Goal: Task Accomplishment & Management: Use online tool/utility

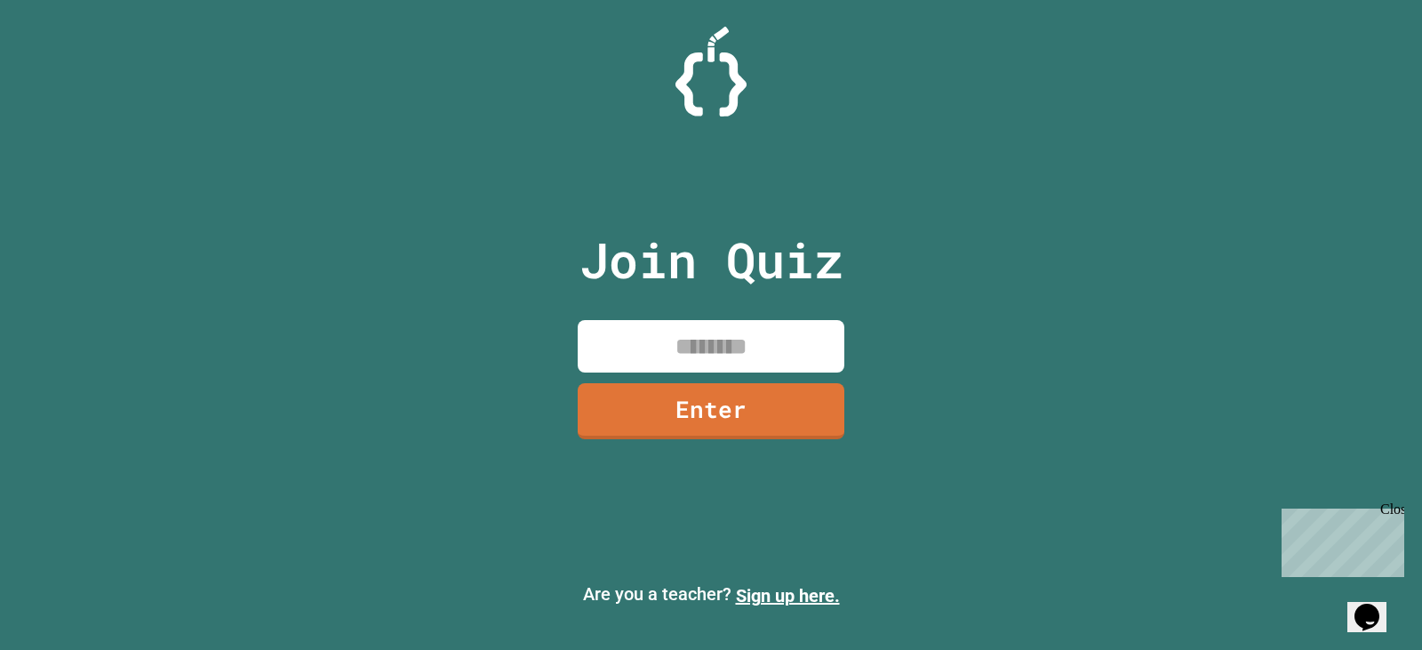
click at [650, 341] on input at bounding box center [711, 346] width 267 height 52
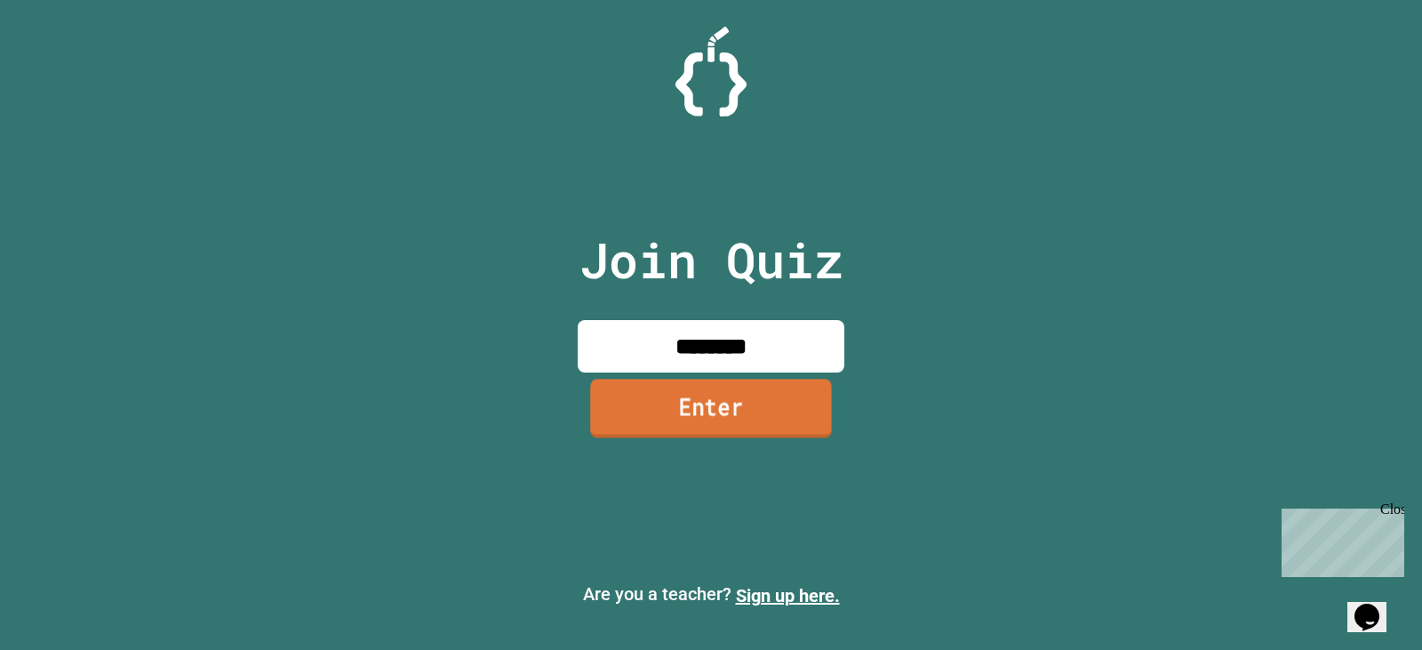
type input "********"
click at [690, 417] on link "Enter" at bounding box center [710, 408] width 262 height 59
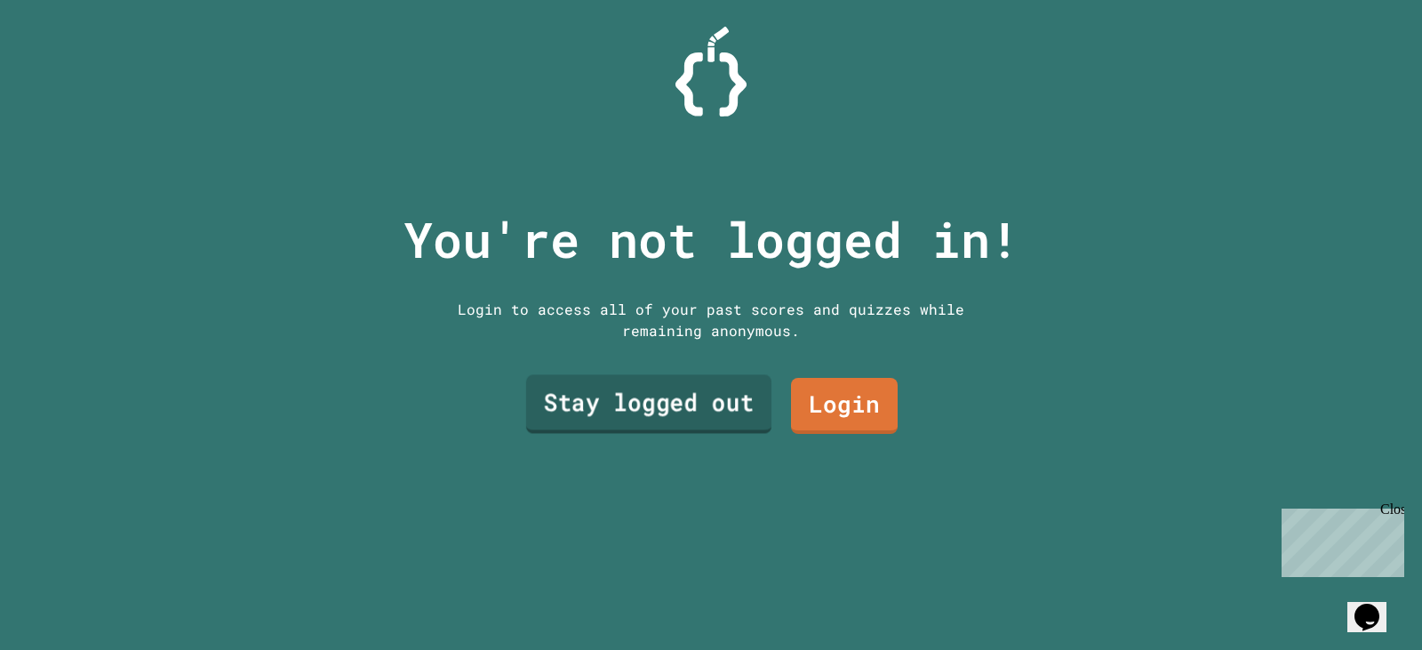
click at [730, 404] on link "Stay logged out" at bounding box center [648, 404] width 245 height 59
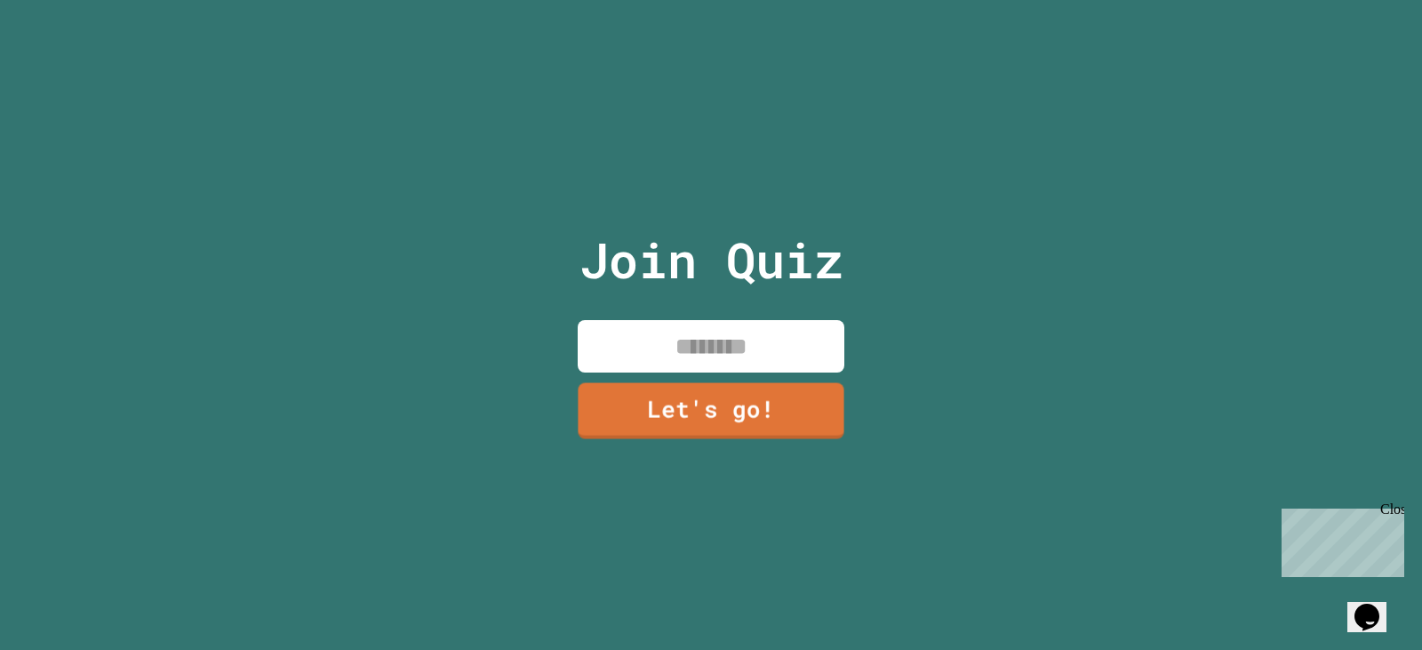
click at [713, 363] on input at bounding box center [711, 346] width 267 height 52
type input "****"
click at [707, 403] on link "Let's go!" at bounding box center [711, 411] width 267 height 56
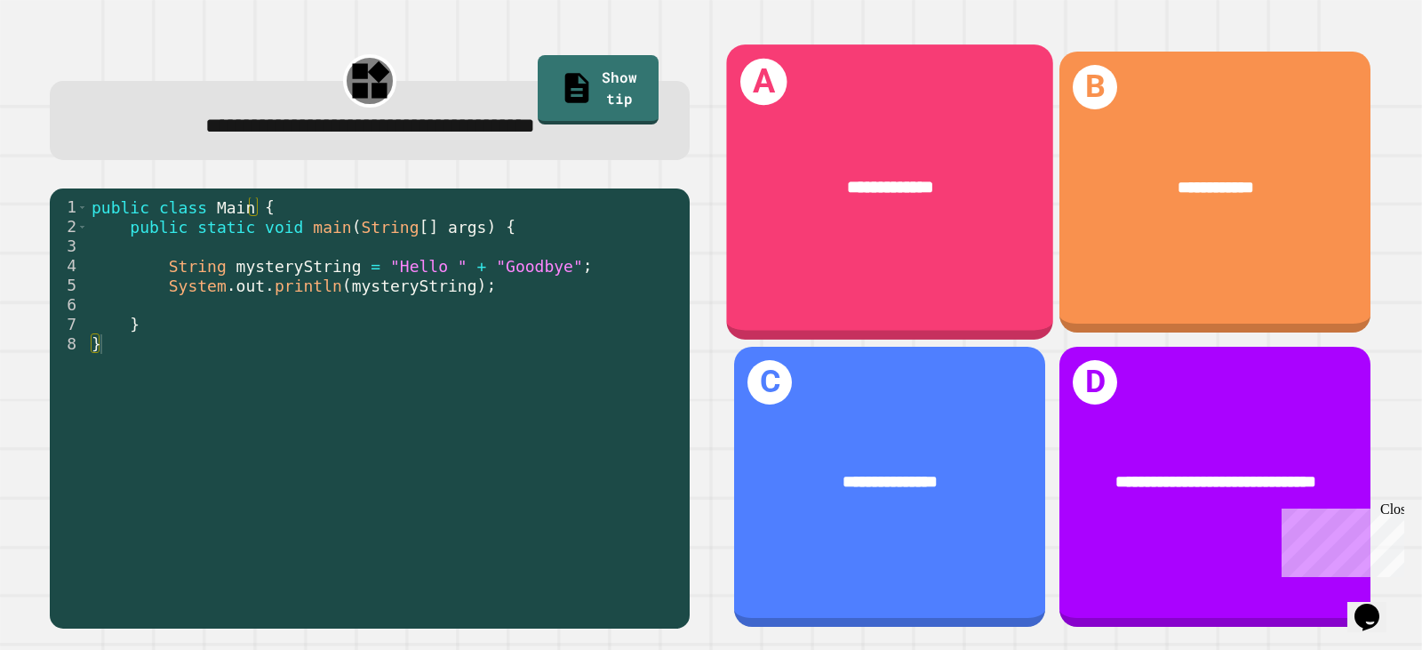
click at [815, 245] on div "**********" at bounding box center [889, 191] width 327 height 294
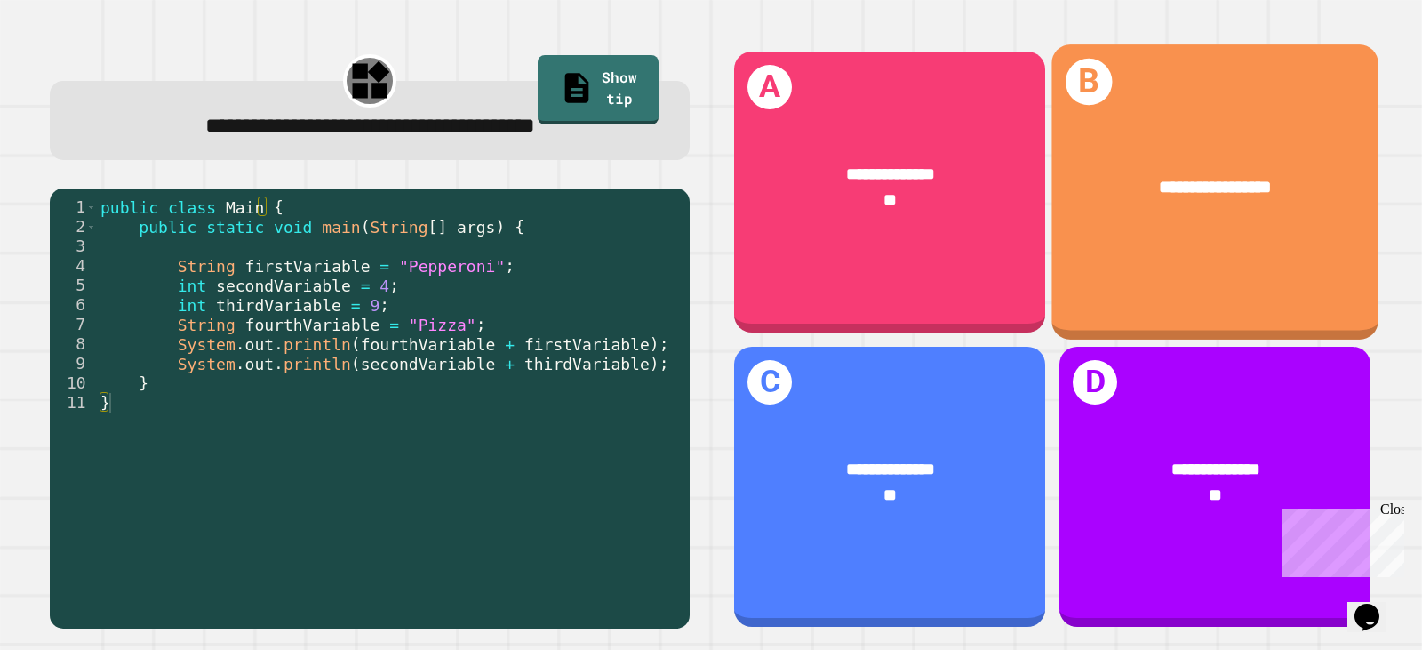
click at [1126, 243] on div "**********" at bounding box center [1214, 191] width 327 height 294
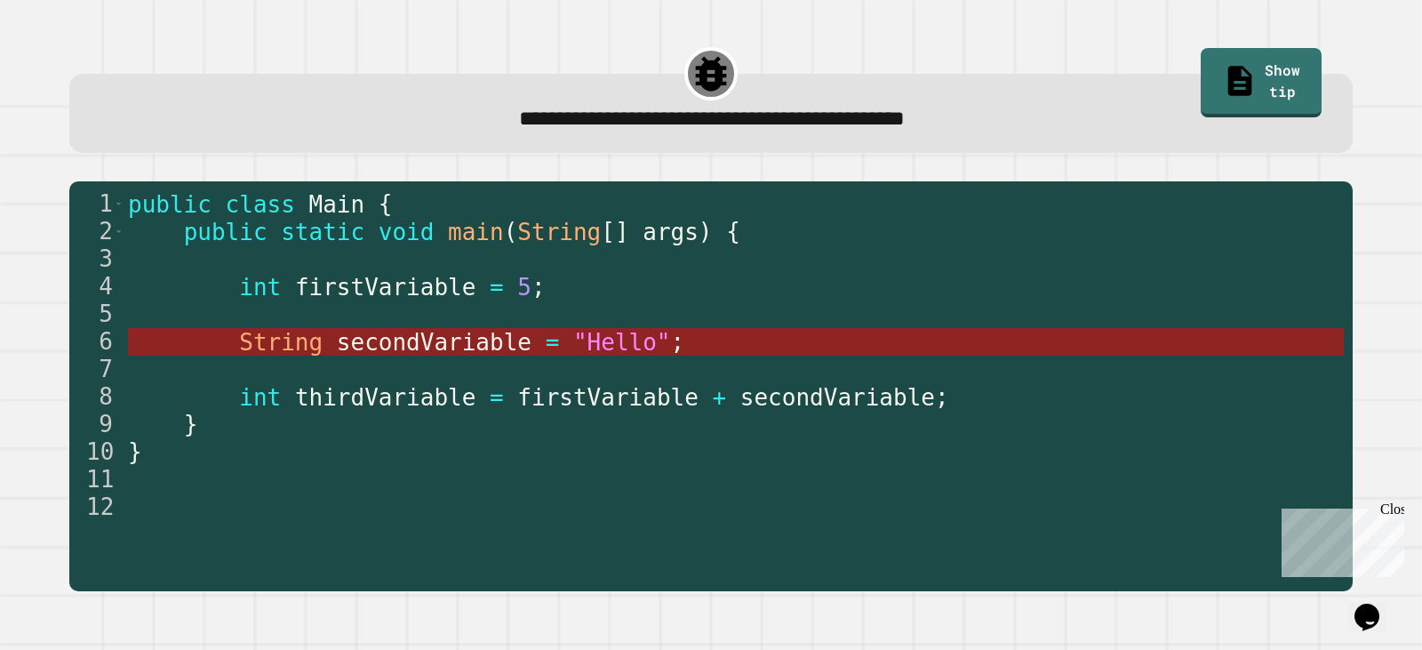
click at [462, 343] on span "secondVariable" at bounding box center [433, 342] width 195 height 27
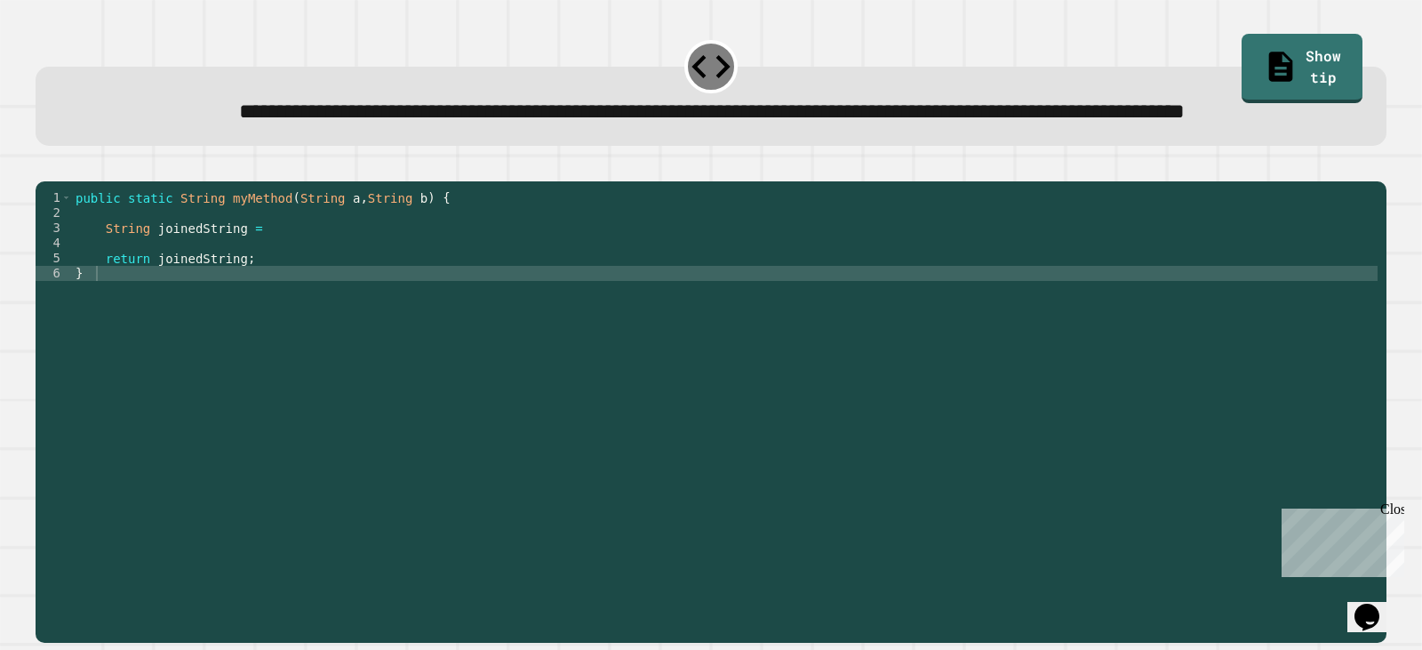
click at [295, 289] on div "public static String myMethod ( String a , String b ) { String joinedString = r…" at bounding box center [724, 371] width 1305 height 363
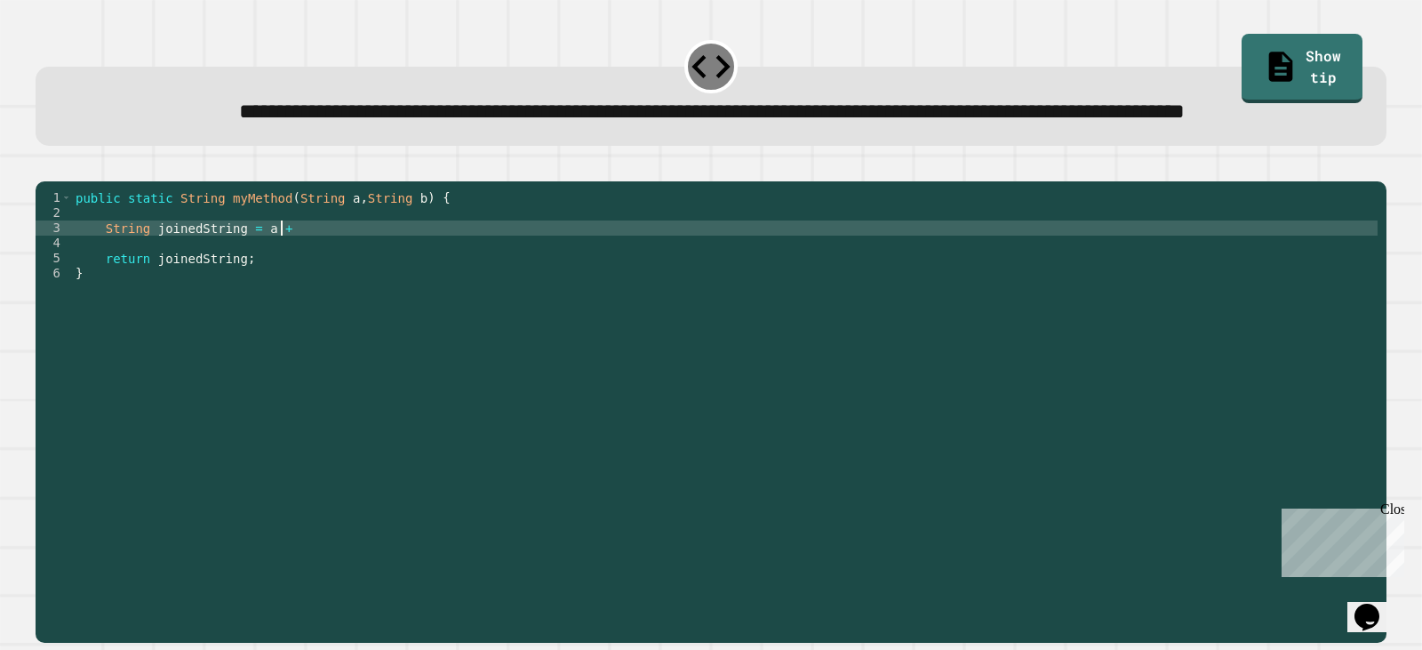
scroll to position [0, 14]
type textarea "**********"
drag, startPoint x: 60, startPoint y: 214, endPoint x: 84, endPoint y: 214, distance: 24.0
click at [60, 183] on icon "button" at bounding box center [57, 177] width 10 height 12
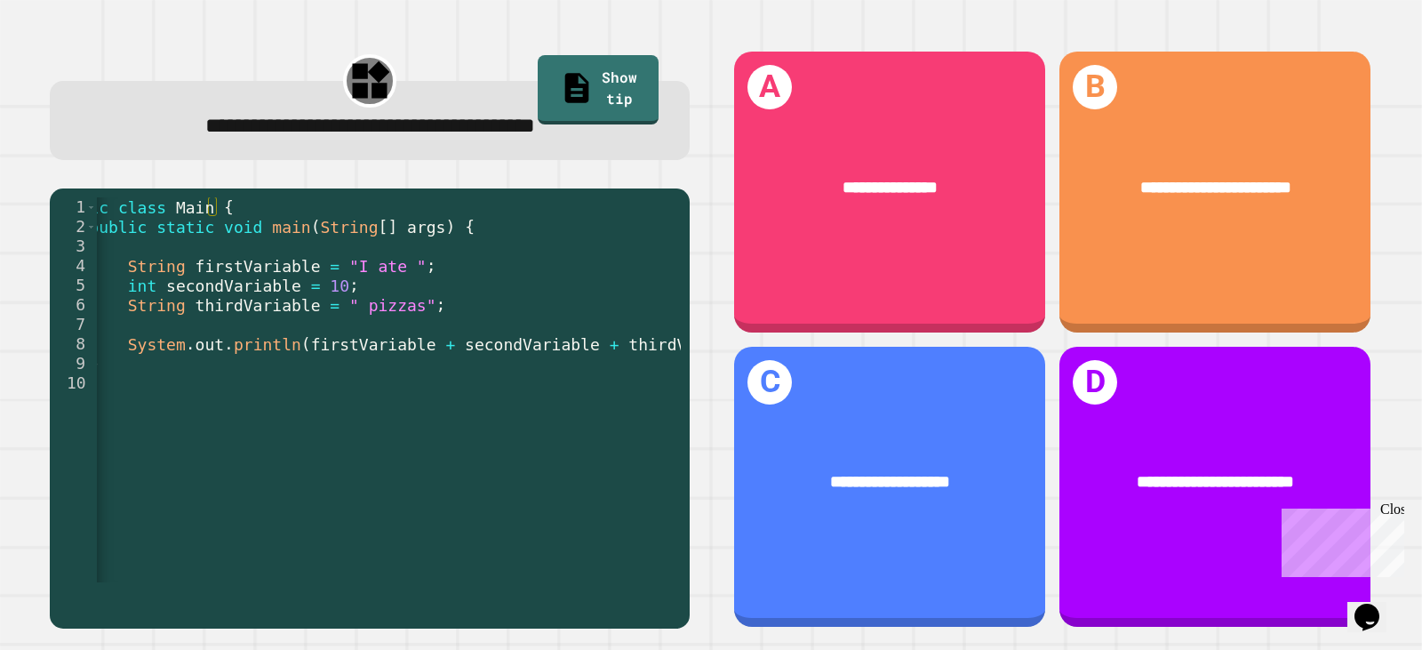
scroll to position [0, 50]
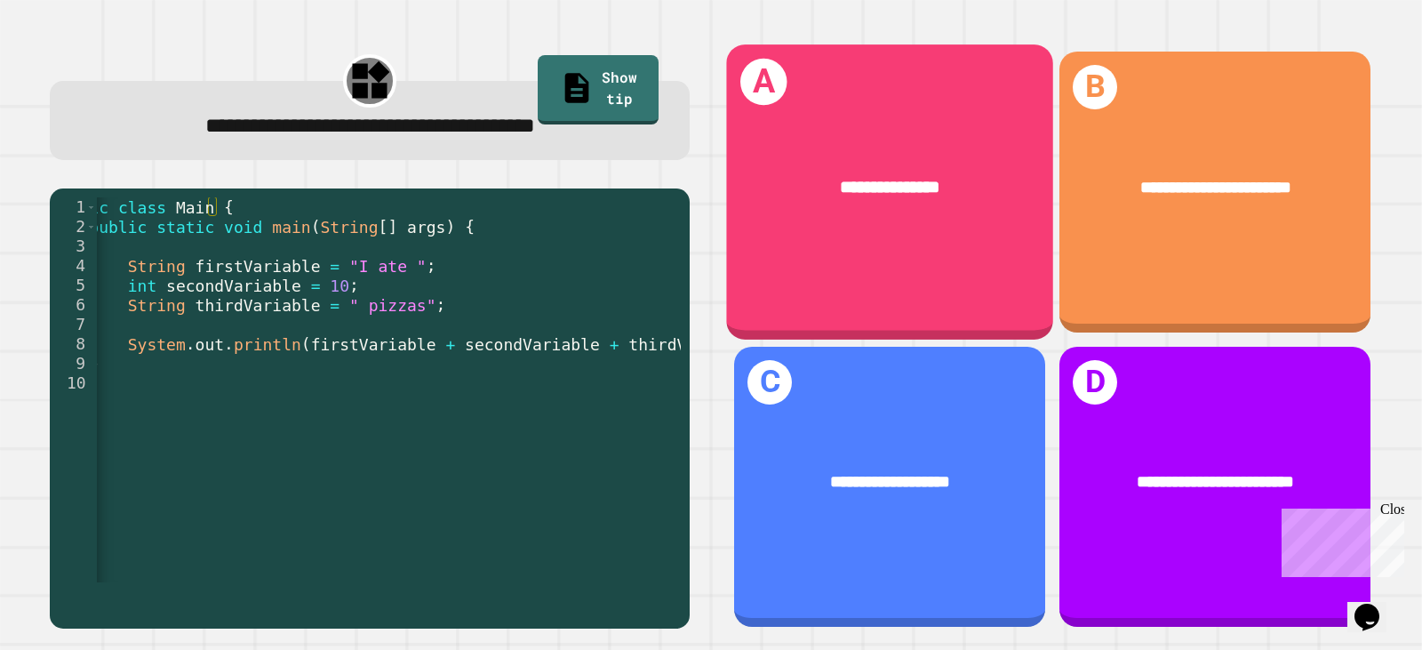
click at [855, 232] on div "**********" at bounding box center [889, 191] width 327 height 294
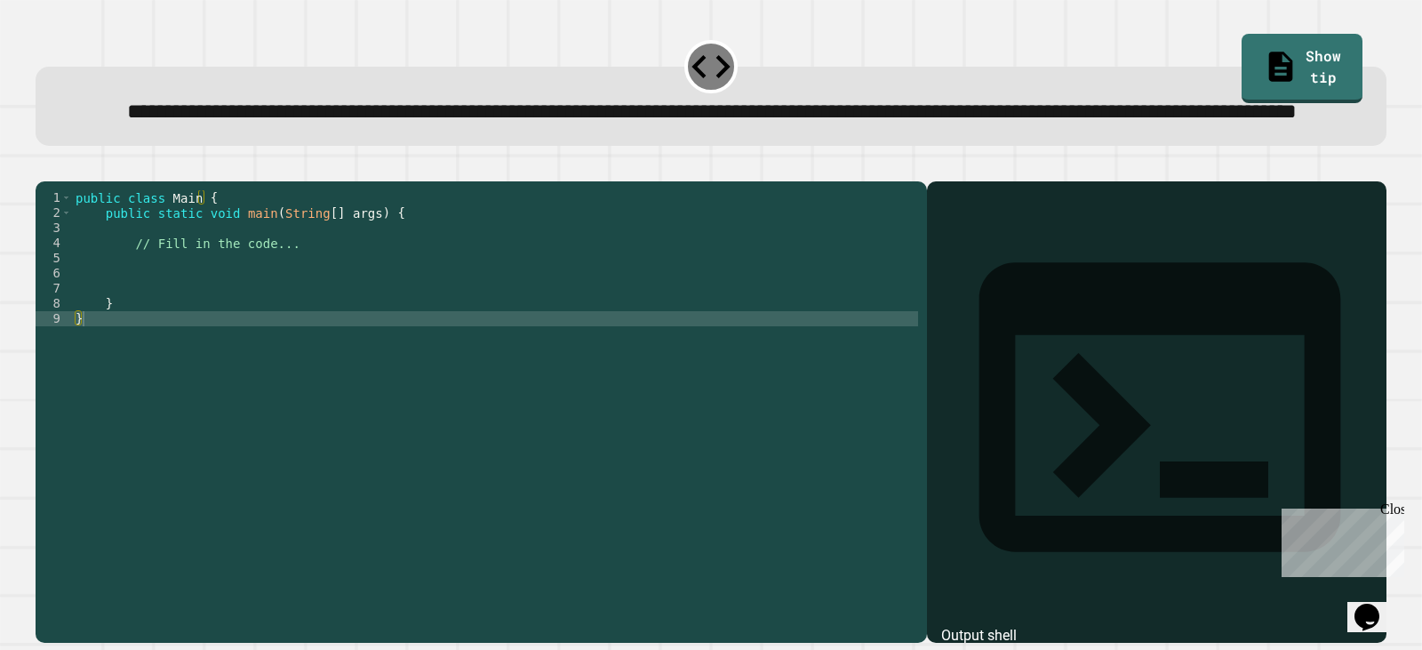
click at [284, 304] on div "public class Main { public static void main ( String [ ] args ) { // Fill in th…" at bounding box center [495, 371] width 846 height 363
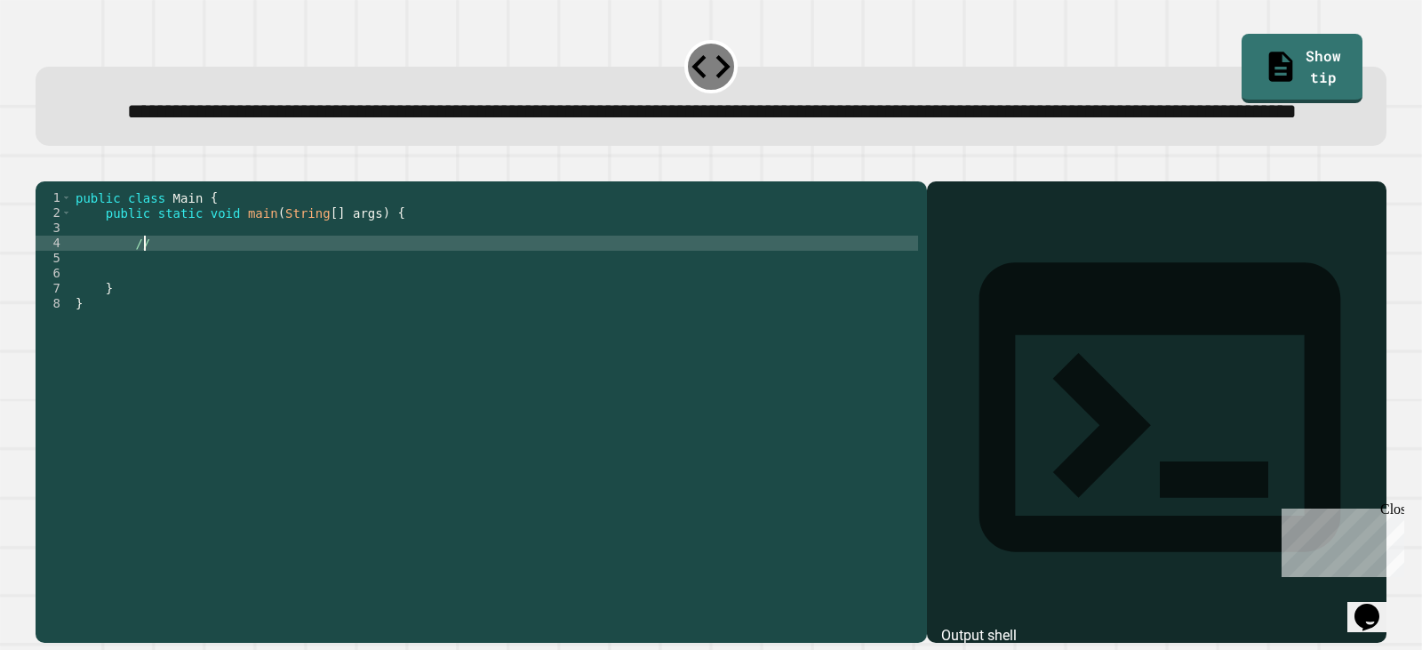
type textarea "*"
click at [251, 303] on div "public class Main { public static void main ( String [ ] args ) { System . out …" at bounding box center [495, 371] width 846 height 363
click at [179, 304] on div "public class Main { public static void main ( String [ ] args ) { System . quot…" at bounding box center [495, 371] width 846 height 363
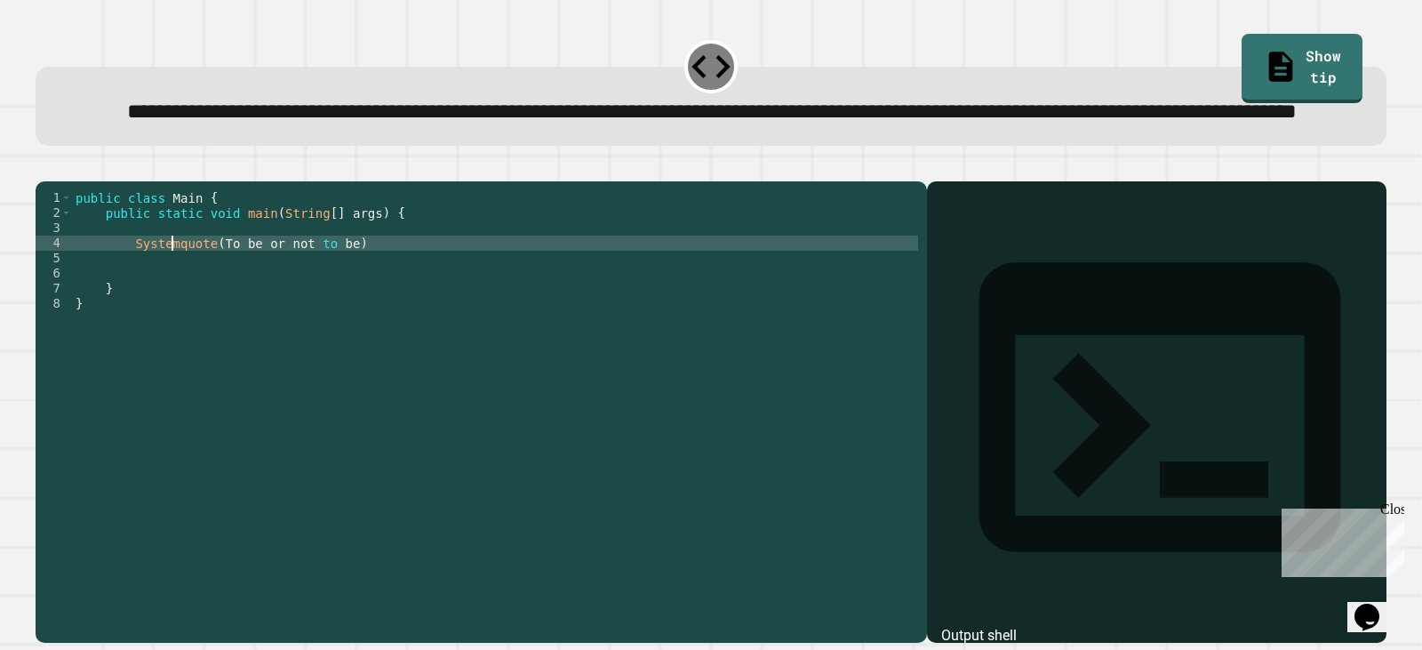
click at [215, 303] on div "public class Main { public static void main ( String [ ] args ) { Systemquote (…" at bounding box center [495, 371] width 846 height 363
click at [381, 307] on div "public class Main { public static void main ( String [ ] args ) { Systemquote "…" at bounding box center [495, 371] width 846 height 363
click at [171, 305] on div "public class Main { public static void main ( String [ ] args ) { Systemquote "…" at bounding box center [495, 371] width 846 height 363
click at [210, 298] on div "public class Main { public static void main ( String [ ] args ) { System quote …" at bounding box center [495, 371] width 846 height 363
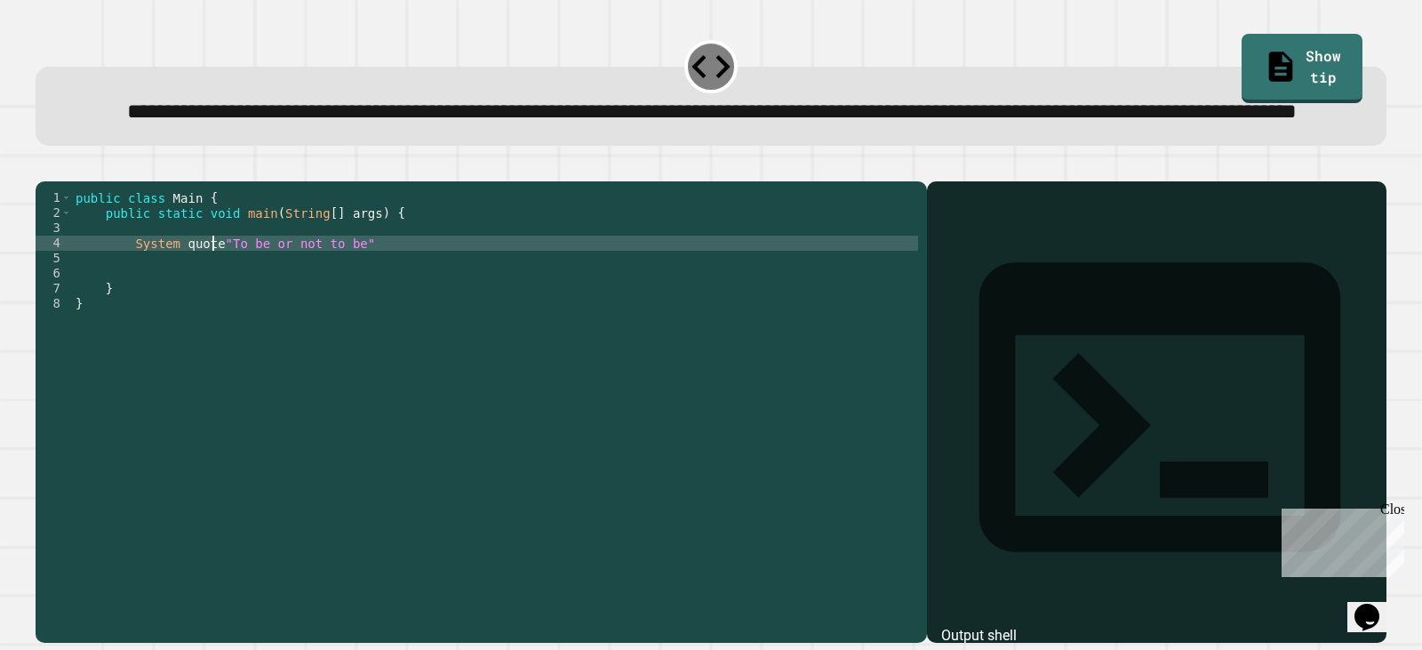
type textarea "**********"
click at [324, 330] on div "public class Main { public static void main ( String [ ] args ) { System quote …" at bounding box center [495, 371] width 846 height 363
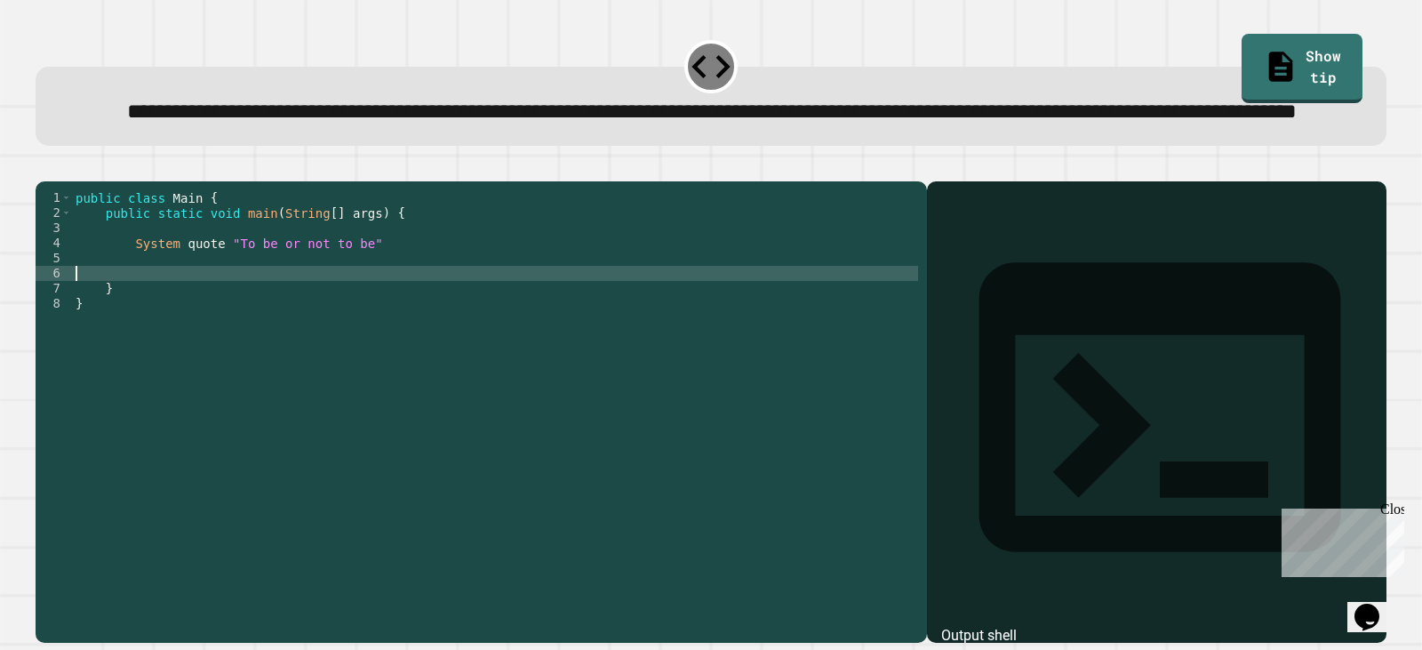
scroll to position [0, 0]
click at [313, 325] on div "public class Main { public static void main ( String [ ] args ) { System quote …" at bounding box center [495, 371] width 846 height 363
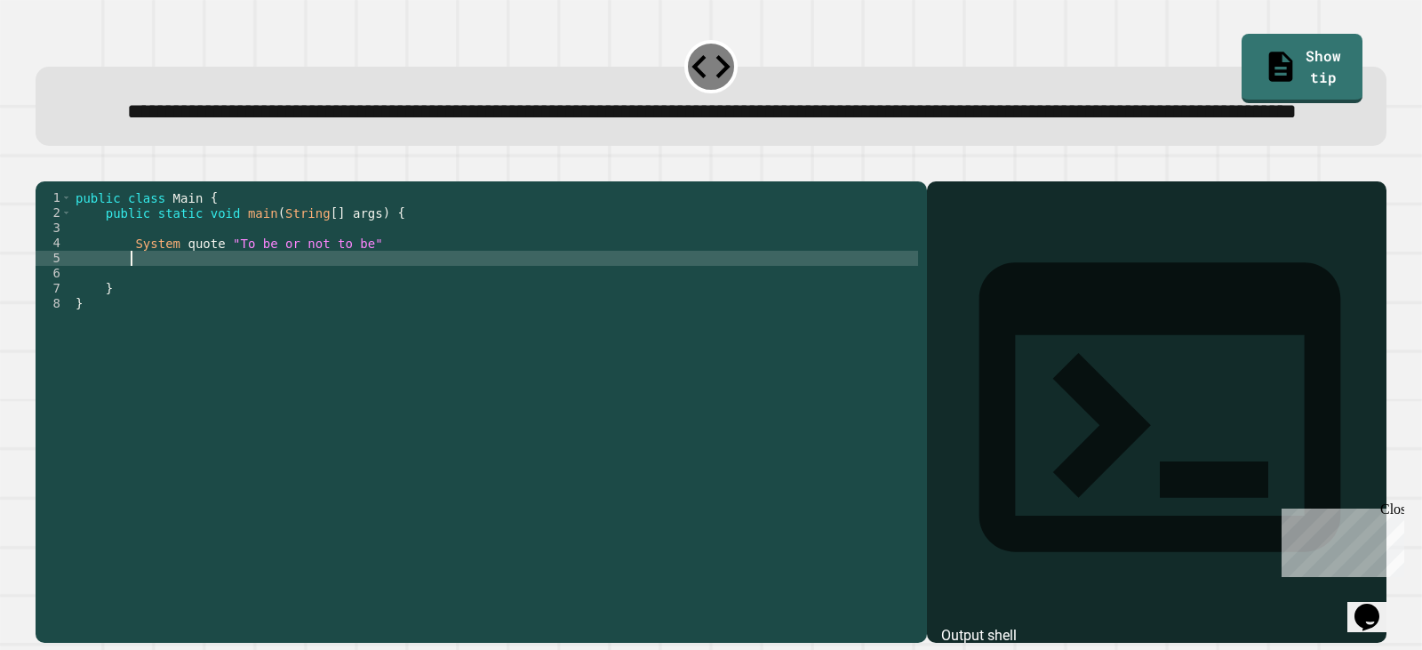
click at [315, 334] on div "public class Main { public static void main ( String [ ] args ) { System quote …" at bounding box center [495, 371] width 846 height 363
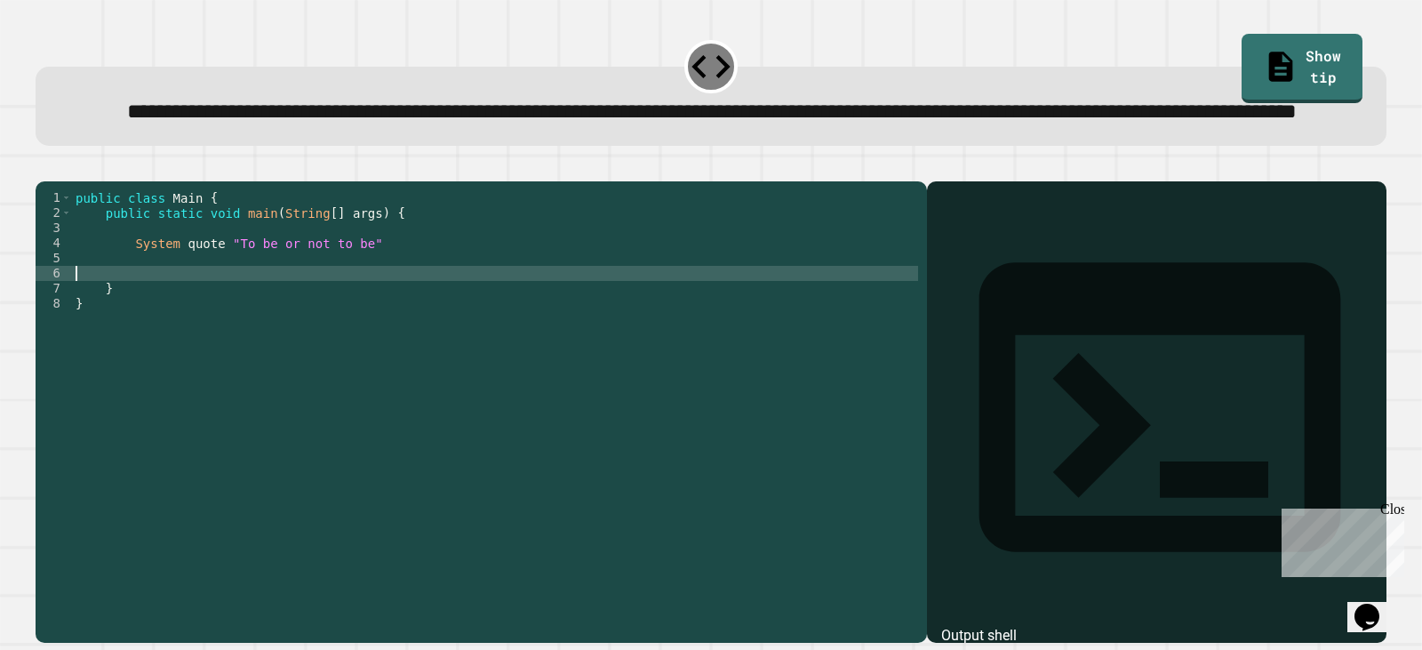
click at [315, 329] on div "public class Main { public static void main ( String [ ] args ) { System quote …" at bounding box center [495, 371] width 846 height 363
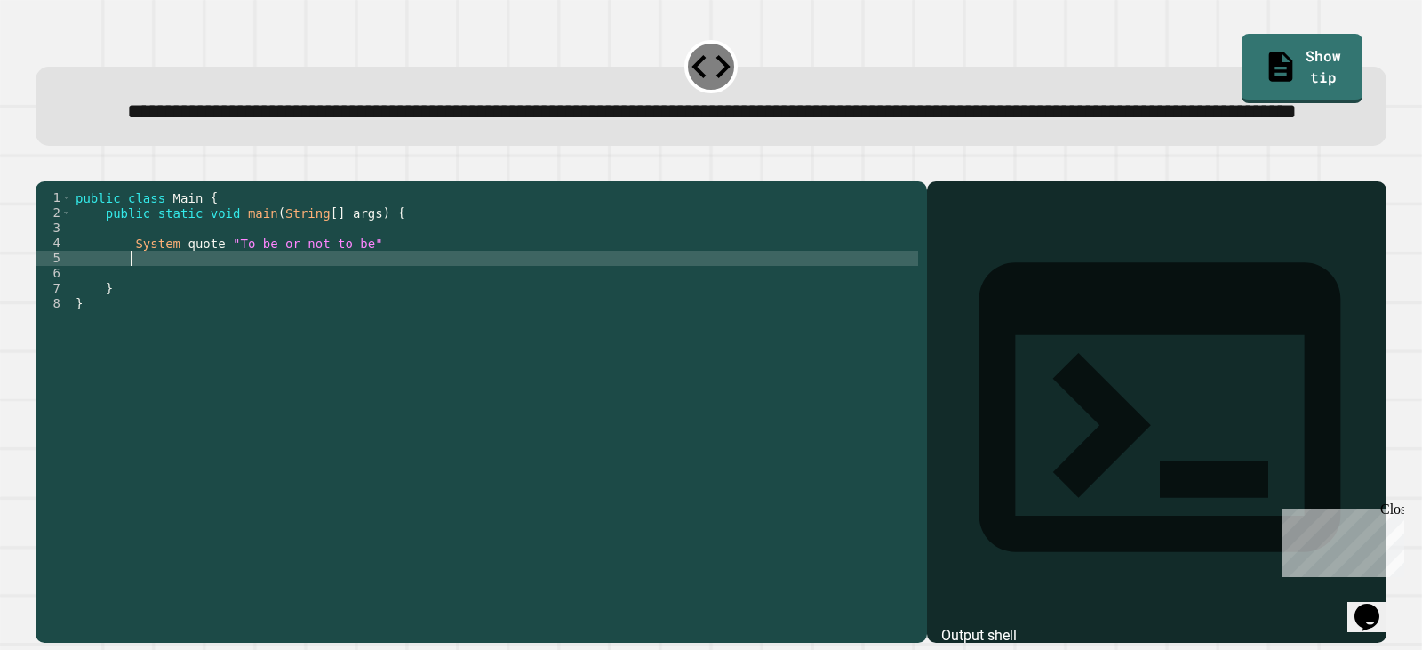
click at [265, 318] on div "public class Main { public static void main ( String [ ] args ) { System quote …" at bounding box center [495, 371] width 846 height 363
click at [266, 331] on div "public class Main { public static void main ( String [ ] args ) { System quote …" at bounding box center [495, 371] width 846 height 363
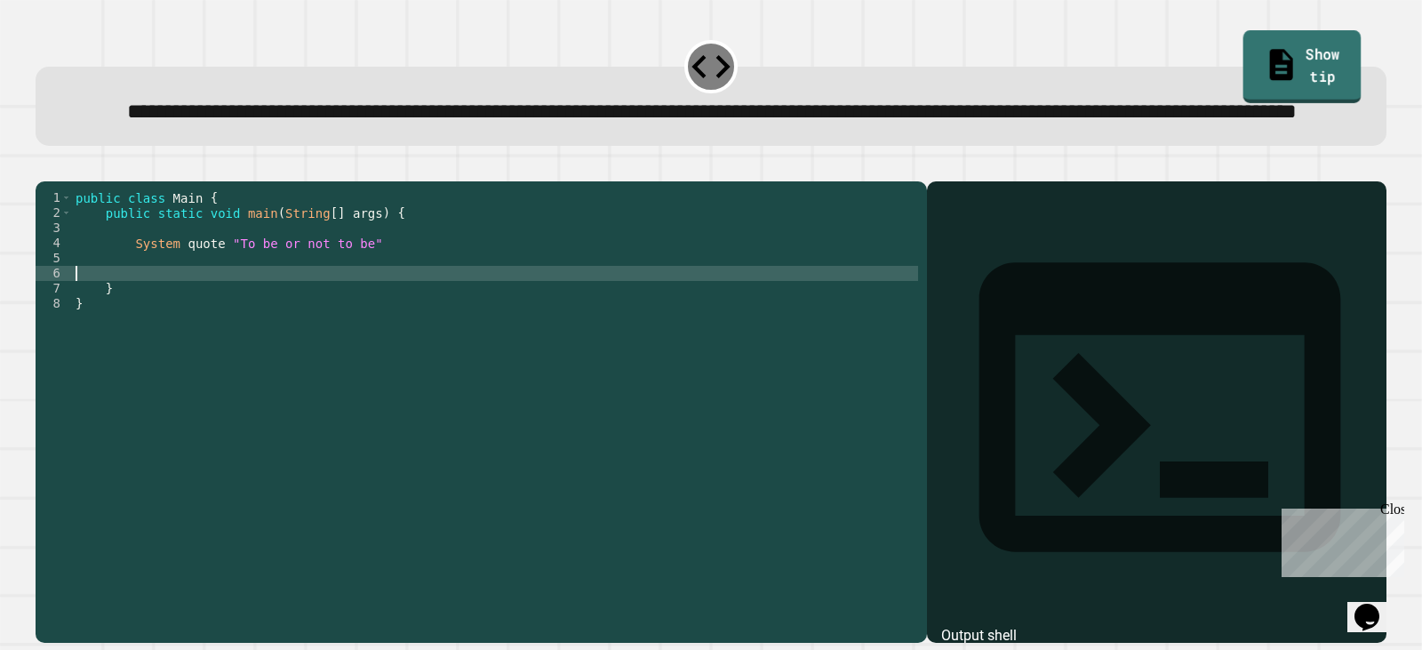
click at [1251, 53] on link "Show tip" at bounding box center [1302, 66] width 118 height 72
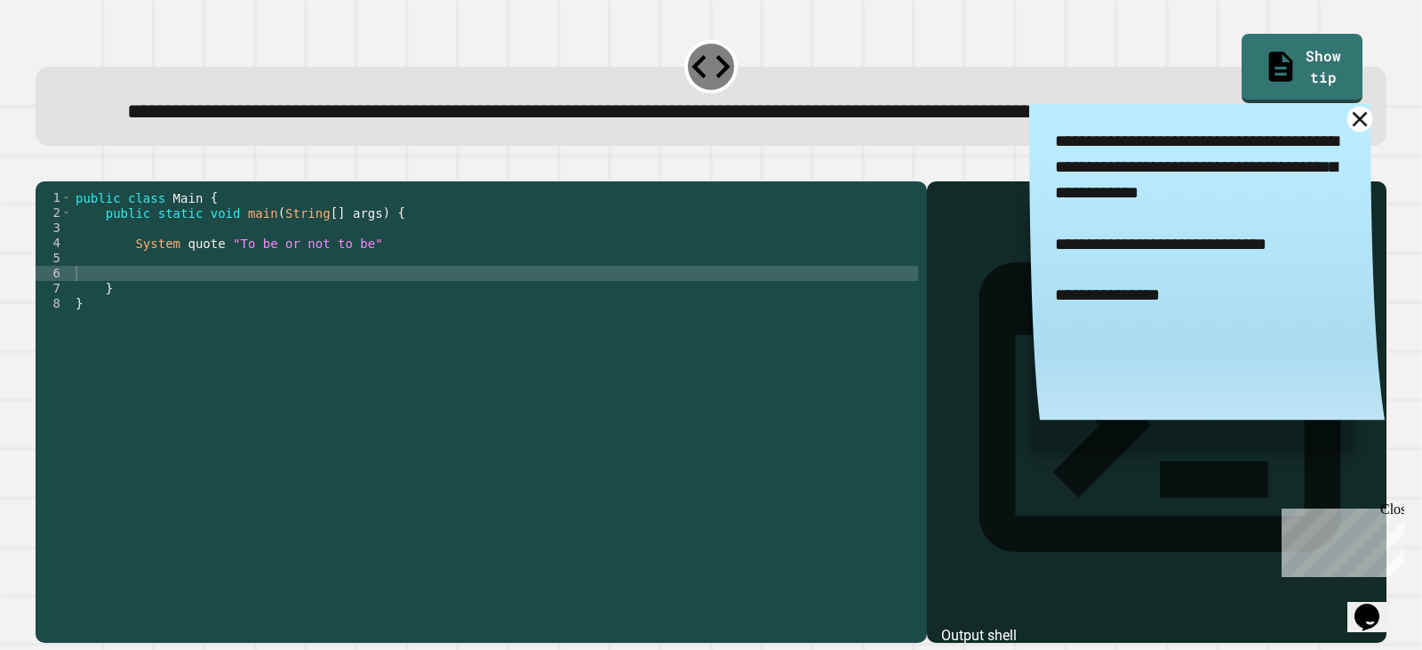
click at [1347, 132] on icon at bounding box center [1360, 119] width 26 height 26
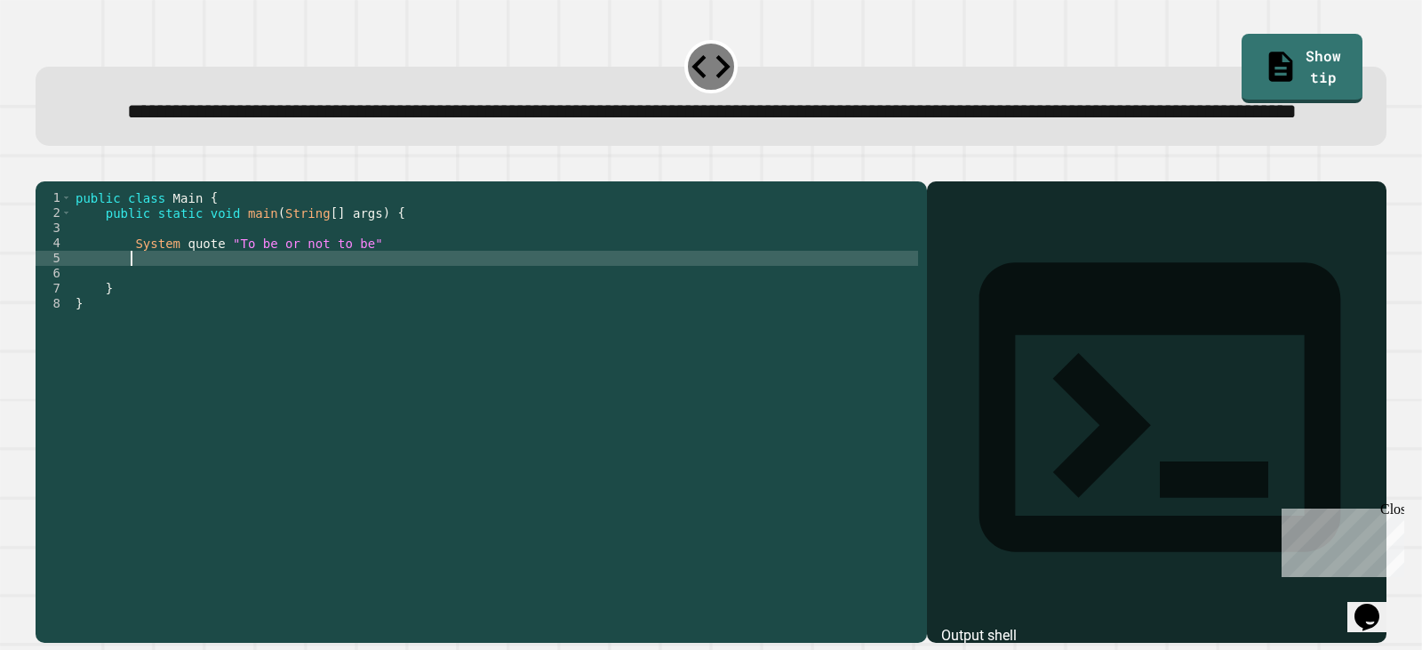
click at [156, 327] on div "public class Main { public static void main ( String [ ] args ) { System quote …" at bounding box center [495, 371] width 846 height 363
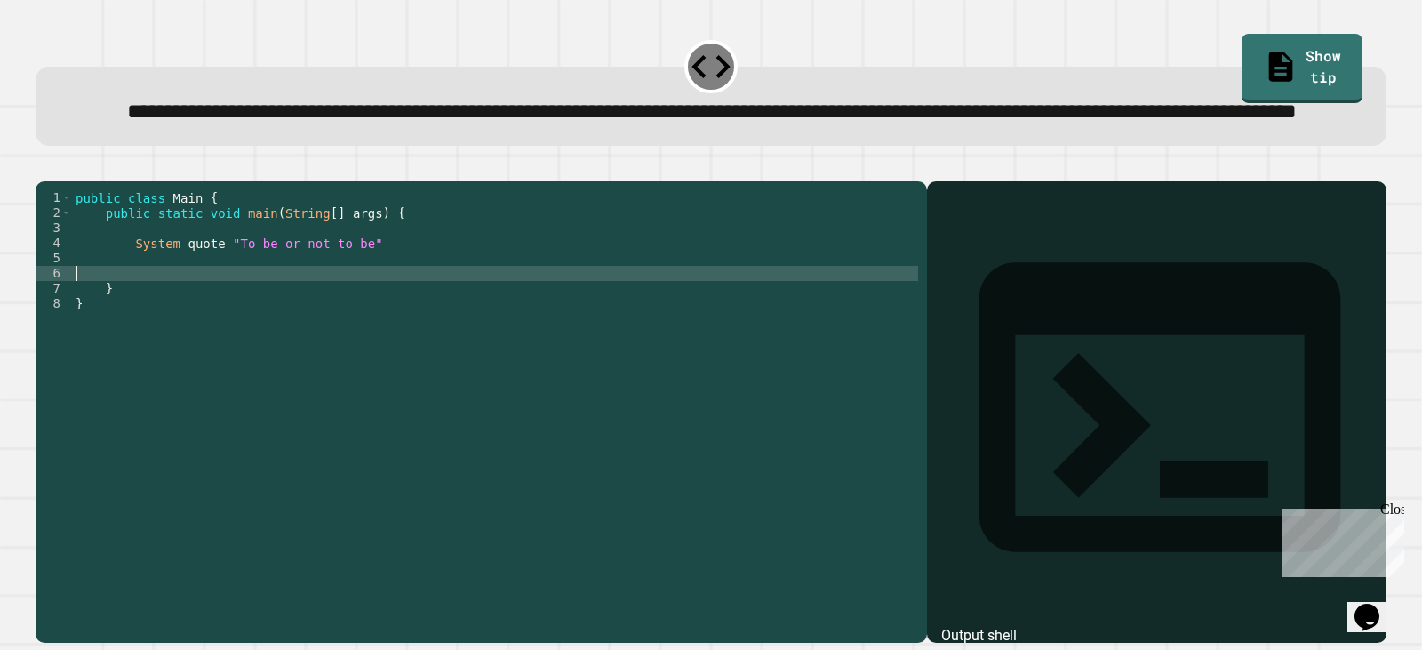
click at [158, 332] on div "public class Main { public static void main ( String [ ] args ) { System quote …" at bounding box center [495, 371] width 846 height 363
click at [159, 320] on div "public class Main { public static void main ( String [ ] args ) { System quote …" at bounding box center [495, 371] width 846 height 363
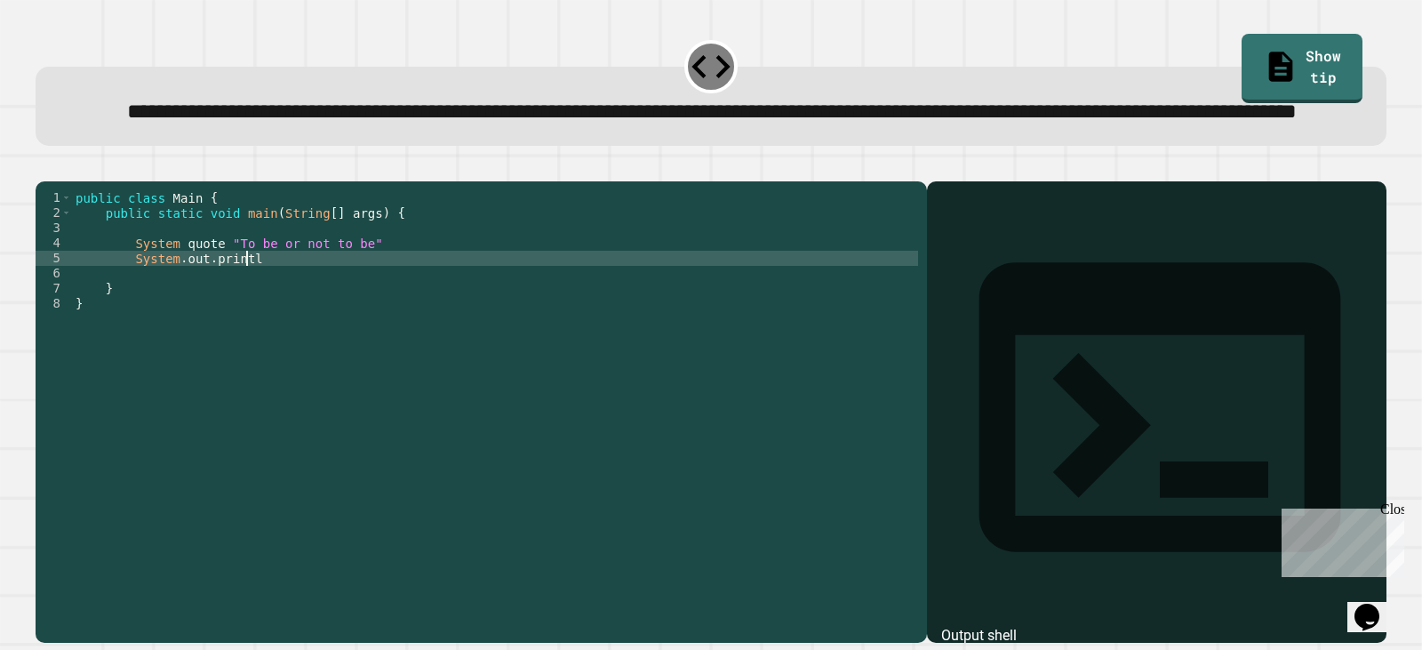
scroll to position [0, 12]
type textarea "*"
click at [1243, 61] on link "Show tip" at bounding box center [1301, 66] width 117 height 72
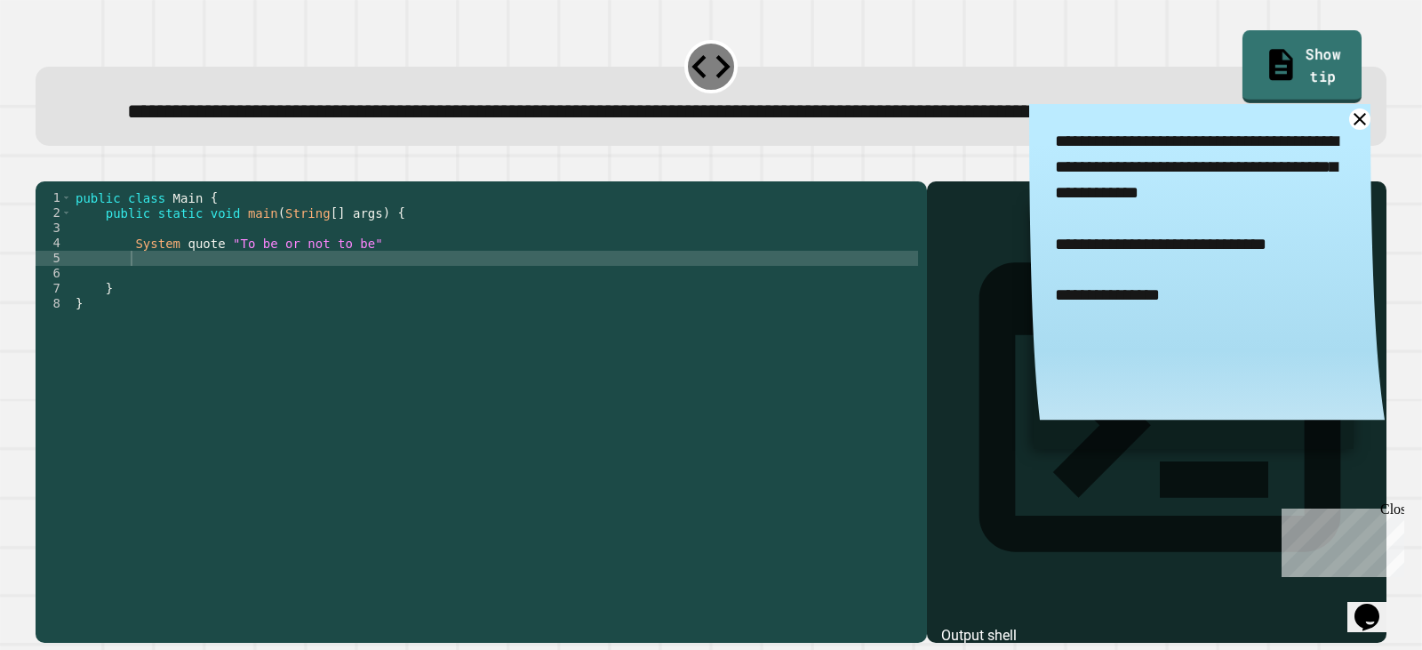
click at [1242, 56] on link "Show tip" at bounding box center [1301, 66] width 119 height 72
click at [1265, 55] on icon at bounding box center [1281, 63] width 33 height 37
click at [144, 315] on div "public class Main { public static void main ( String [ ] args ) { System quote …" at bounding box center [495, 371] width 846 height 363
click at [396, 301] on div "public class Main { public static void main ( String [ ] args ) { System quote …" at bounding box center [495, 371] width 846 height 363
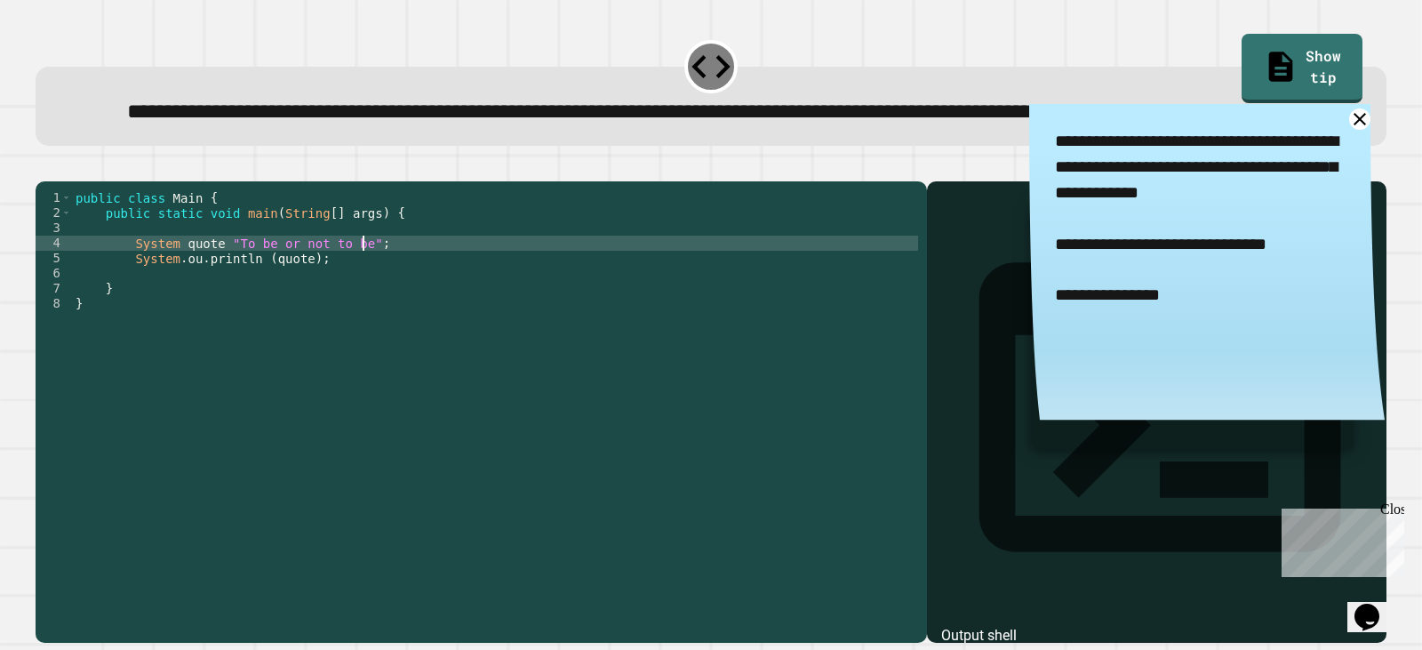
scroll to position [0, 20]
click at [44, 166] on icon "button" at bounding box center [44, 166] width 0 height 0
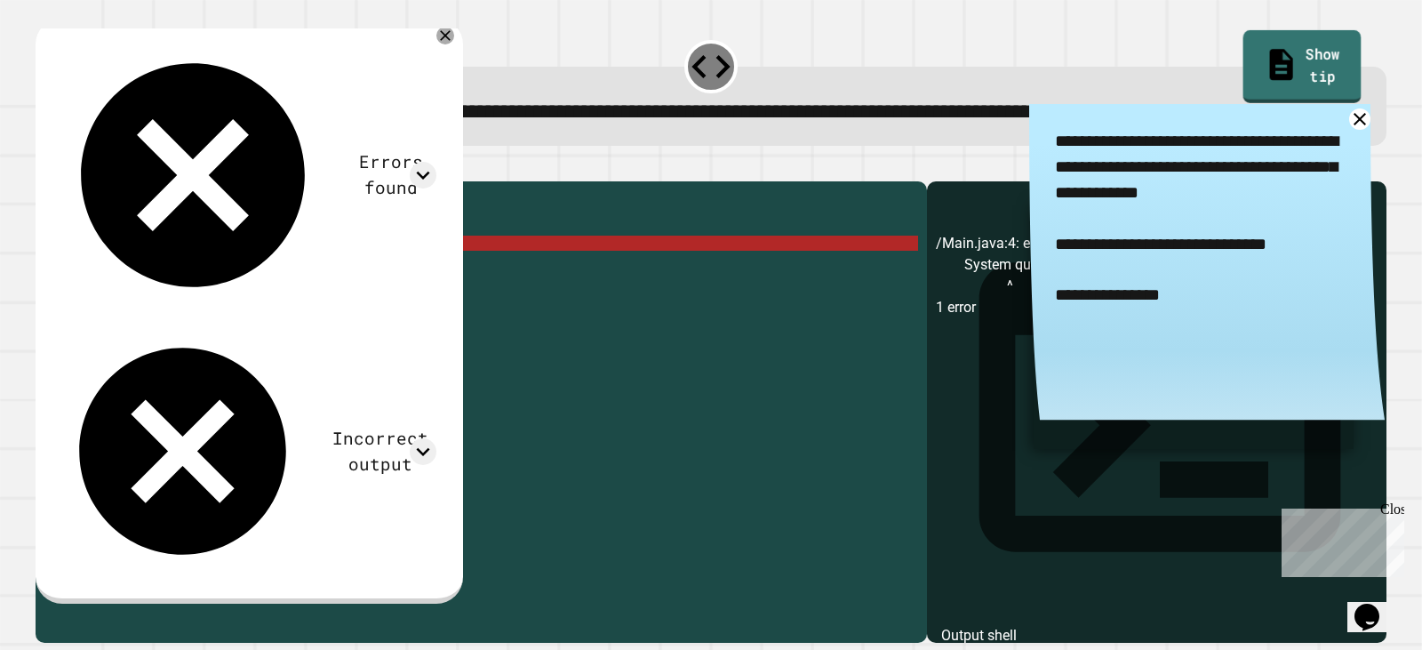
click at [1288, 52] on link "Show tip" at bounding box center [1302, 66] width 118 height 72
click at [1281, 51] on link "Show tip" at bounding box center [1301, 68] width 121 height 69
click at [1347, 132] on icon at bounding box center [1360, 119] width 26 height 26
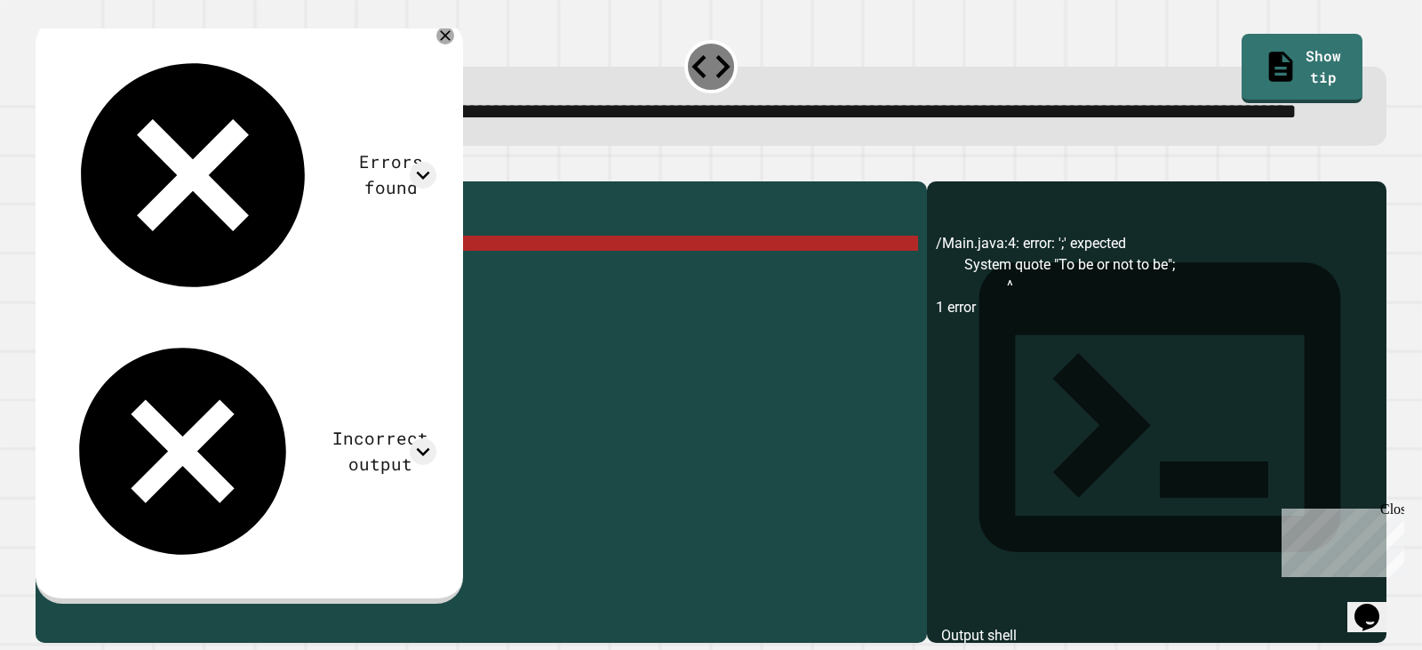
click at [191, 320] on div "public class Main { public static void main ( String [ ] args ) { System quote …" at bounding box center [495, 371] width 846 height 363
type textarea "**********"
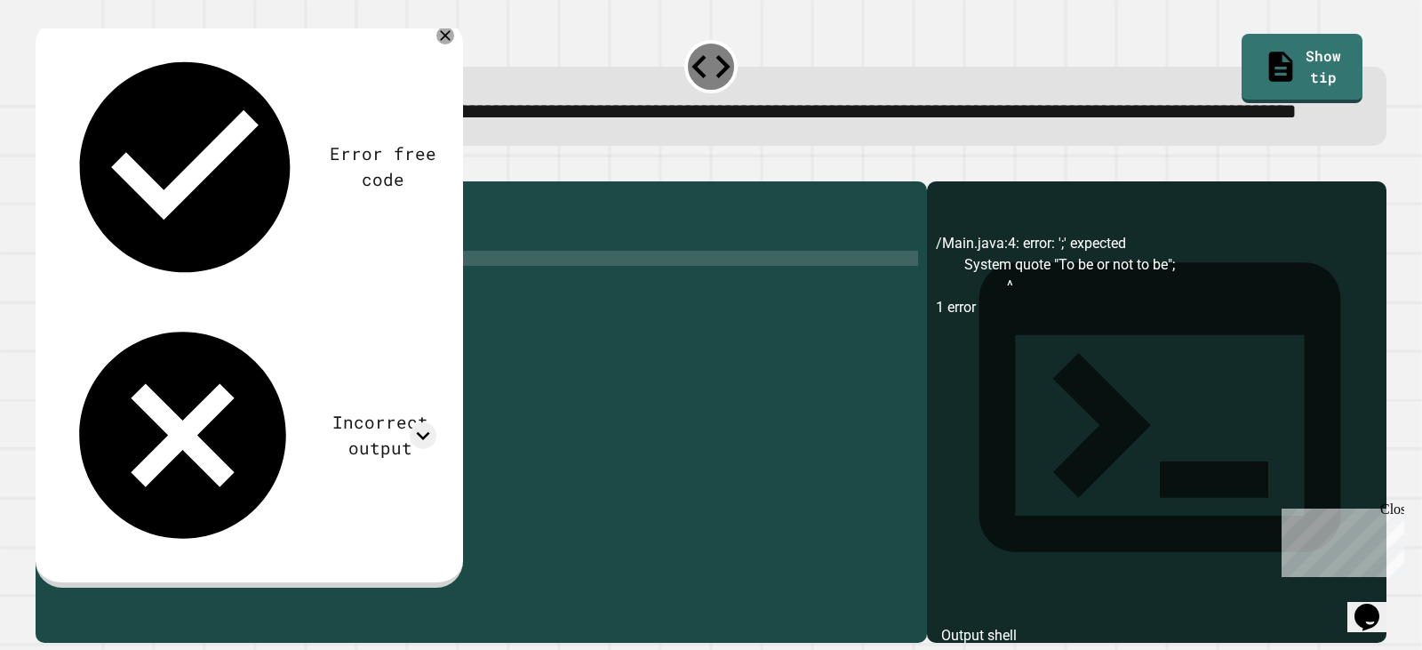
click at [258, 335] on div "public class Main { public static void main ( String [ ] args ) { System quote …" at bounding box center [495, 371] width 846 height 363
click at [293, 334] on div "public class Main { public static void main ( String [ ] args ) { System quote …" at bounding box center [495, 371] width 846 height 363
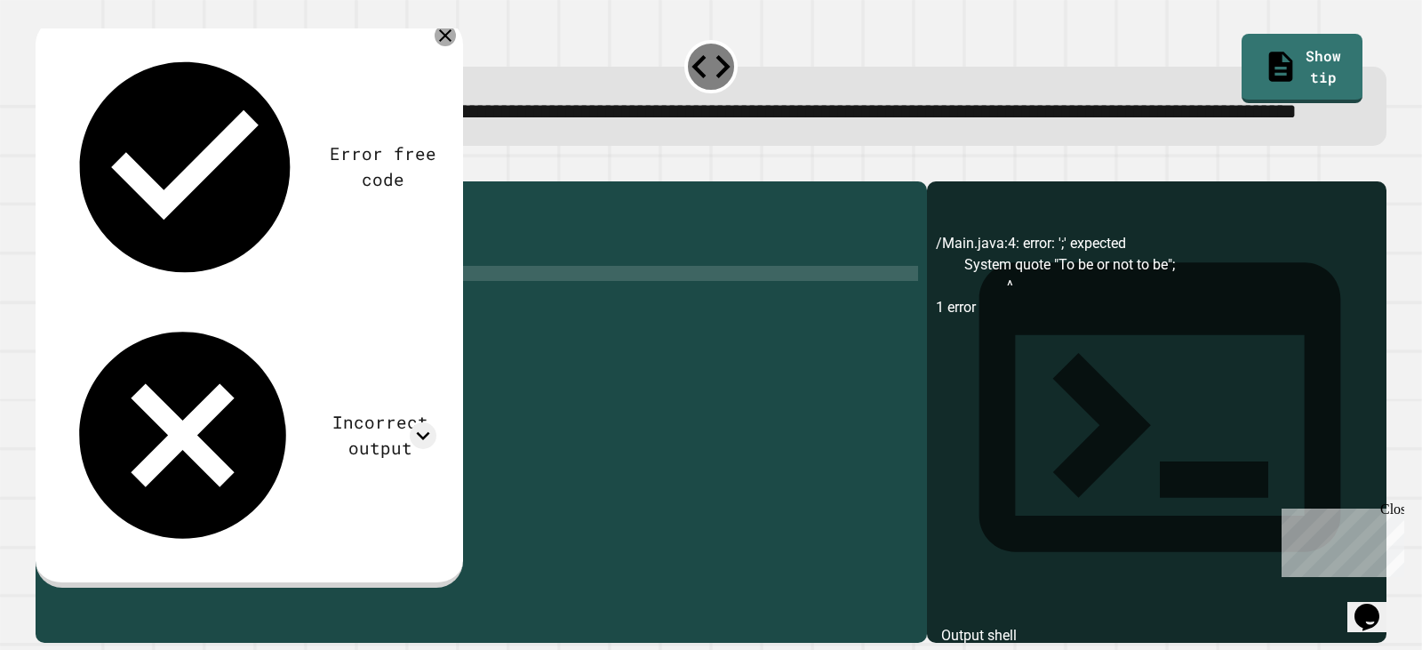
click at [456, 46] on icon at bounding box center [445, 35] width 21 height 21
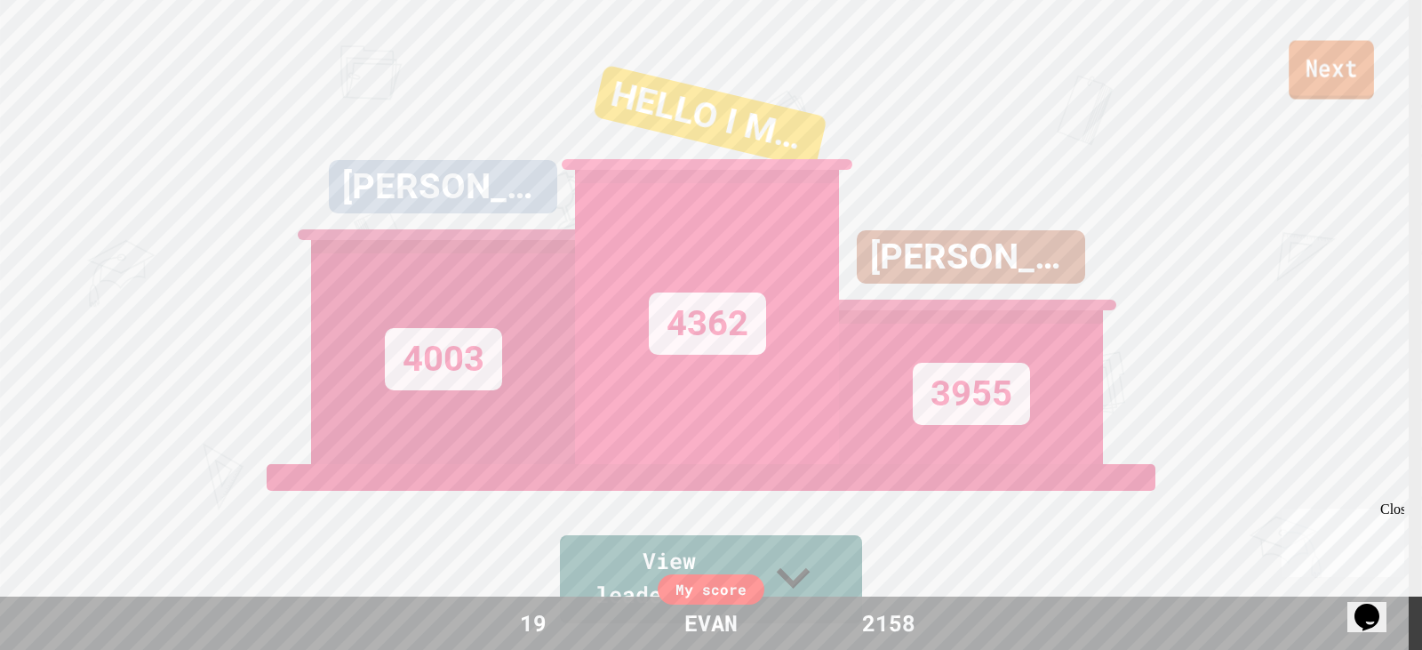
click at [1341, 58] on link "Next" at bounding box center [1330, 70] width 85 height 59
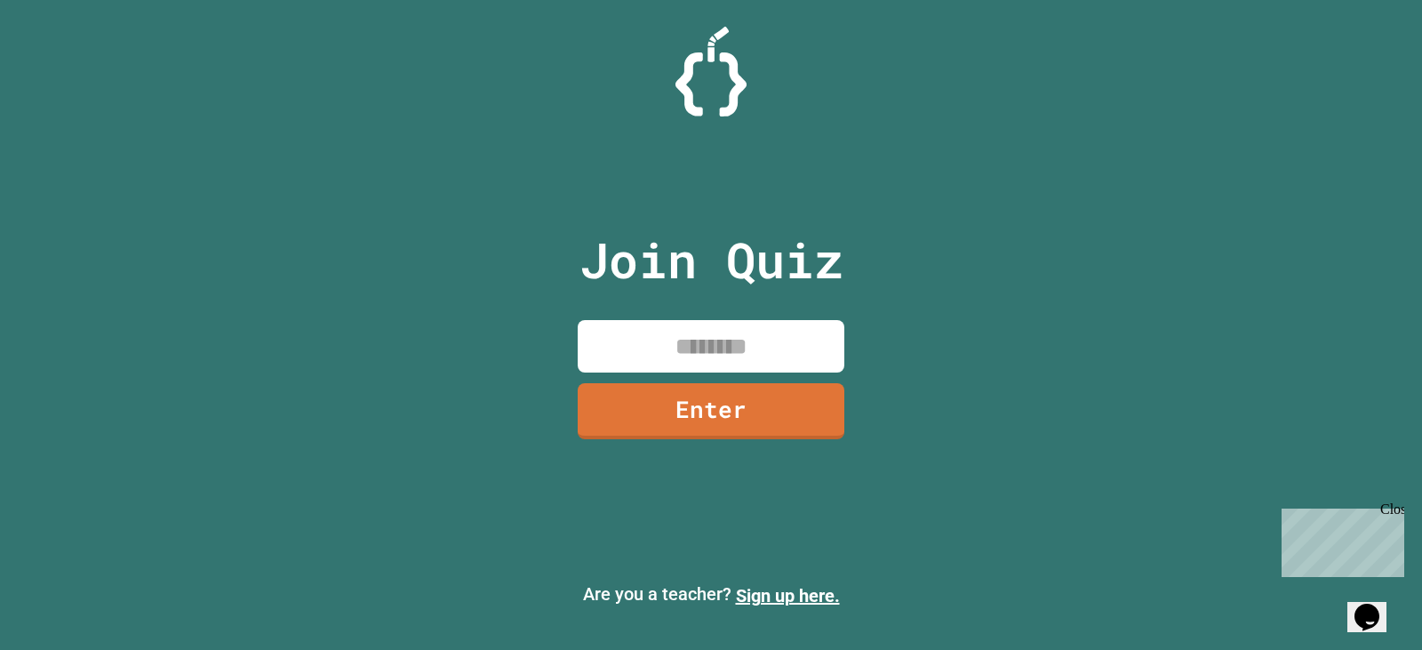
click at [674, 330] on input at bounding box center [711, 346] width 267 height 52
type input "********"
click at [712, 395] on link "Enter" at bounding box center [710, 409] width 273 height 59
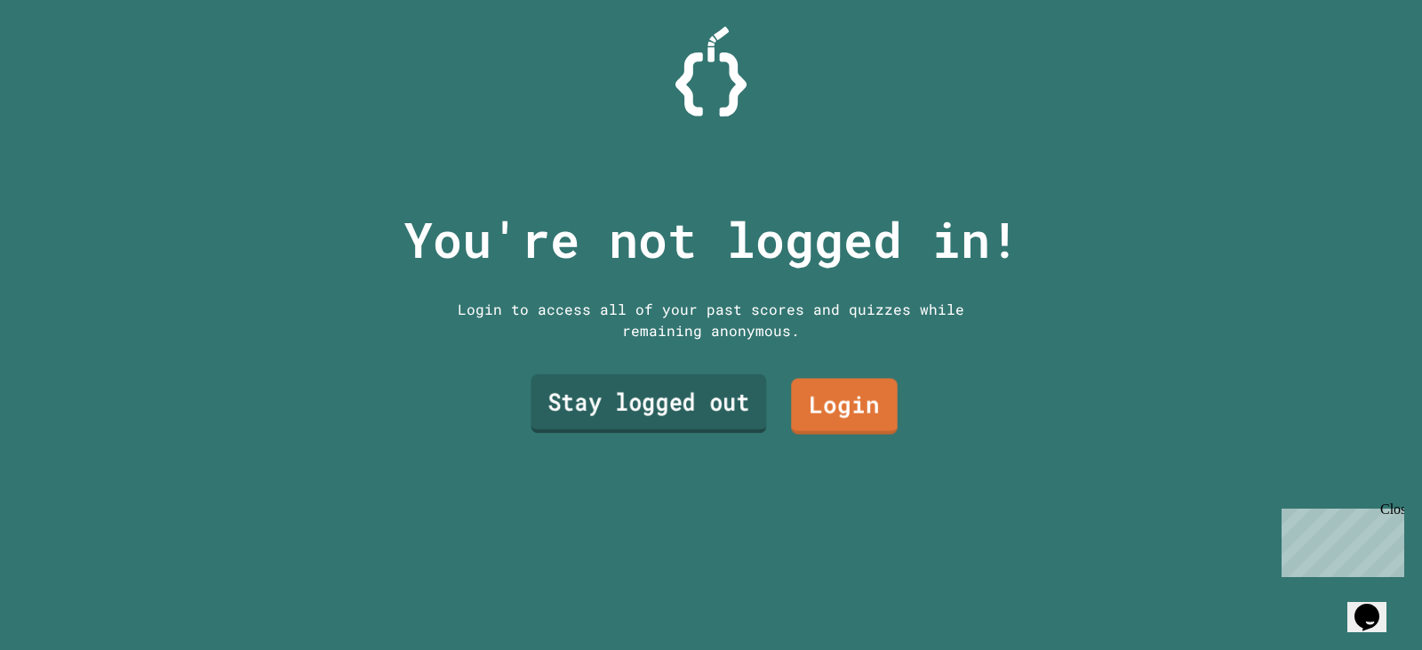
click at [714, 400] on link "Stay logged out" at bounding box center [647, 403] width 235 height 59
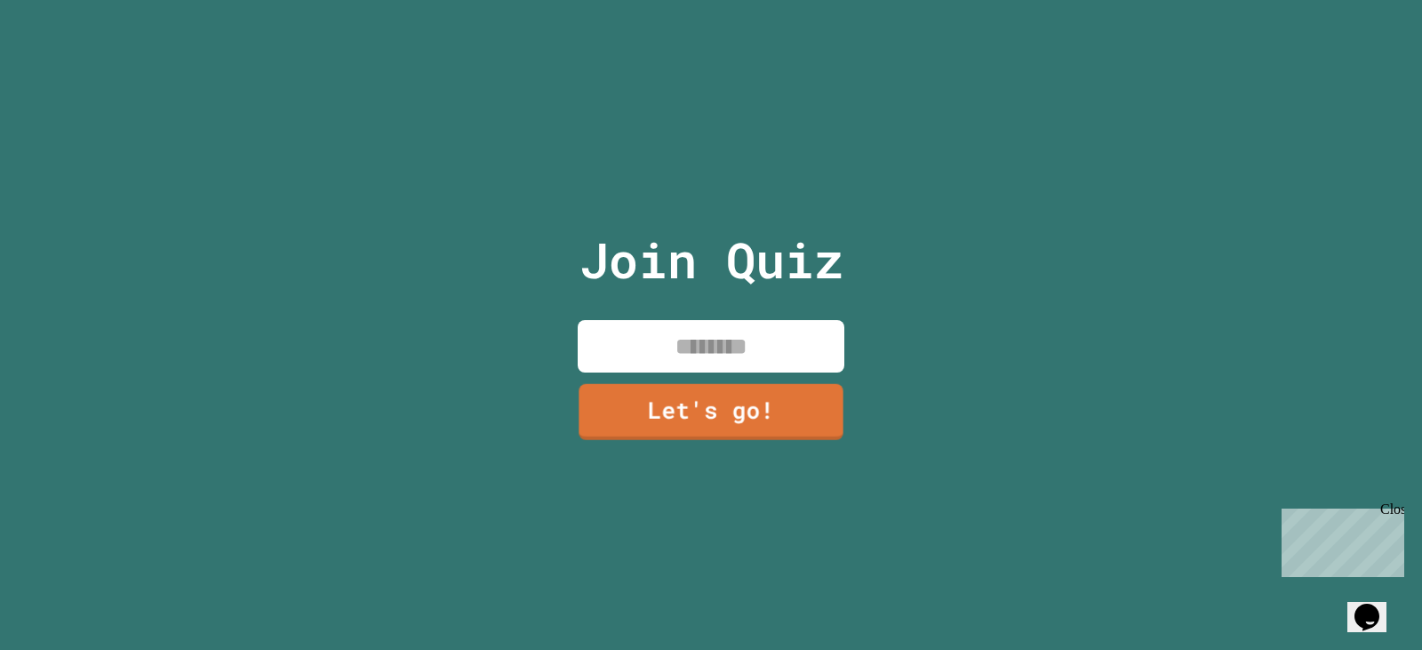
click at [696, 348] on input at bounding box center [711, 346] width 267 height 52
type input "****"
click at [673, 411] on link "Let's go!" at bounding box center [711, 408] width 267 height 59
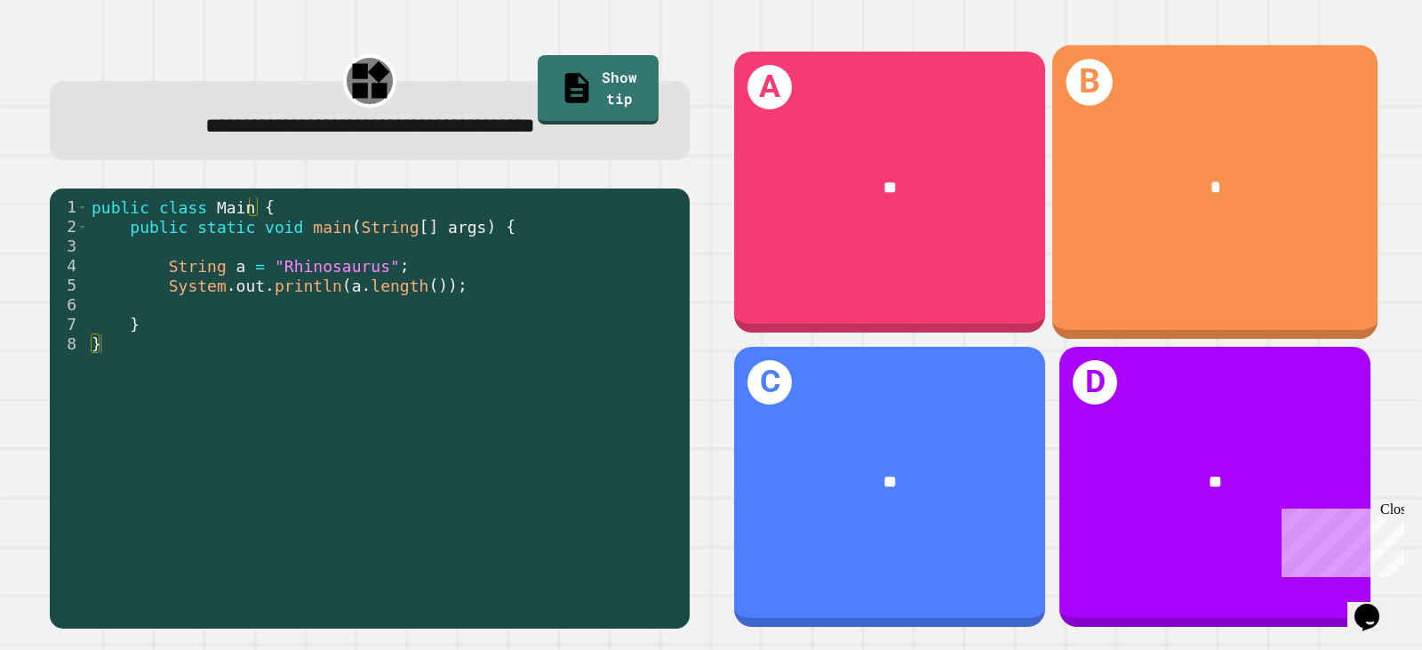
click at [898, 214] on div "**" at bounding box center [889, 187] width 311 height 92
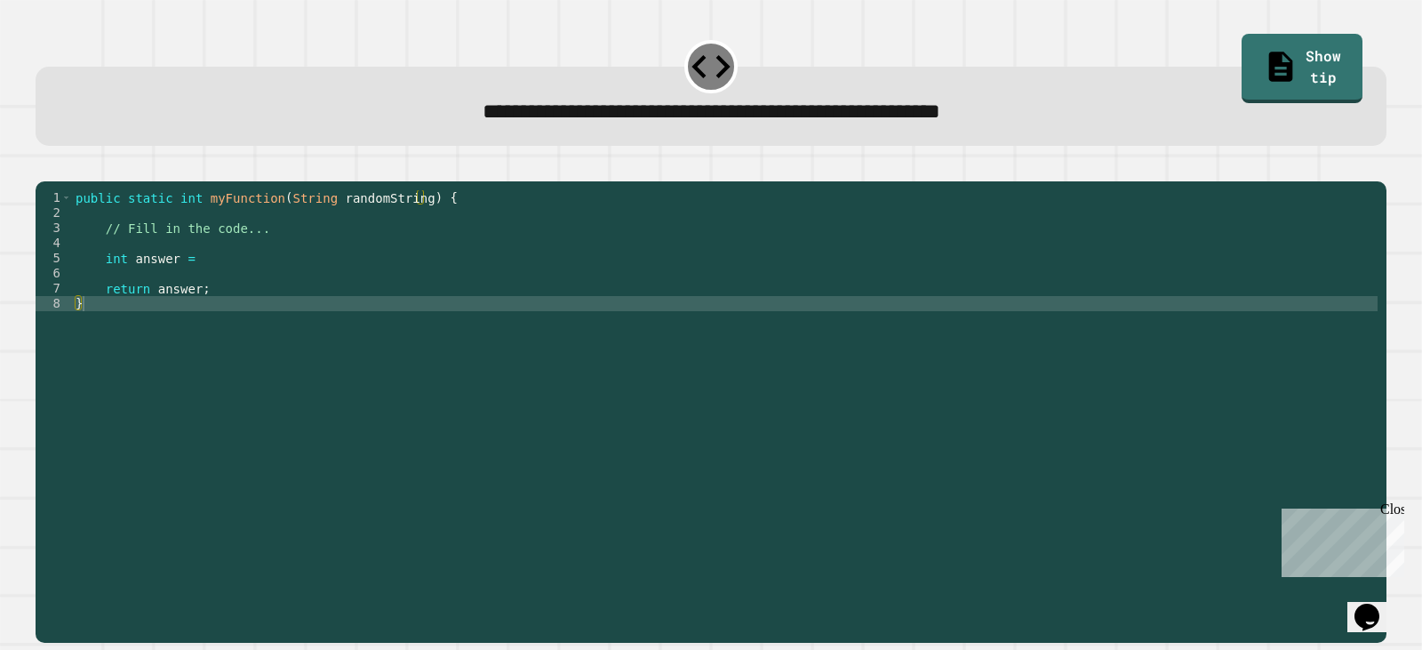
click at [176, 258] on div "public static int myFunction ( String randomString ) { // Fill in the code... i…" at bounding box center [724, 394] width 1305 height 408
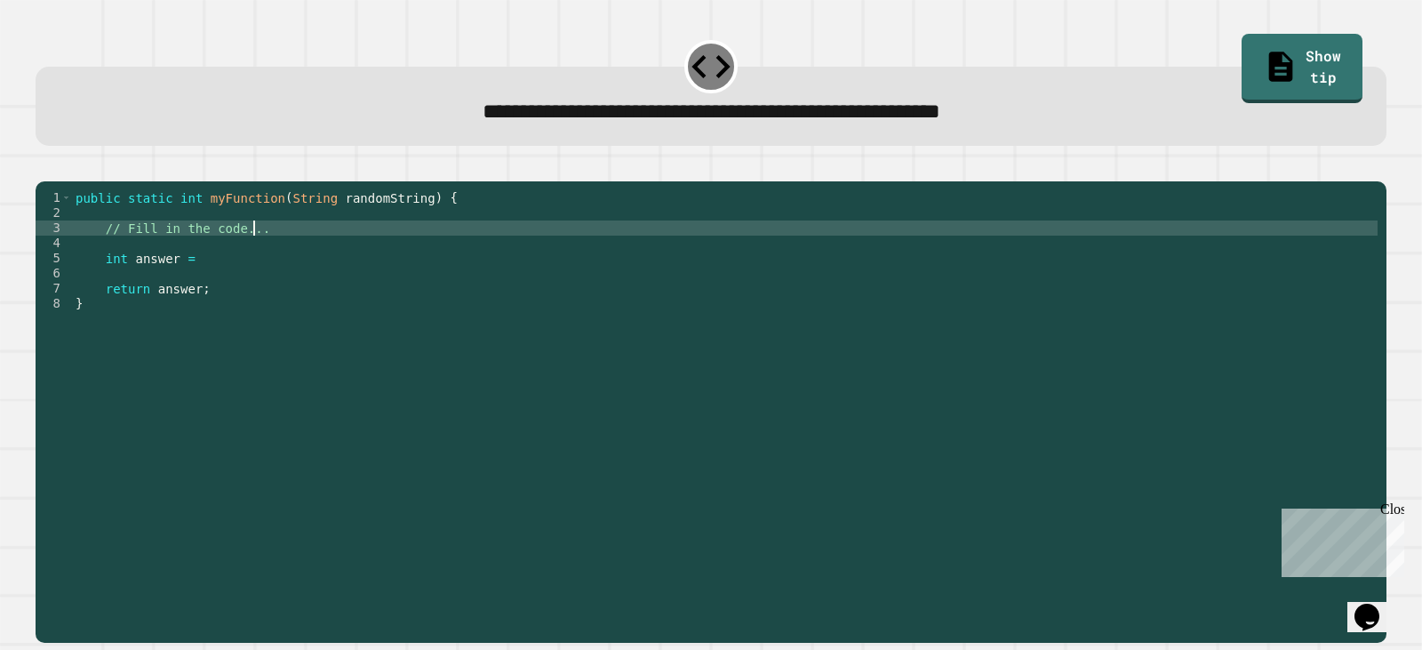
click at [259, 253] on div "public static int myFunction ( String randomString ) { // Fill in the code... i…" at bounding box center [724, 394] width 1305 height 408
type textarea "*"
click at [217, 298] on div "public static int myFunction ( String randomString ) { int answer = return answ…" at bounding box center [724, 394] width 1305 height 408
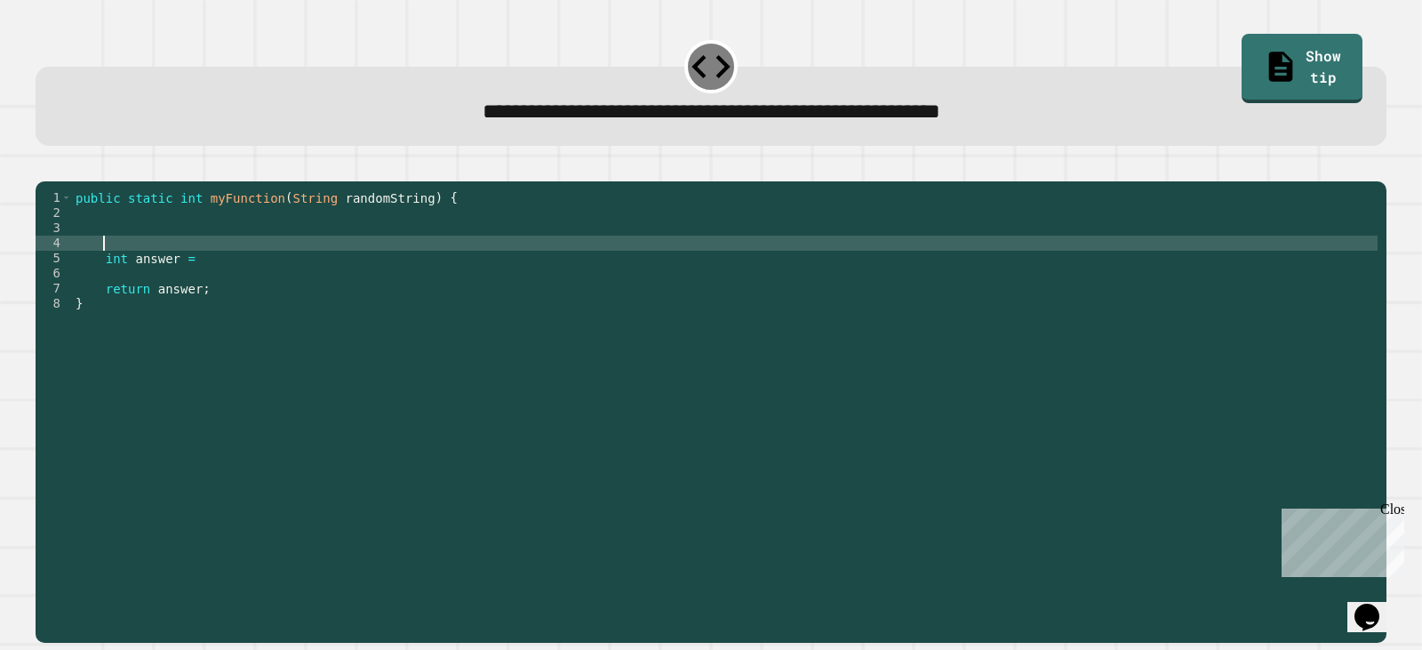
click at [223, 276] on div "public static int myFunction ( String randomString ) { int answer = return answ…" at bounding box center [724, 394] width 1305 height 408
click at [211, 289] on div "public static int myFunction ( String randomString ) { int answer = return answ…" at bounding box center [724, 394] width 1305 height 408
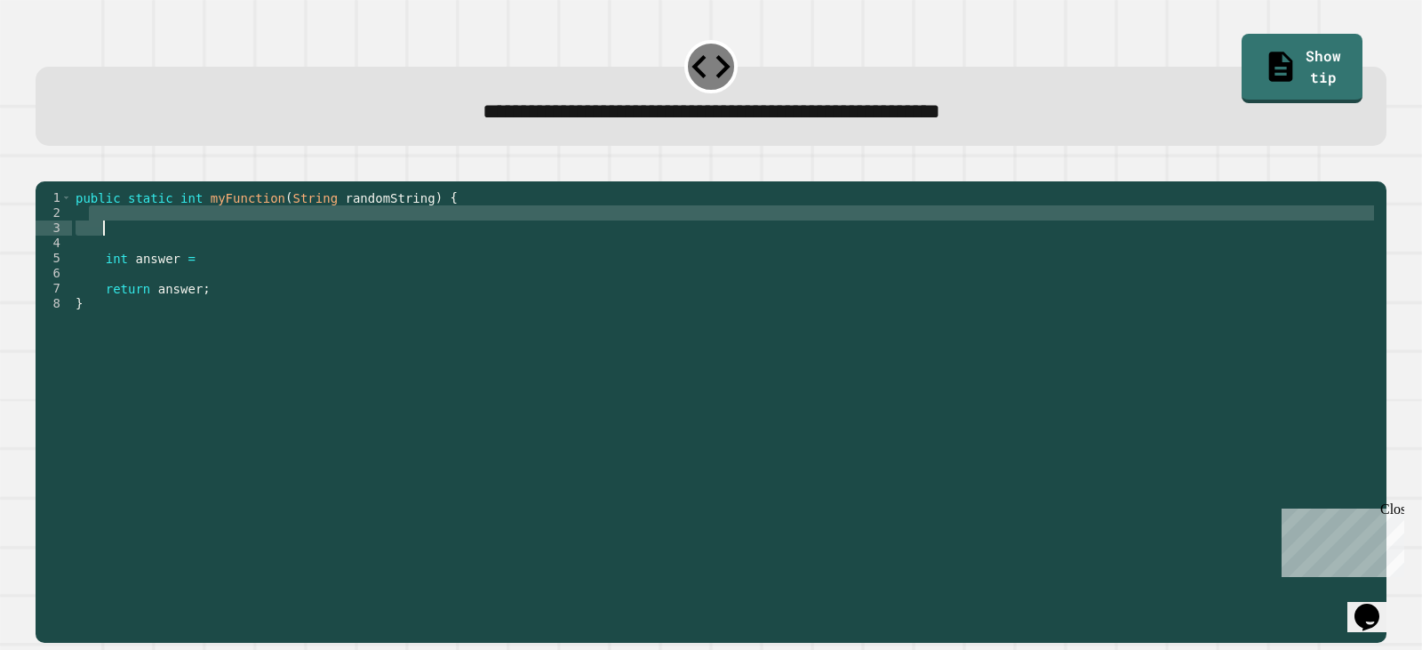
click at [147, 254] on div "public static int myFunction ( String randomString ) { int answer = return answ…" at bounding box center [724, 394] width 1305 height 408
click at [140, 258] on div "public static int myFunction ( String randomString ) { int answer = return answ…" at bounding box center [724, 379] width 1305 height 378
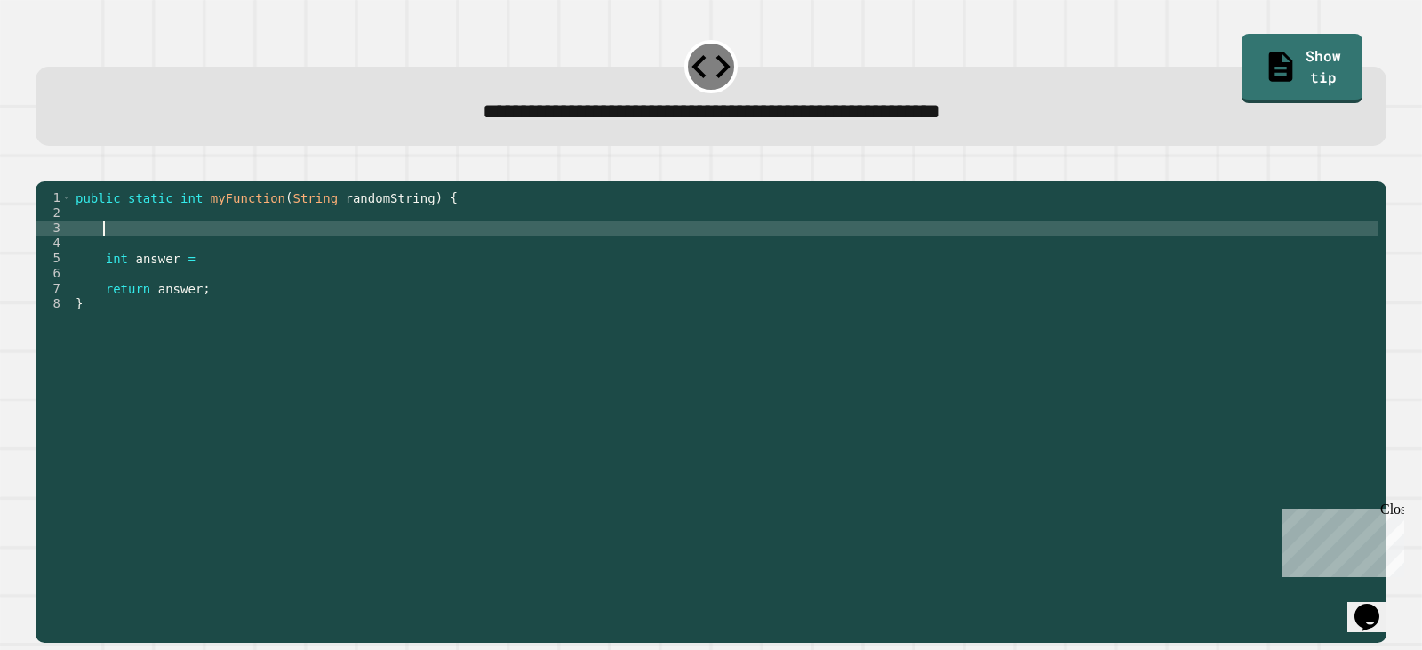
drag, startPoint x: 228, startPoint y: 287, endPoint x: 240, endPoint y: 290, distance: 11.9
click at [228, 289] on div "public static int myFunction ( String randomString ) { int answer = return answ…" at bounding box center [724, 394] width 1305 height 408
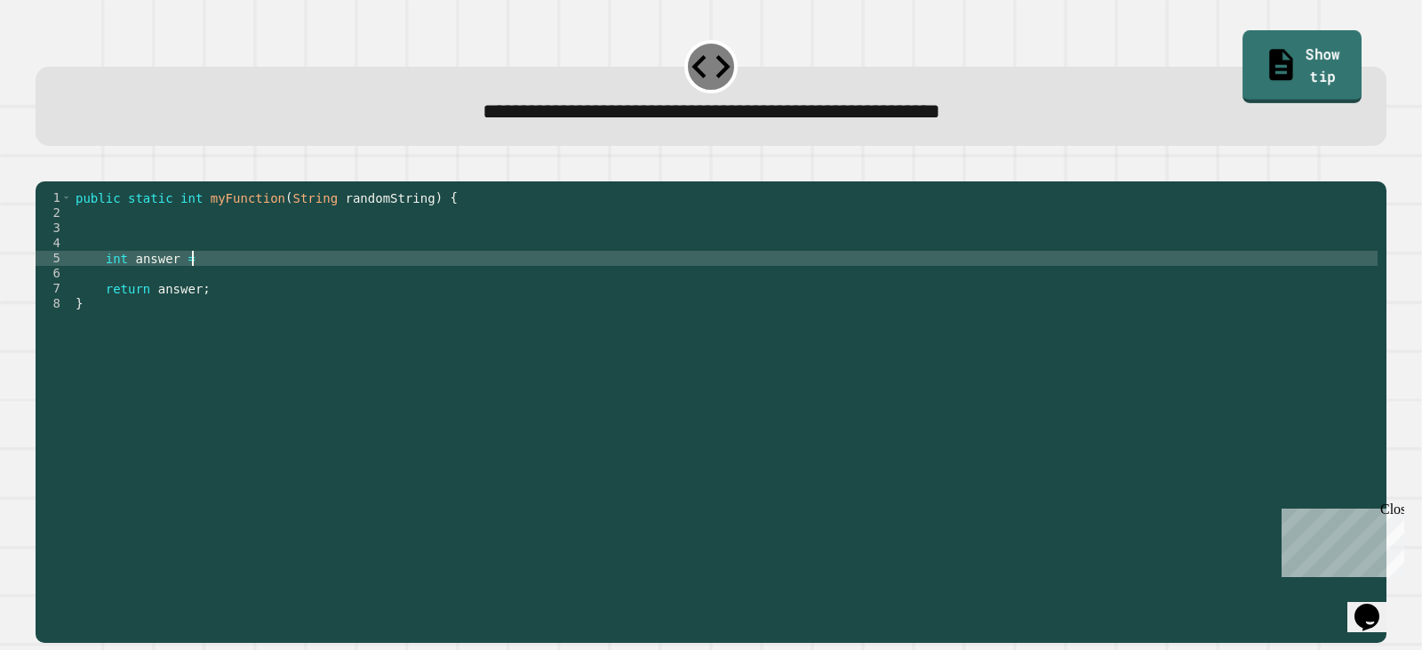
click at [1288, 52] on link "Show tip" at bounding box center [1301, 66] width 119 height 72
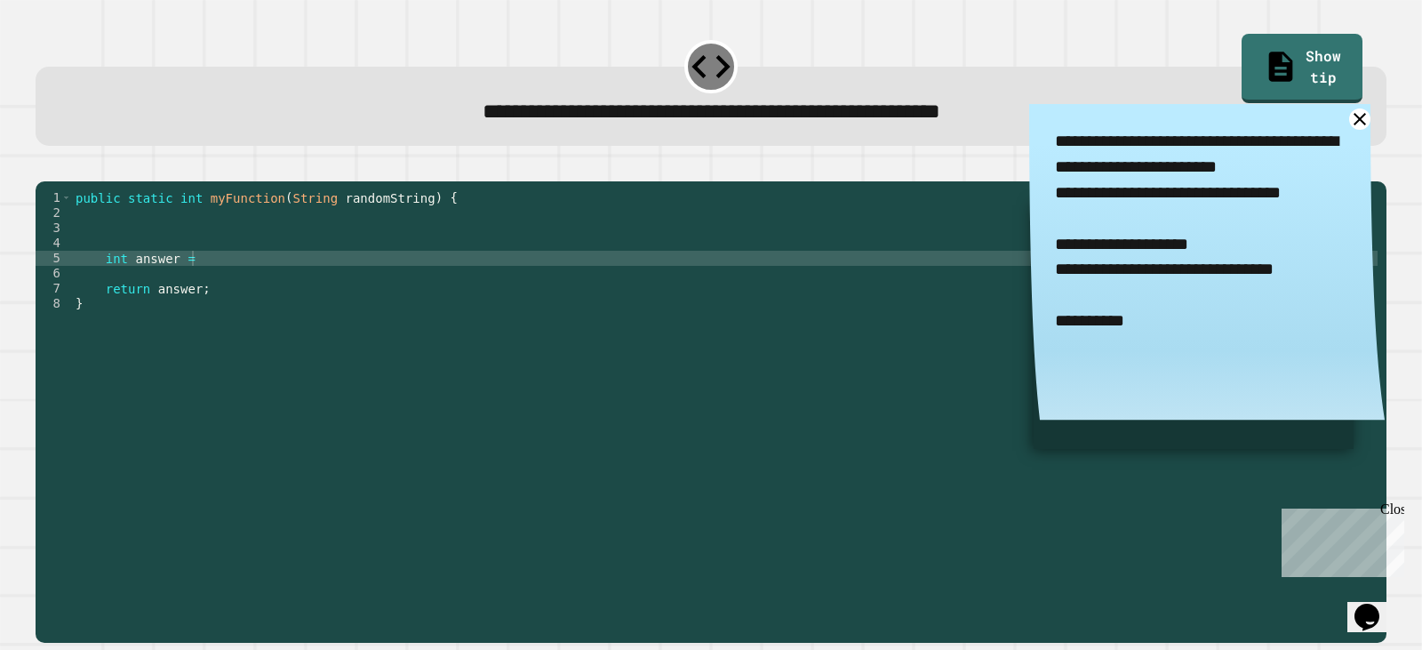
click at [127, 259] on div "public static int myFunction ( String randomString ) { int answer = return answ…" at bounding box center [724, 394] width 1305 height 408
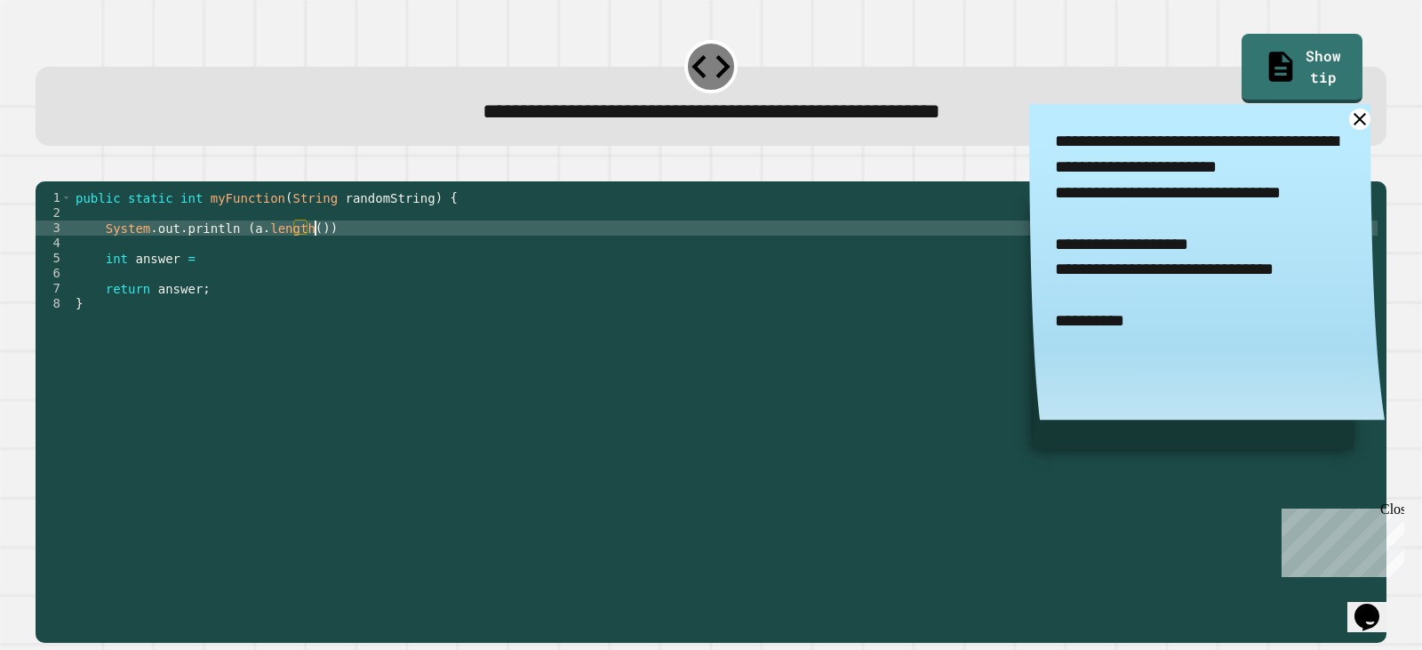
scroll to position [0, 16]
click at [226, 288] on div "public static int myFunction ( String randomString ) { System . out . println (…" at bounding box center [724, 394] width 1305 height 408
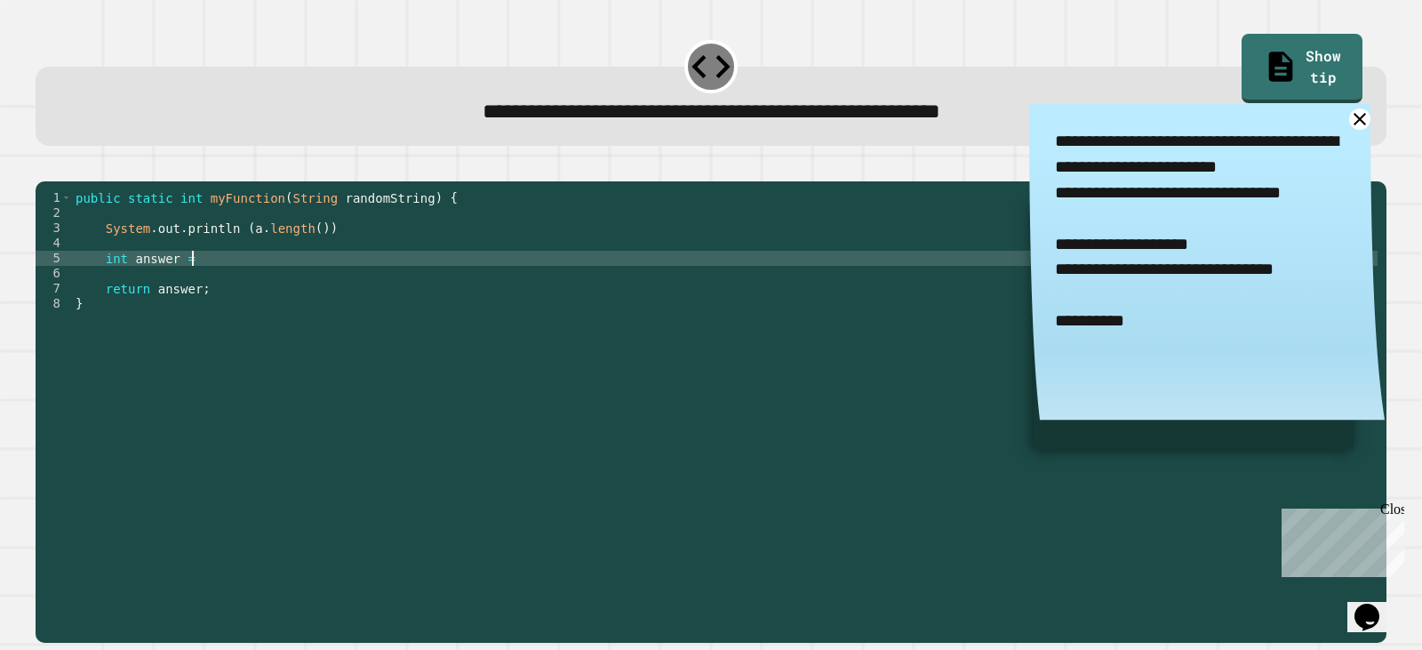
scroll to position [0, 7]
click at [44, 166] on icon "button" at bounding box center [44, 166] width 0 height 0
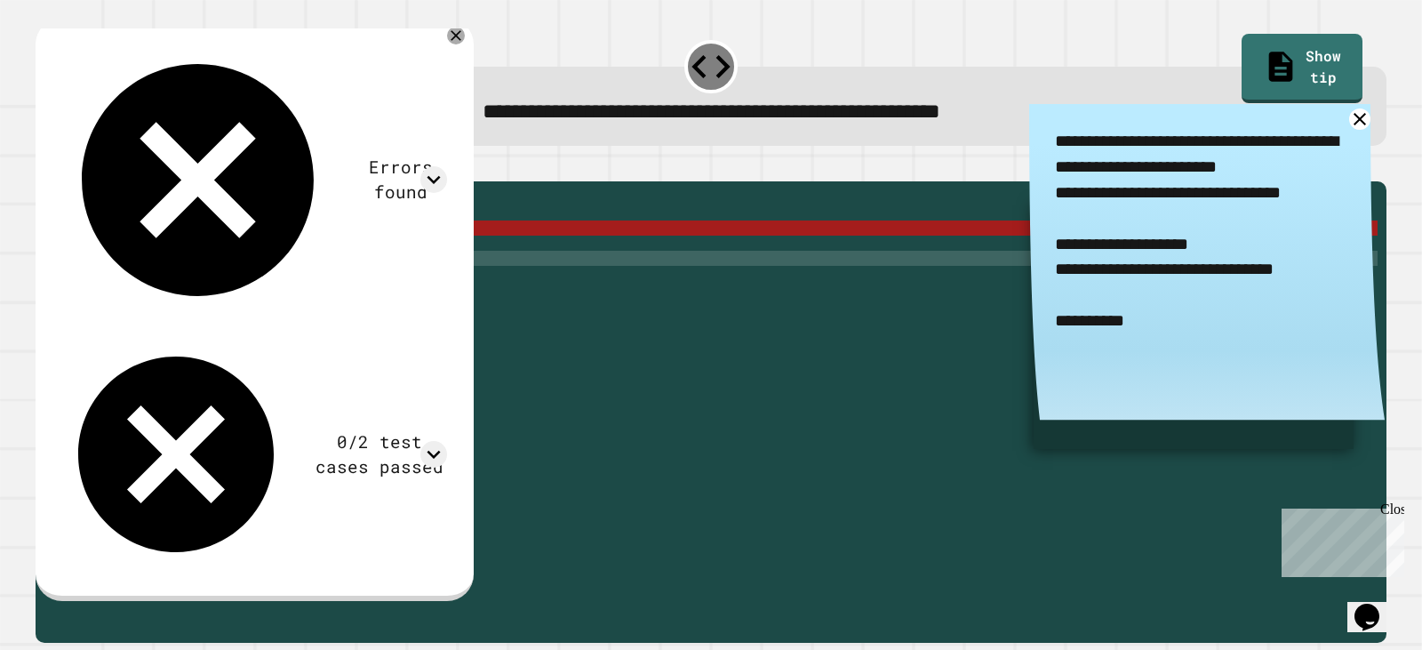
click at [247, 289] on div "public static int myFunction ( String randomString ) { System . out . println (…" at bounding box center [724, 394] width 1305 height 408
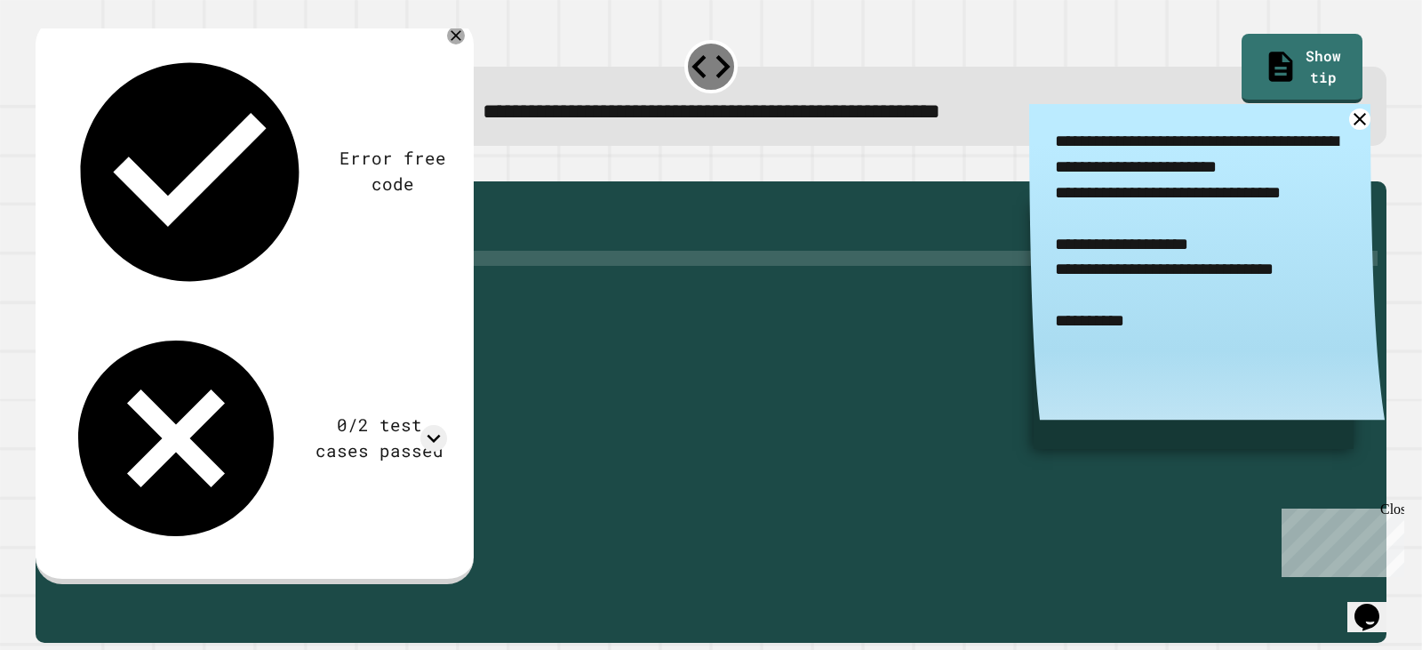
scroll to position [0, 11]
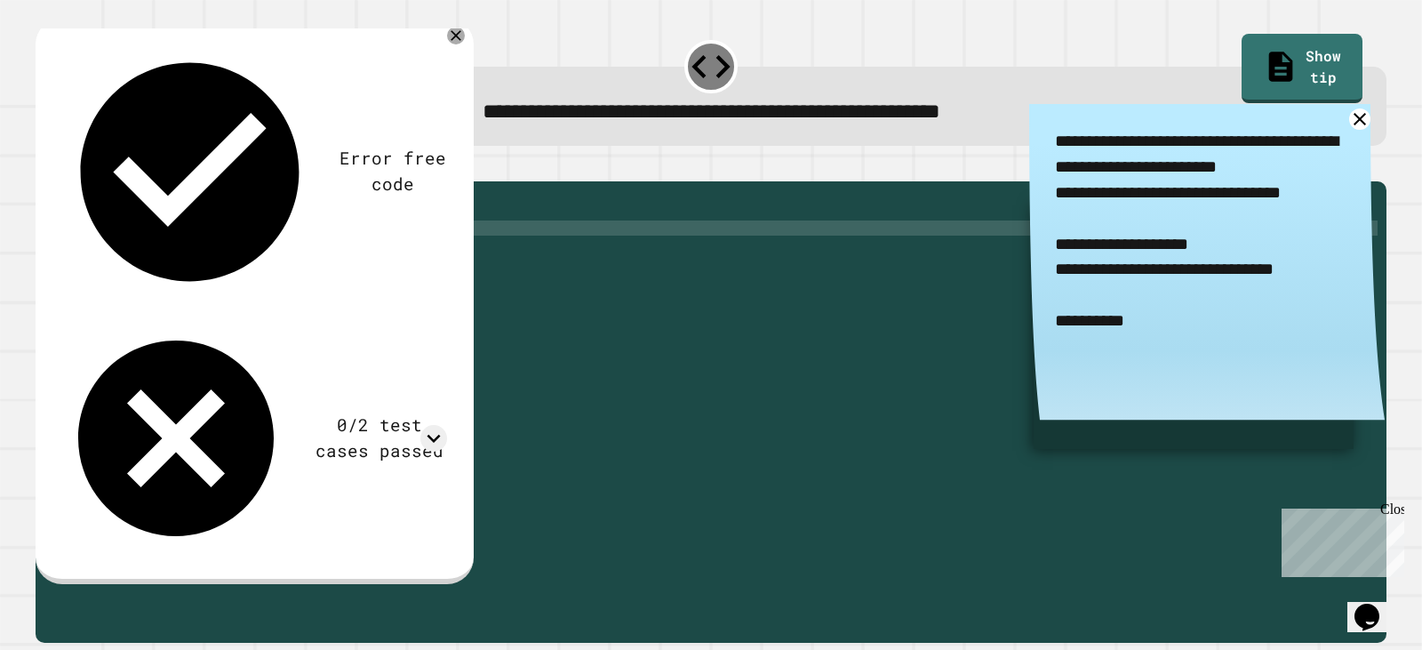
click at [315, 258] on div "public static int myFunction ( String randomString ) { System . out . println (…" at bounding box center [724, 394] width 1305 height 408
click at [44, 166] on icon "button" at bounding box center [44, 166] width 0 height 0
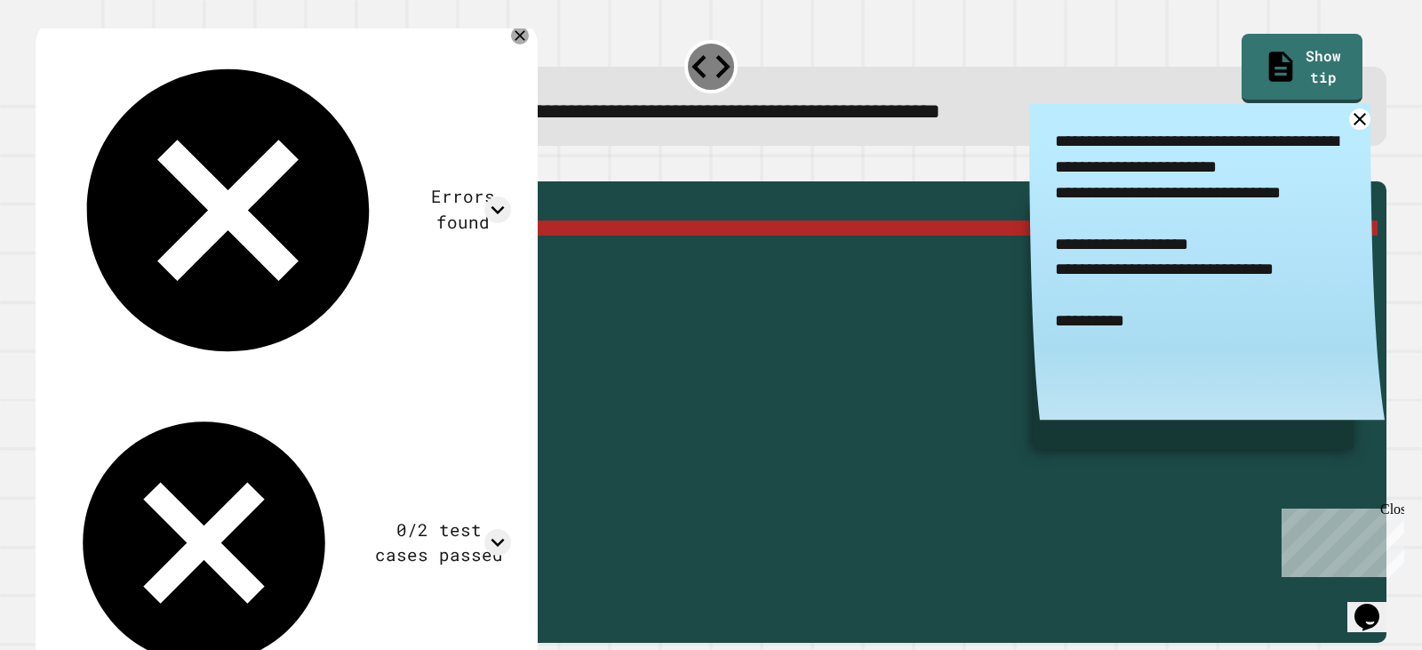
click at [331, 253] on div "public static int myFunction ( String randomString ) { System . out . println (…" at bounding box center [724, 394] width 1305 height 408
click at [247, 251] on div "public static int myFunction ( String randomString ) { System . out . println (…" at bounding box center [724, 394] width 1305 height 408
click at [253, 256] on div "public static int myFunction ( String randomString ) { System . out . println (…" at bounding box center [724, 394] width 1305 height 408
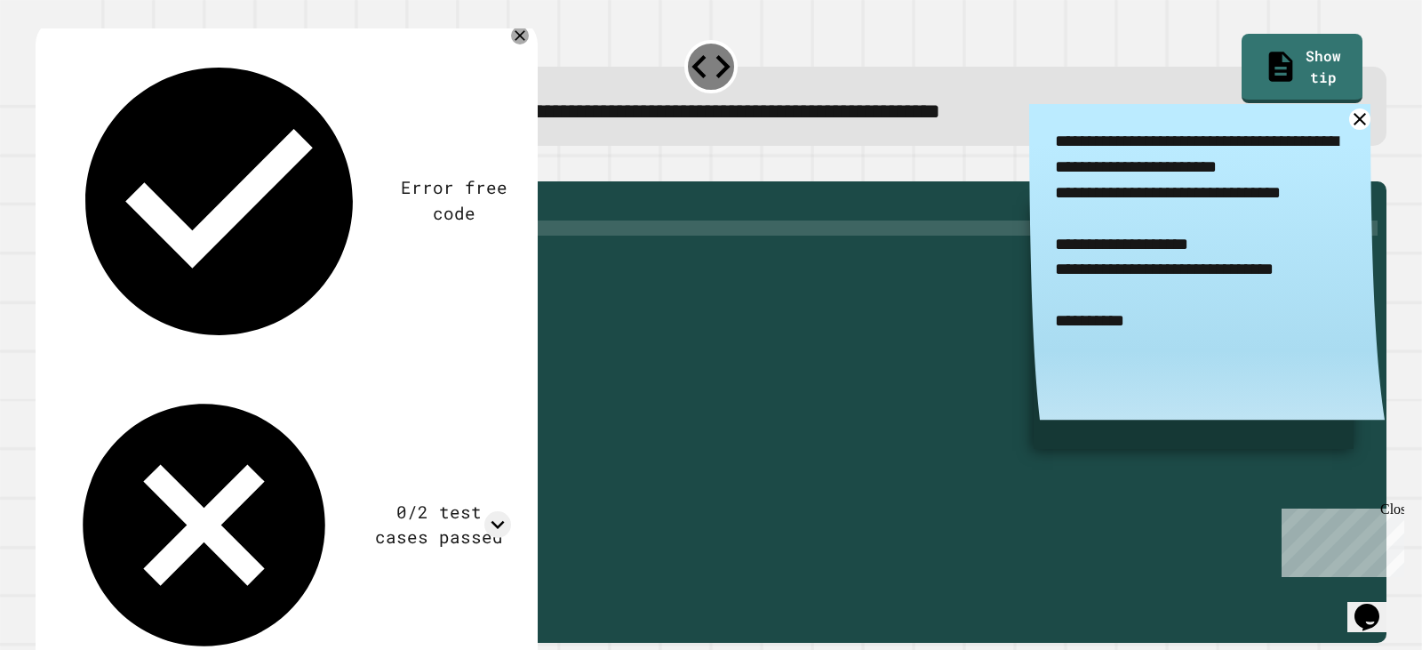
scroll to position [0, 15]
type textarea "**********"
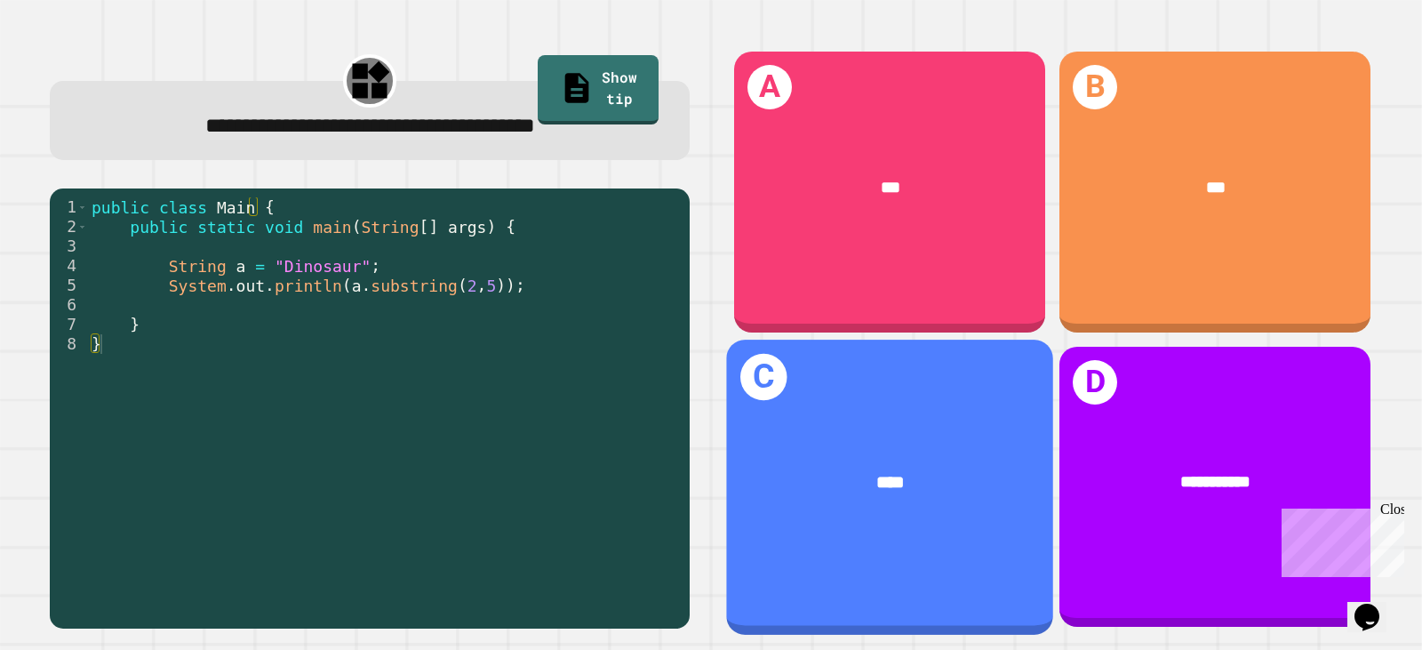
click at [936, 468] on div "****" at bounding box center [889, 481] width 255 height 27
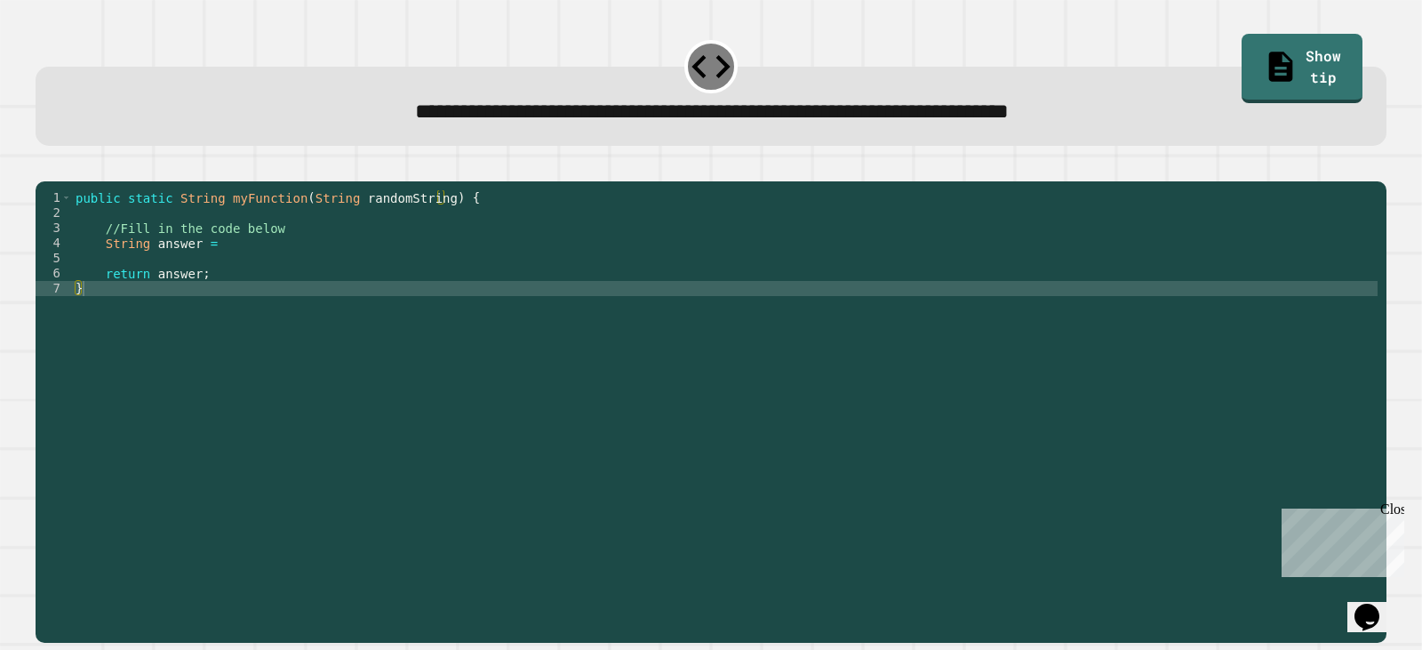
click at [149, 313] on div "public static String myFunction ( String randomString ) { //Fill in the code be…" at bounding box center [724, 394] width 1305 height 408
click at [182, 284] on div "public static String myFunction ( String randomString ) { //Fill in the code be…" at bounding box center [724, 394] width 1305 height 408
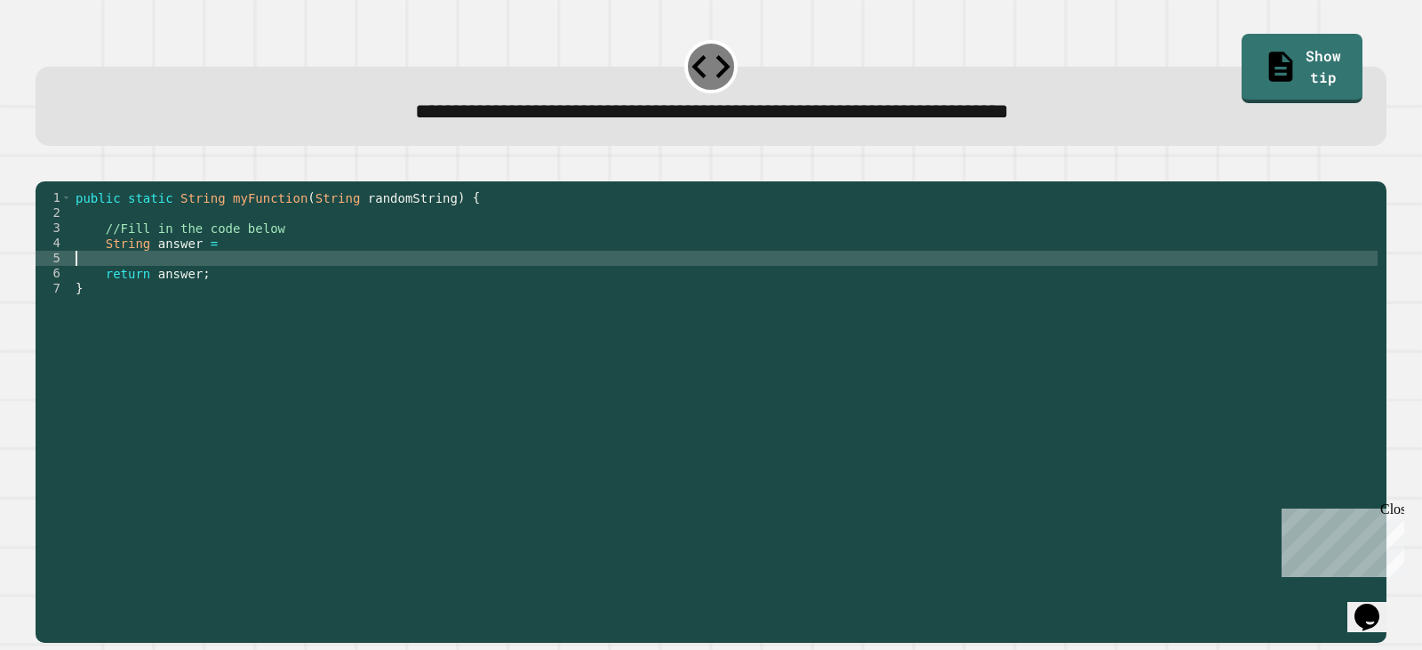
click at [161, 280] on div "public static String myFunction ( String randomString ) { //Fill in the code be…" at bounding box center [724, 394] width 1305 height 408
click at [212, 259] on div "public static String myFunction ( String randomString ) { //Fill in the code be…" at bounding box center [724, 394] width 1305 height 408
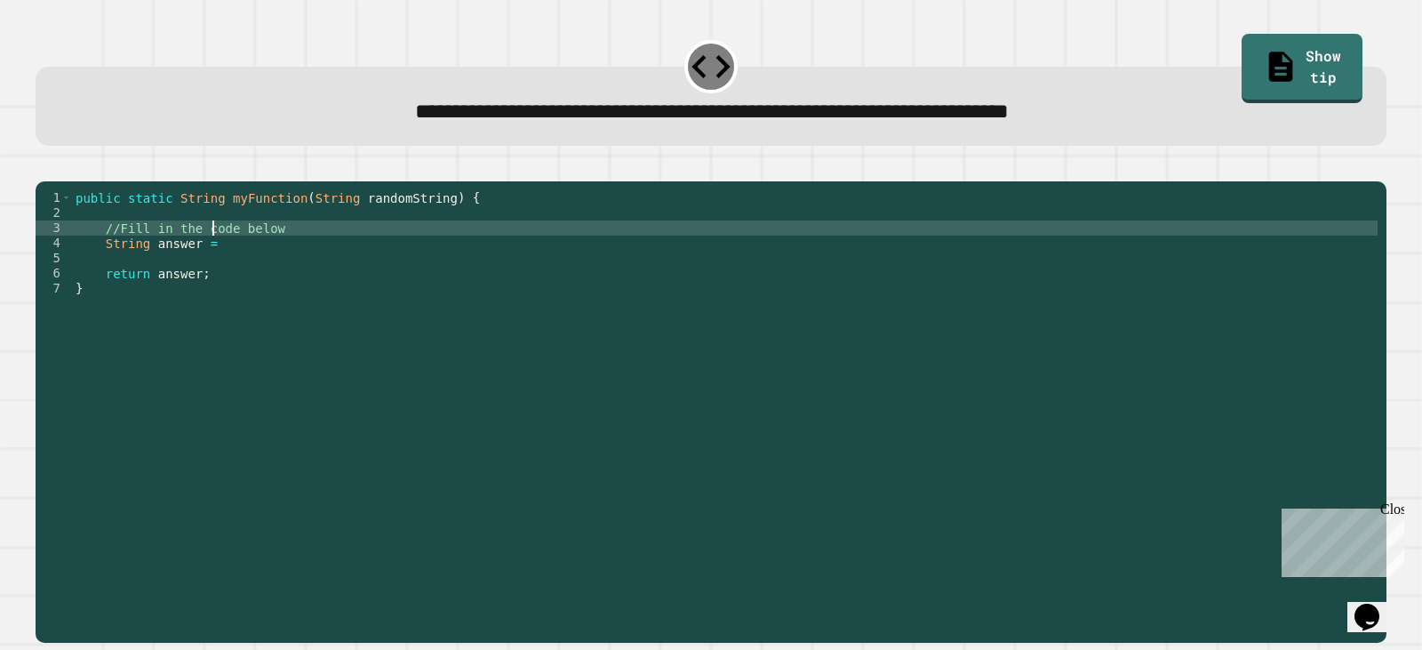
click at [331, 267] on div "public static String myFunction ( String randomString ) { //Fill in the code be…" at bounding box center [724, 394] width 1305 height 408
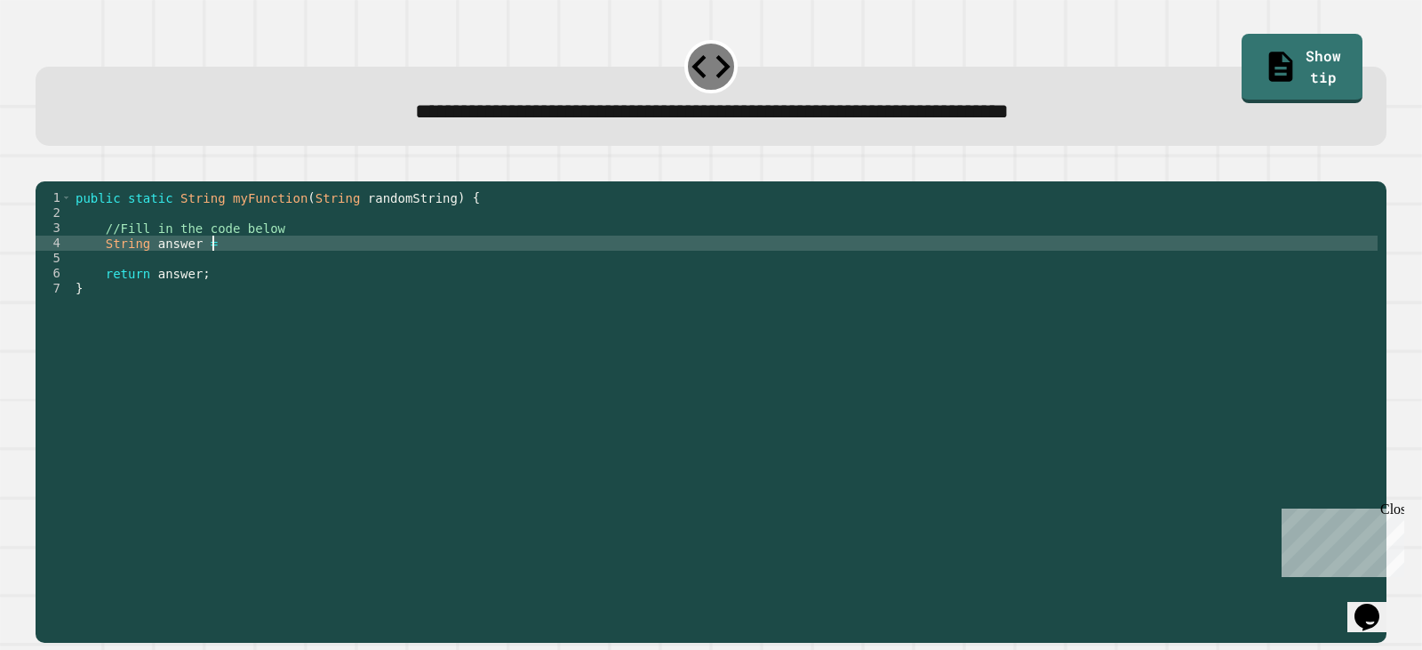
click at [315, 249] on div "public static String myFunction ( String randomString ) { //Fill in the code be…" at bounding box center [724, 394] width 1305 height 408
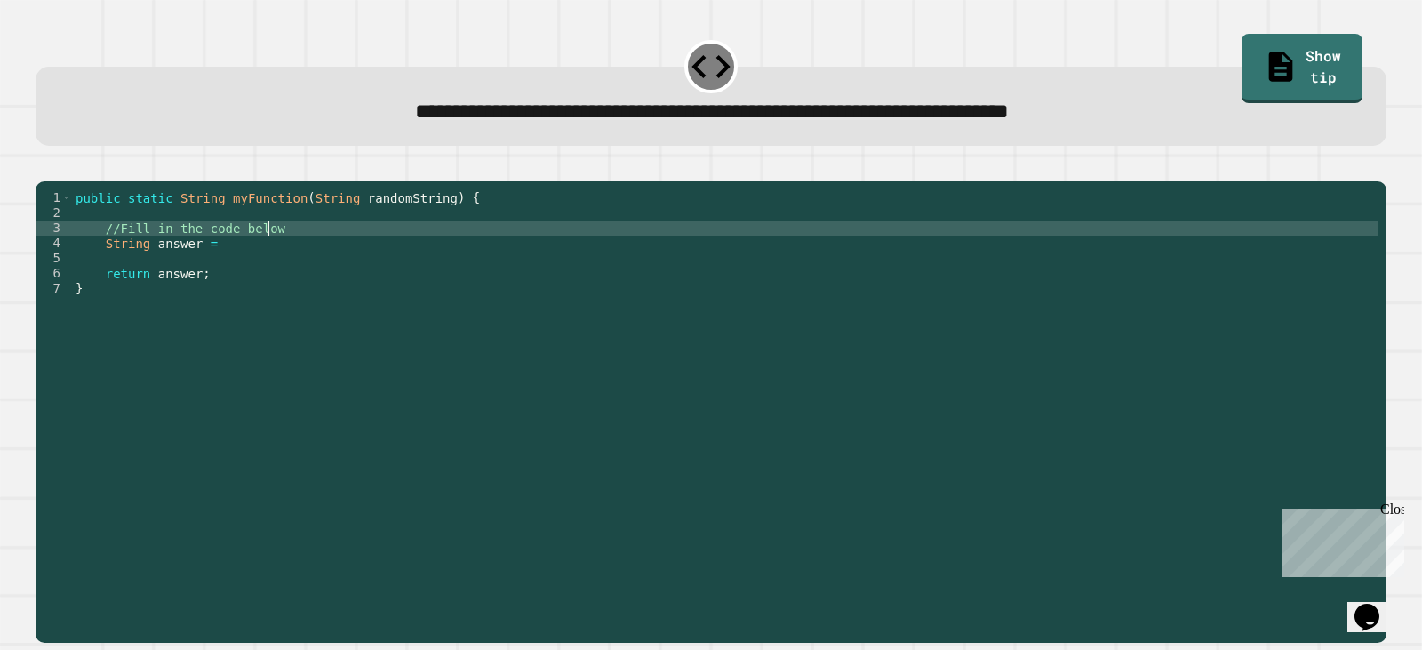
click at [163, 251] on div "public static String myFunction ( String randomString ) { //Fill in the code be…" at bounding box center [724, 394] width 1305 height 408
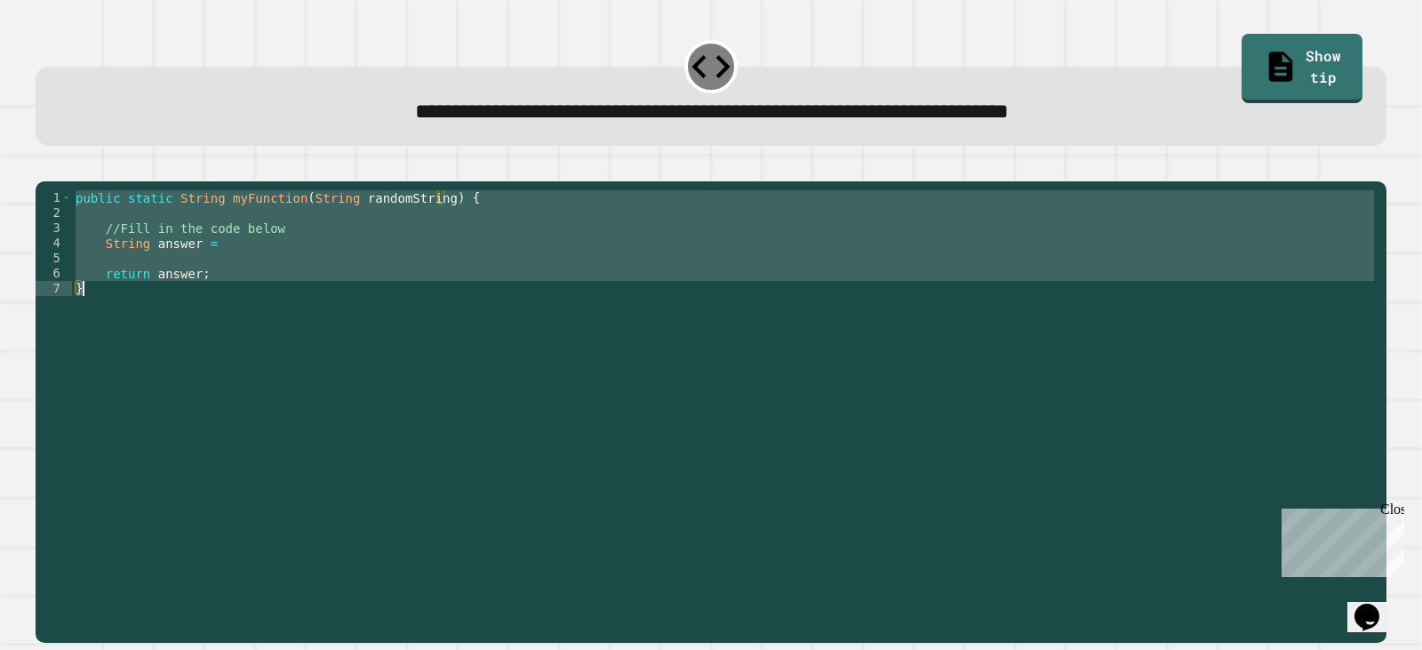
click at [247, 253] on div "public static String myFunction ( String randomString ) { //Fill in the code be…" at bounding box center [724, 379] width 1305 height 378
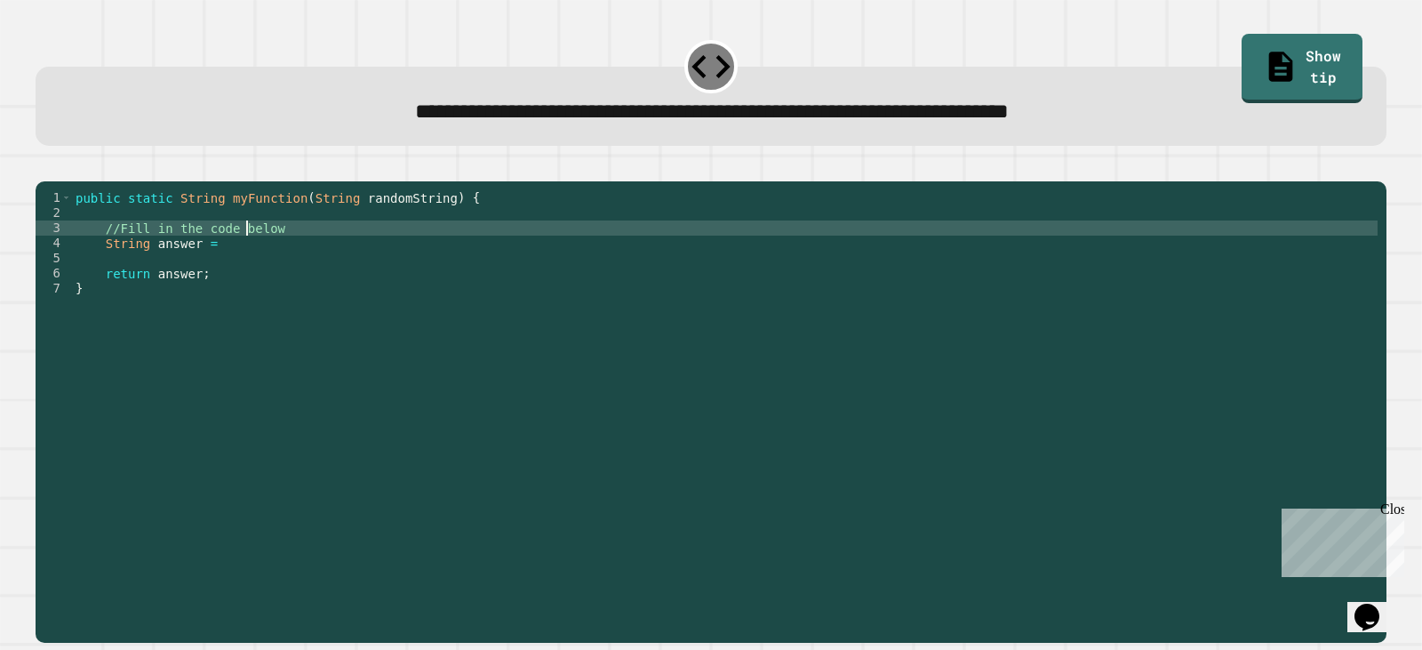
click at [283, 254] on div "public static String myFunction ( String randomString ) { //Fill in the code be…" at bounding box center [724, 394] width 1305 height 408
type textarea "*"
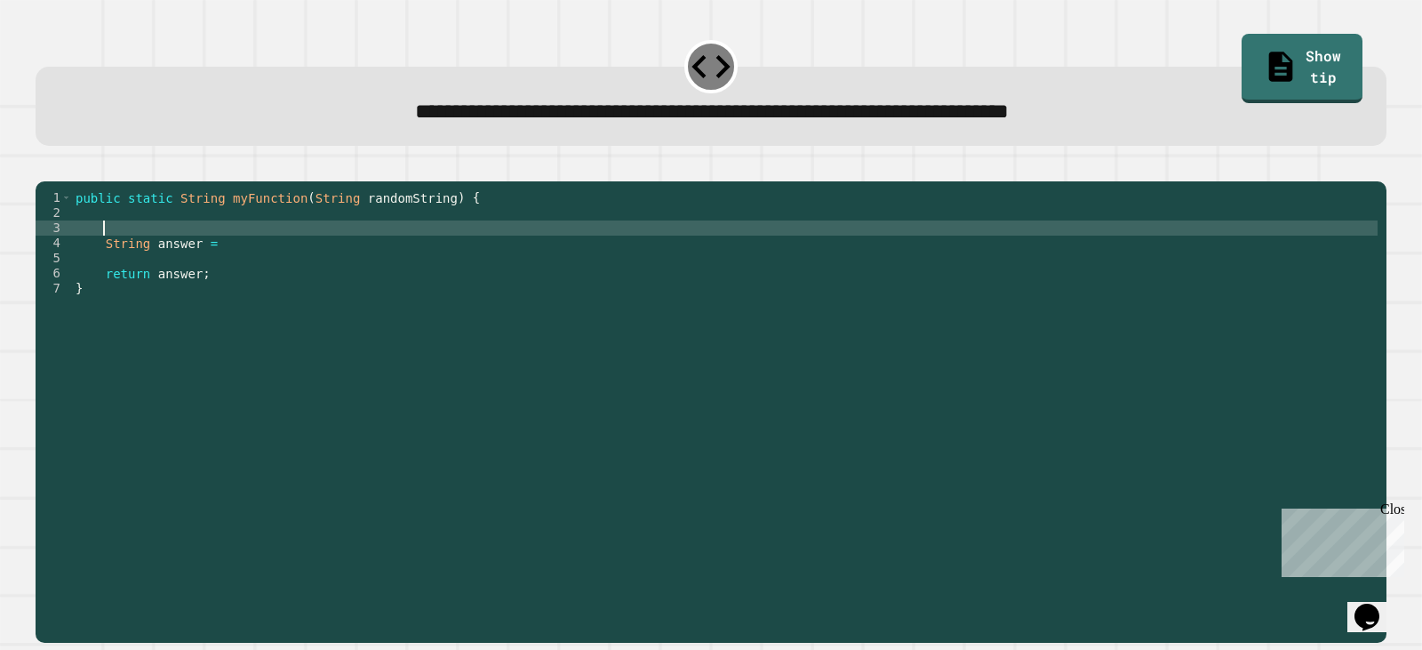
click at [273, 275] on div "public static String myFunction ( String randomString ) { String answer = retur…" at bounding box center [724, 394] width 1305 height 408
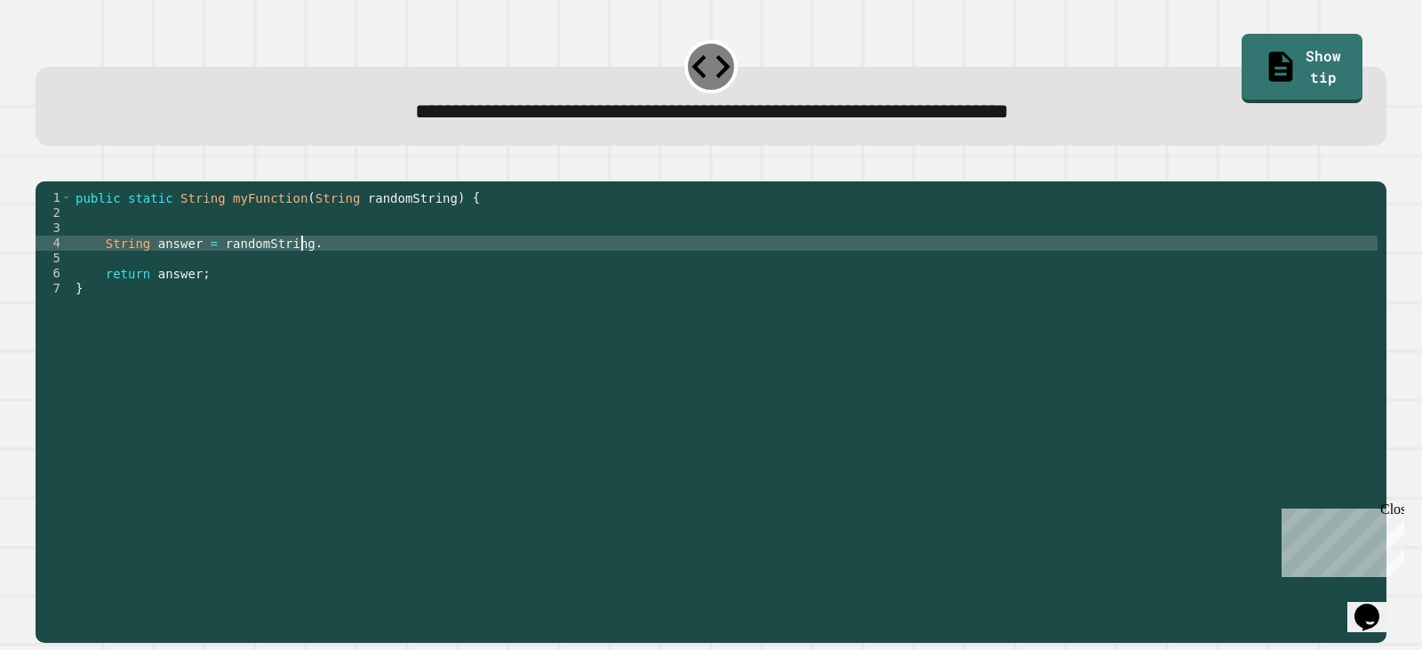
scroll to position [0, 15]
click at [1293, 67] on link "Show tip" at bounding box center [1302, 65] width 111 height 72
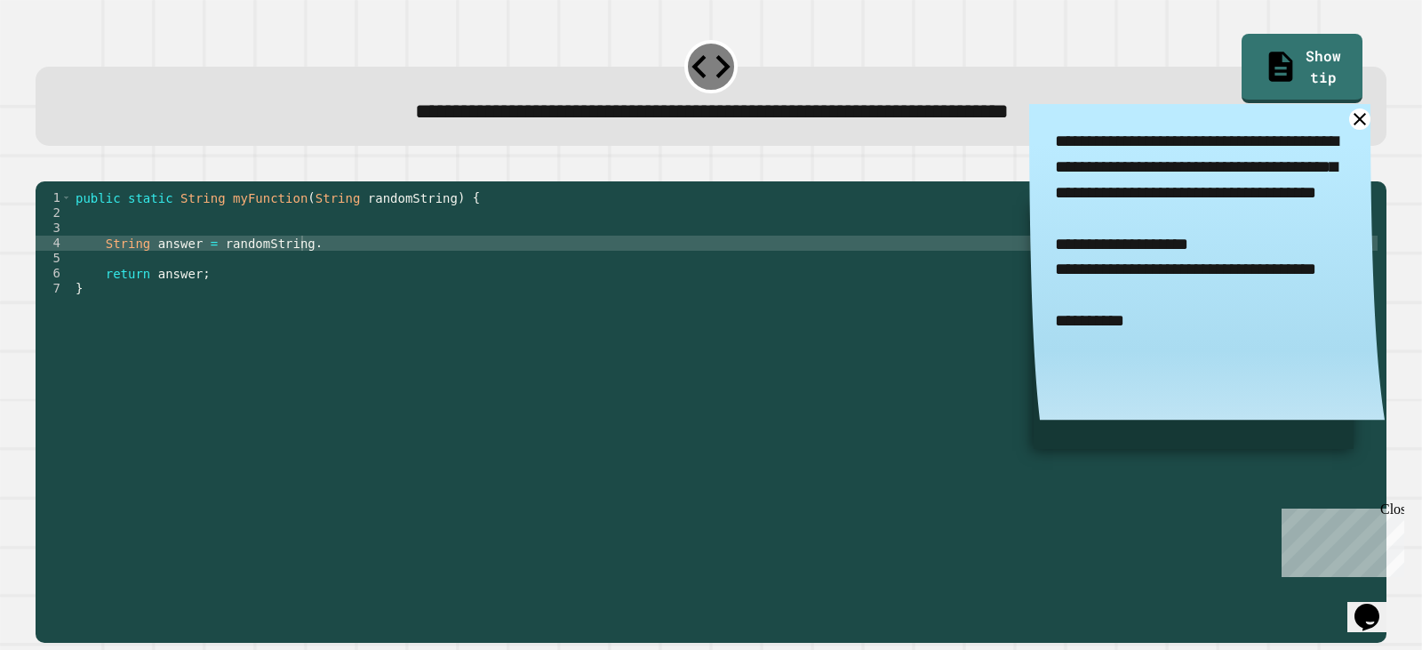
click at [311, 273] on div "public static String myFunction ( String randomString ) { String answer = rando…" at bounding box center [724, 394] width 1305 height 408
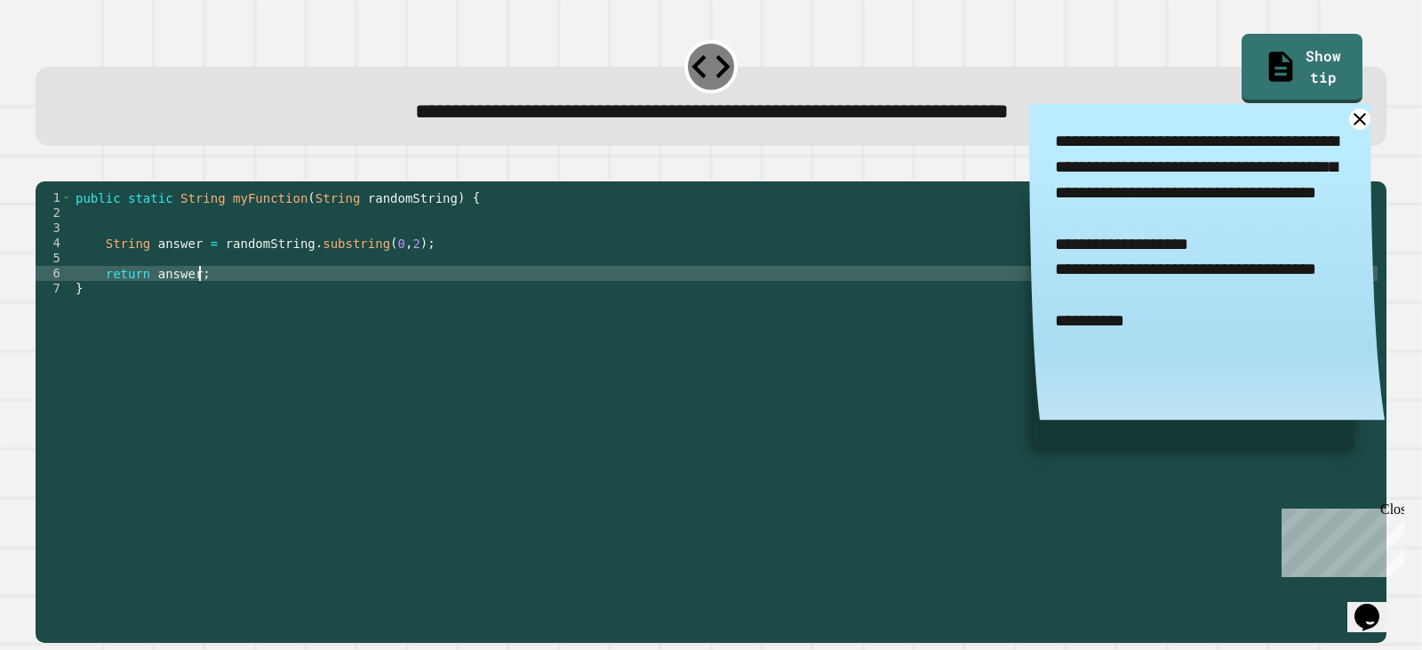
click at [217, 302] on div "public static String myFunction ( String randomString ) { String answer = rando…" at bounding box center [724, 394] width 1305 height 408
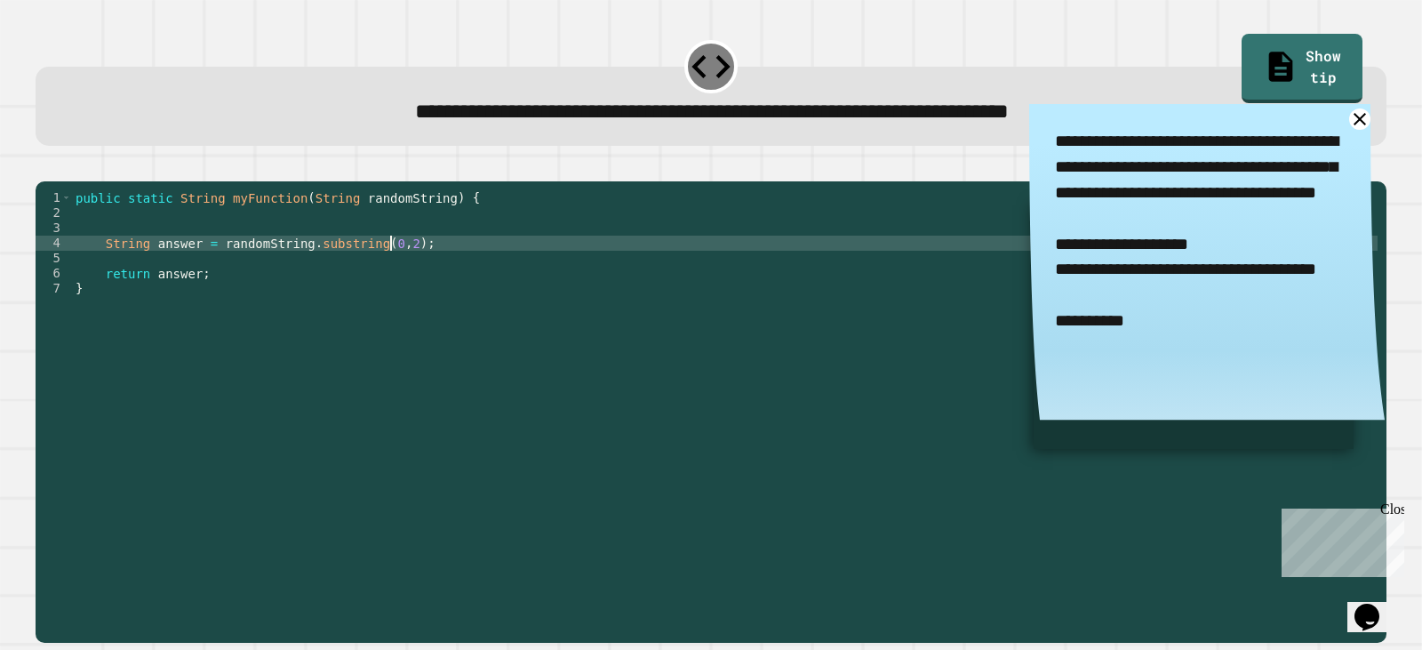
click at [390, 267] on div "public static String myFunction ( String randomString ) { String answer = rando…" at bounding box center [724, 394] width 1305 height 408
type textarea "**********"
click at [44, 166] on icon "button" at bounding box center [44, 166] width 0 height 0
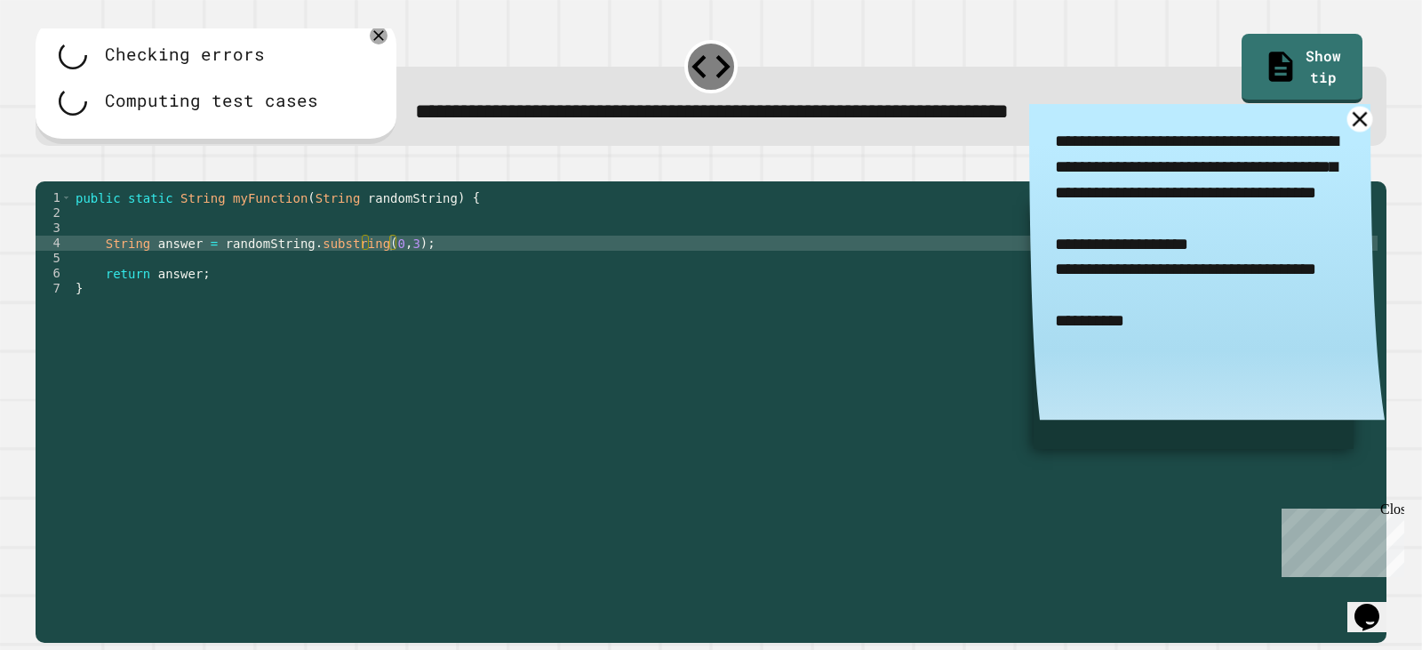
click at [1347, 120] on icon at bounding box center [1360, 119] width 26 height 26
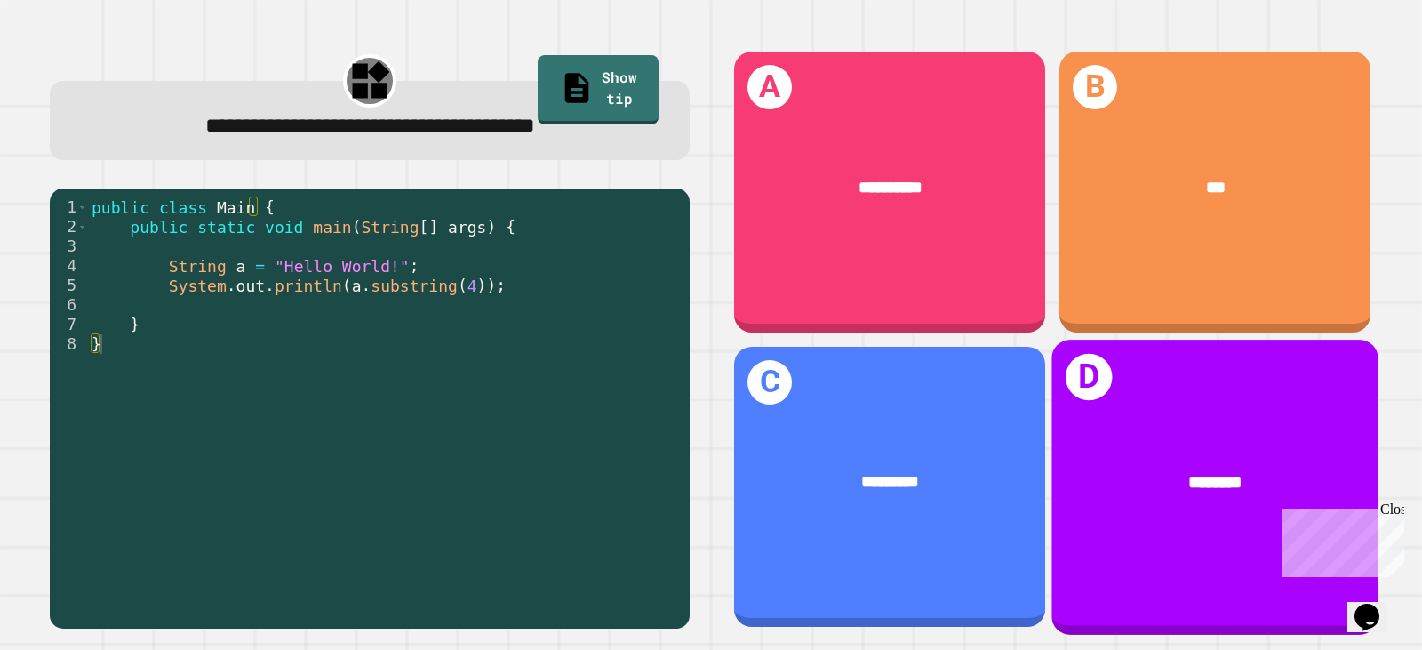
drag, startPoint x: 1200, startPoint y: 457, endPoint x: 1201, endPoint y: 439, distance: 17.8
click at [1201, 439] on div "********" at bounding box center [1214, 481] width 327 height 97
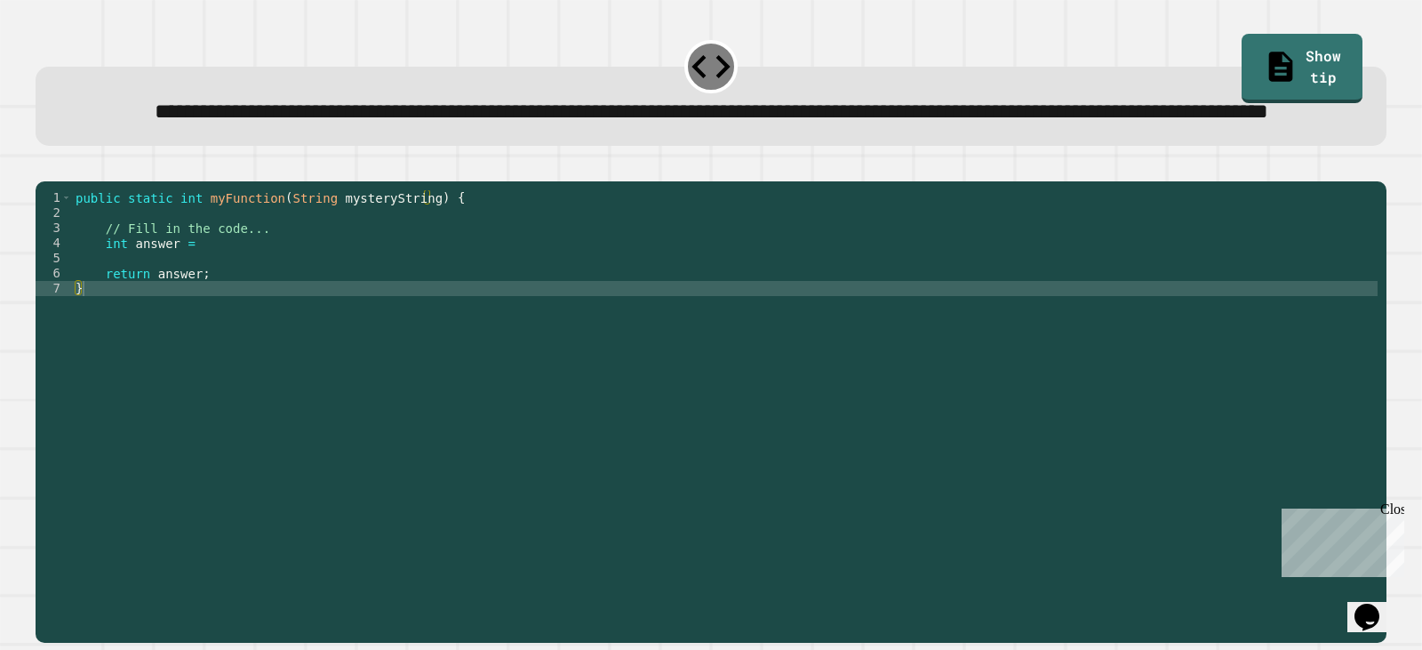
click at [228, 312] on div "public static int myFunction ( String mysteryString ) { // Fill in the code... …" at bounding box center [724, 371] width 1305 height 363
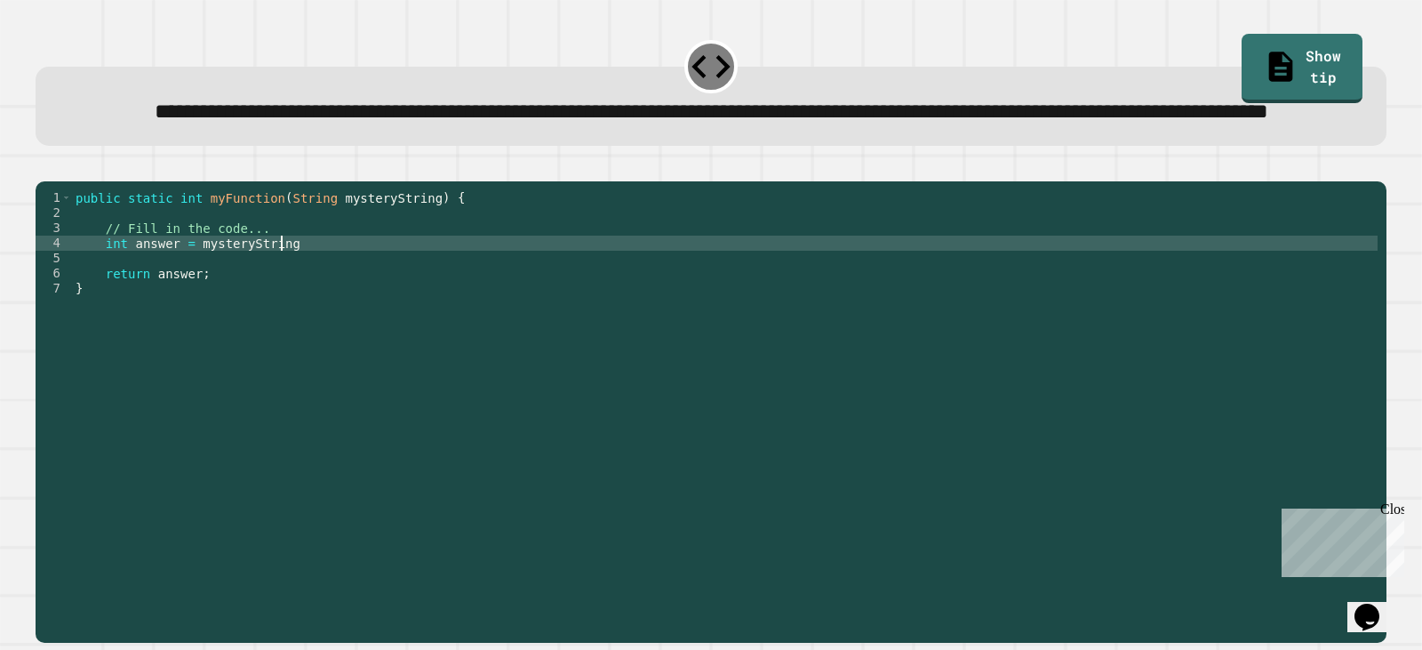
scroll to position [0, 13]
click at [1295, 44] on link "Show tip" at bounding box center [1302, 65] width 114 height 72
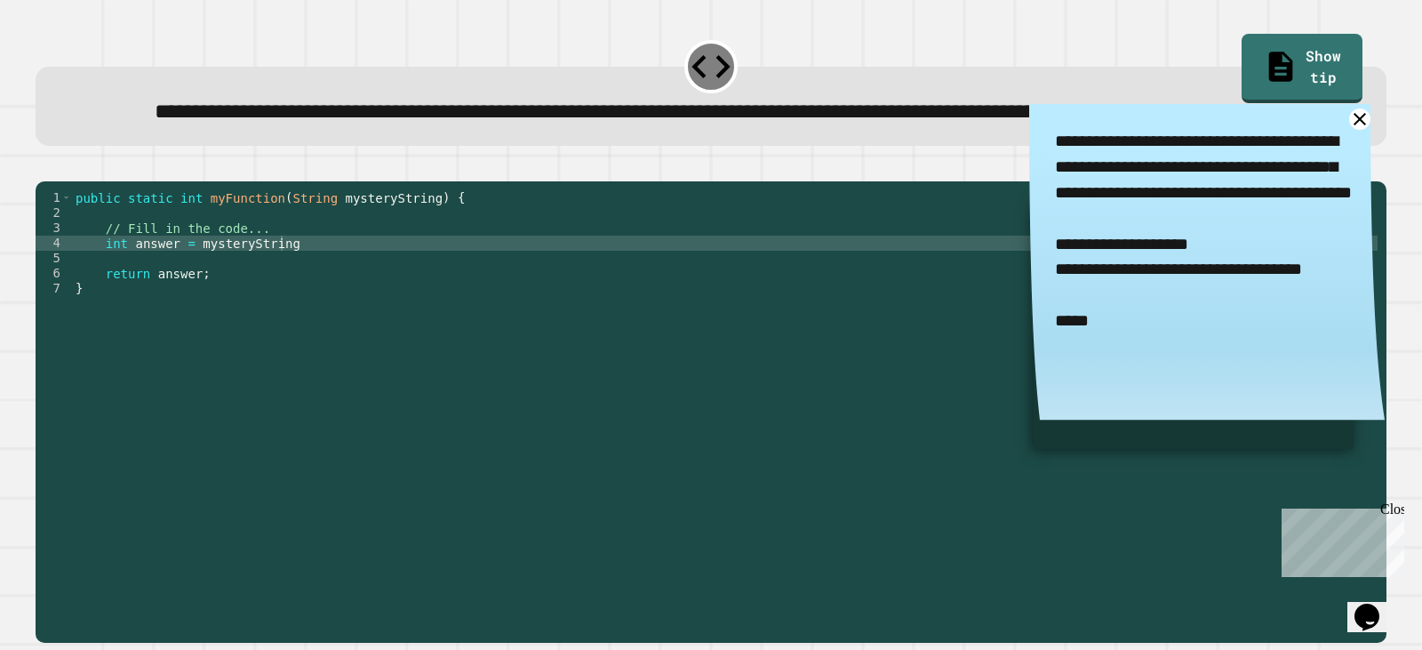
click at [299, 283] on div "public static int myFunction ( String mysteryString ) { // Fill in the code... …" at bounding box center [724, 371] width 1305 height 363
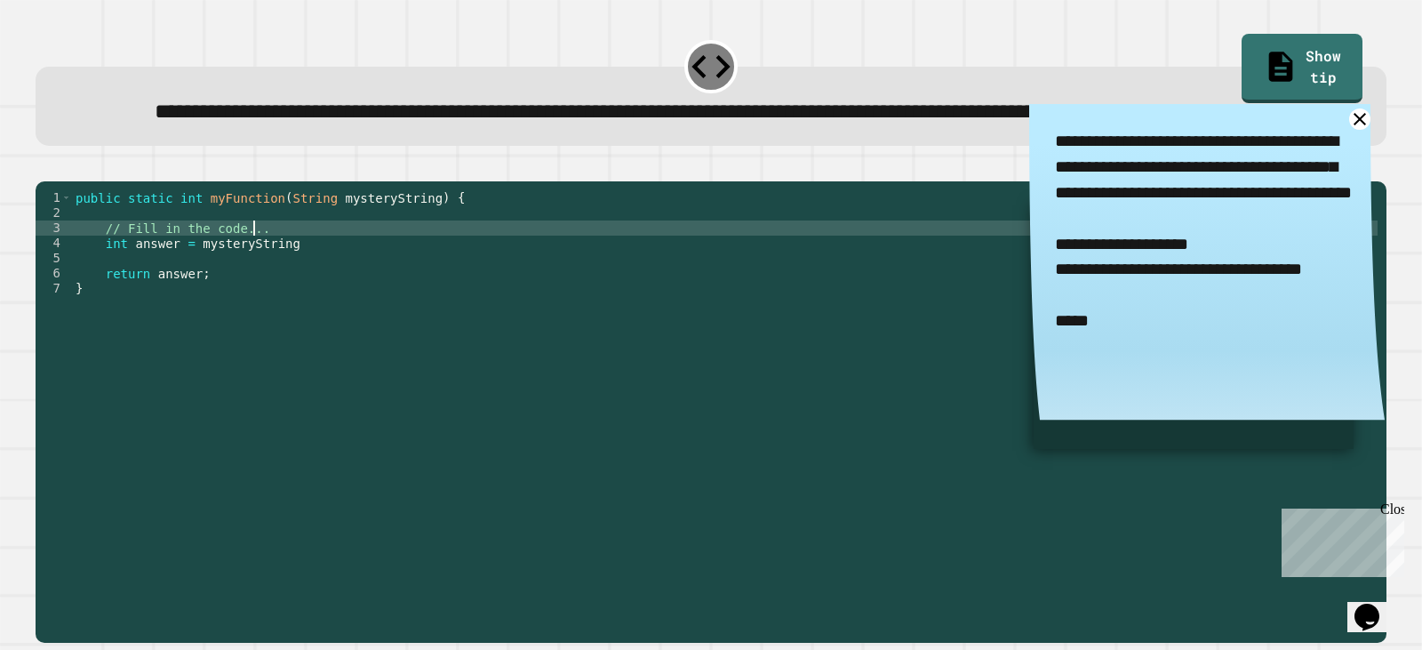
click at [292, 299] on div "public static int myFunction ( String mysteryString ) { // Fill in the code... …" at bounding box center [724, 371] width 1305 height 363
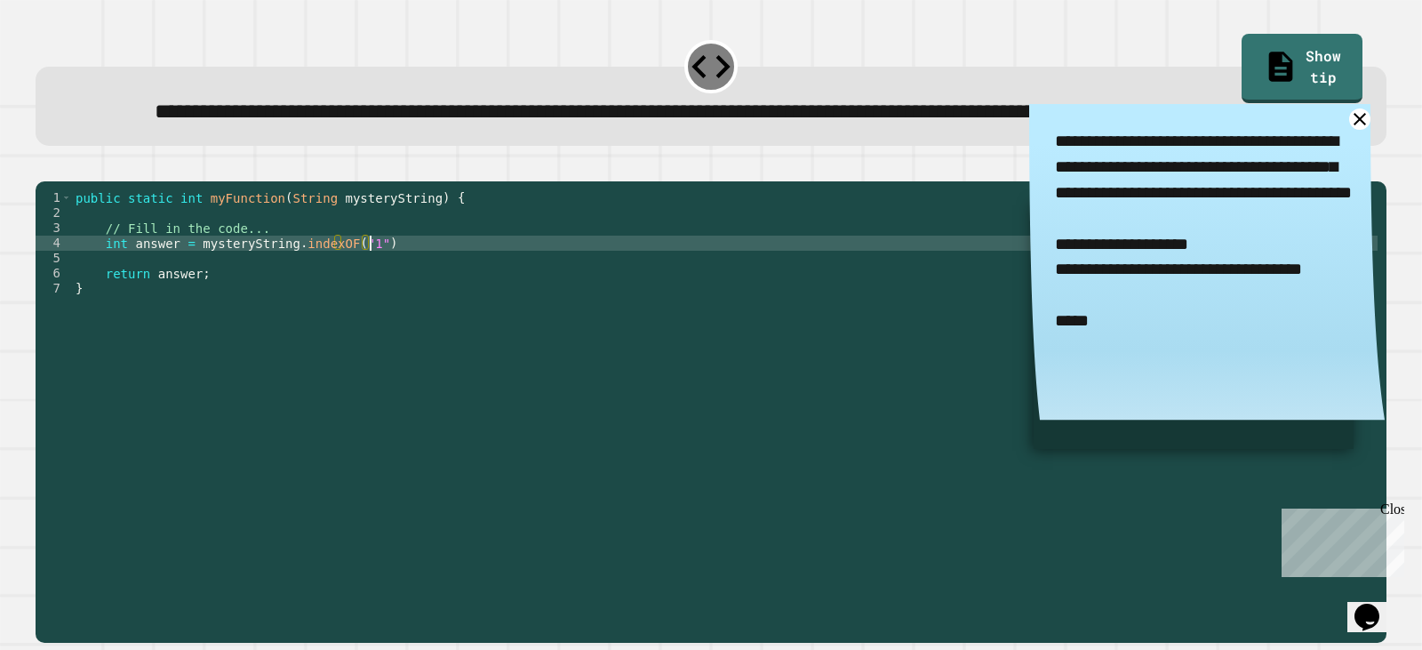
scroll to position [0, 20]
drag, startPoint x: 46, startPoint y: 210, endPoint x: 70, endPoint y: 203, distance: 24.8
click at [44, 166] on button "button" at bounding box center [44, 166] width 0 height 0
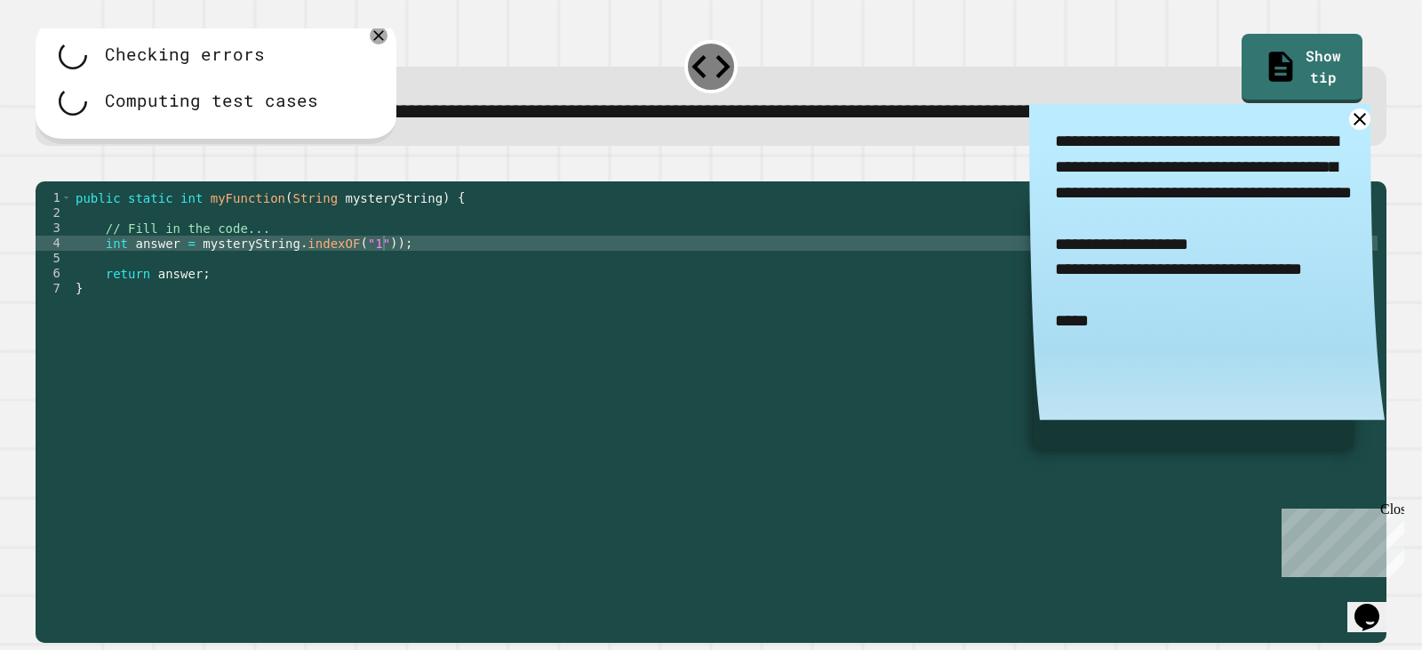
click at [358, 304] on div "public static int myFunction ( String mysteryString ) { // Fill in the code... …" at bounding box center [724, 371] width 1305 height 363
click at [69, 181] on div at bounding box center [711, 170] width 1351 height 21
click at [690, 243] on div "**********" at bounding box center [711, 411] width 1351 height 461
click at [1352, 126] on icon at bounding box center [1359, 118] width 15 height 15
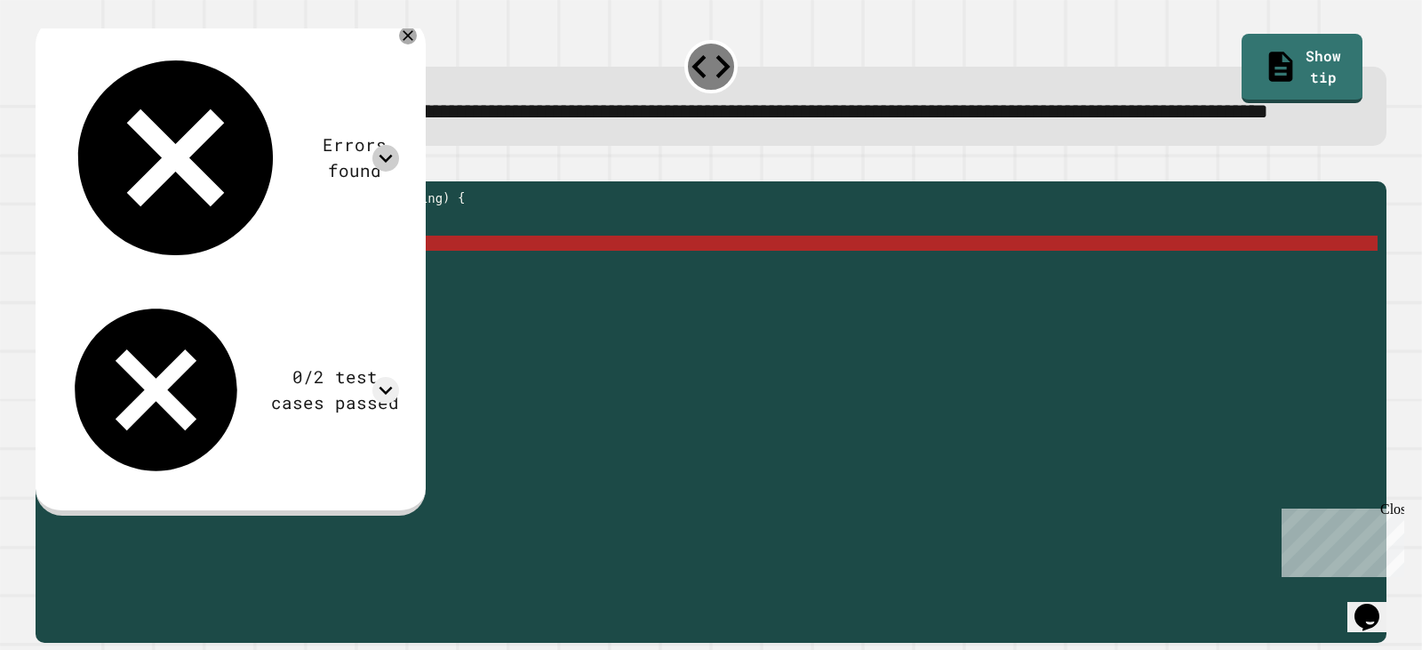
click at [393, 154] on icon at bounding box center [385, 158] width 13 height 8
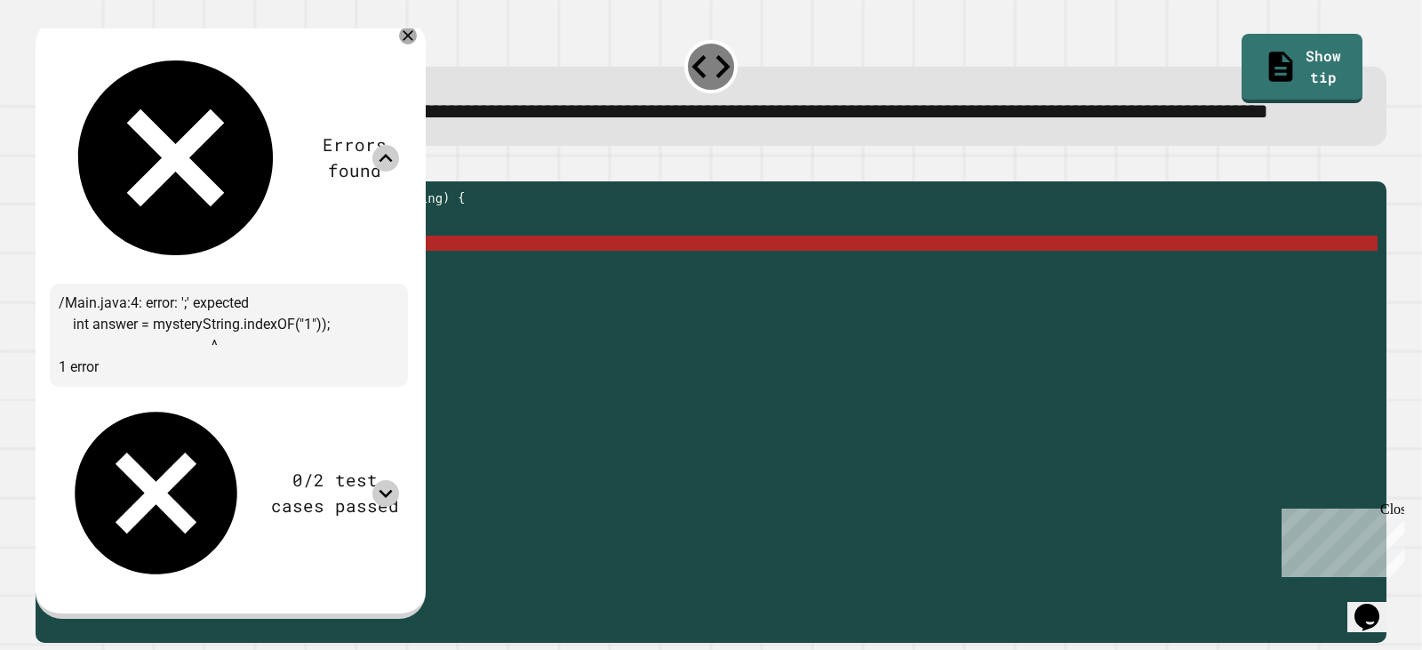
click at [399, 480] on icon at bounding box center [385, 493] width 27 height 27
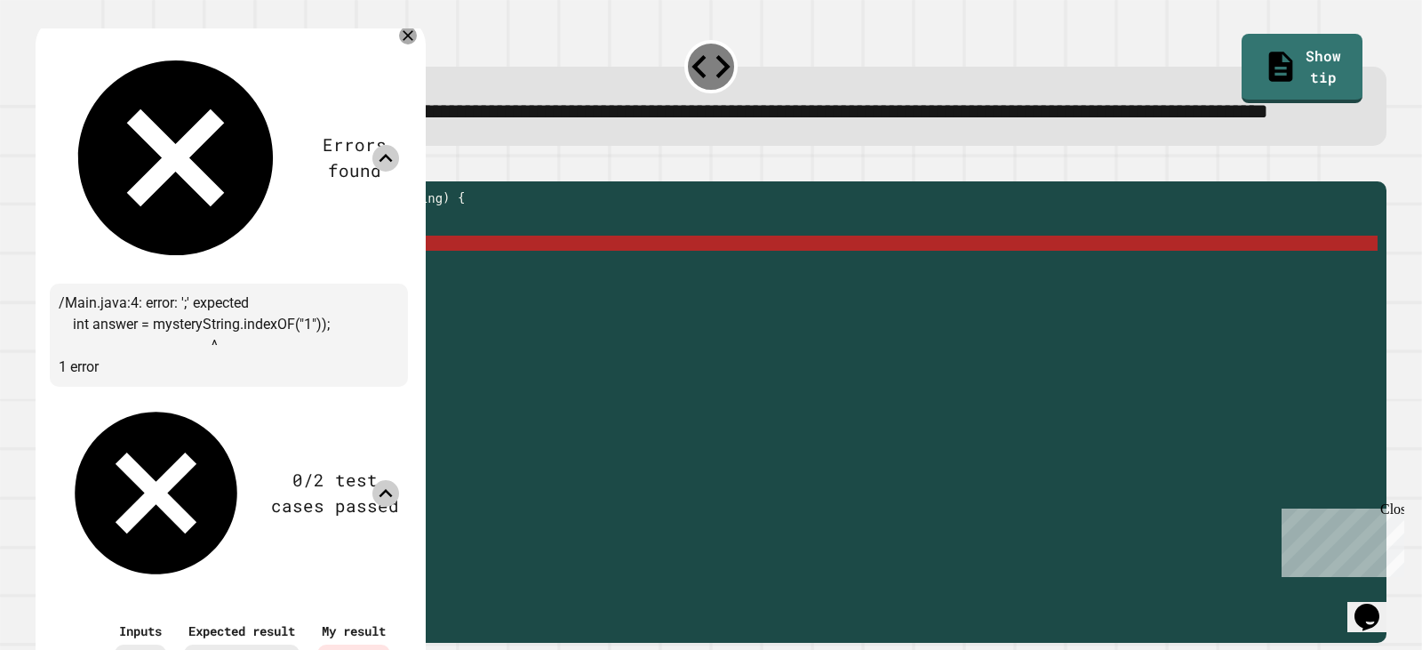
click at [393, 489] on icon at bounding box center [385, 493] width 13 height 8
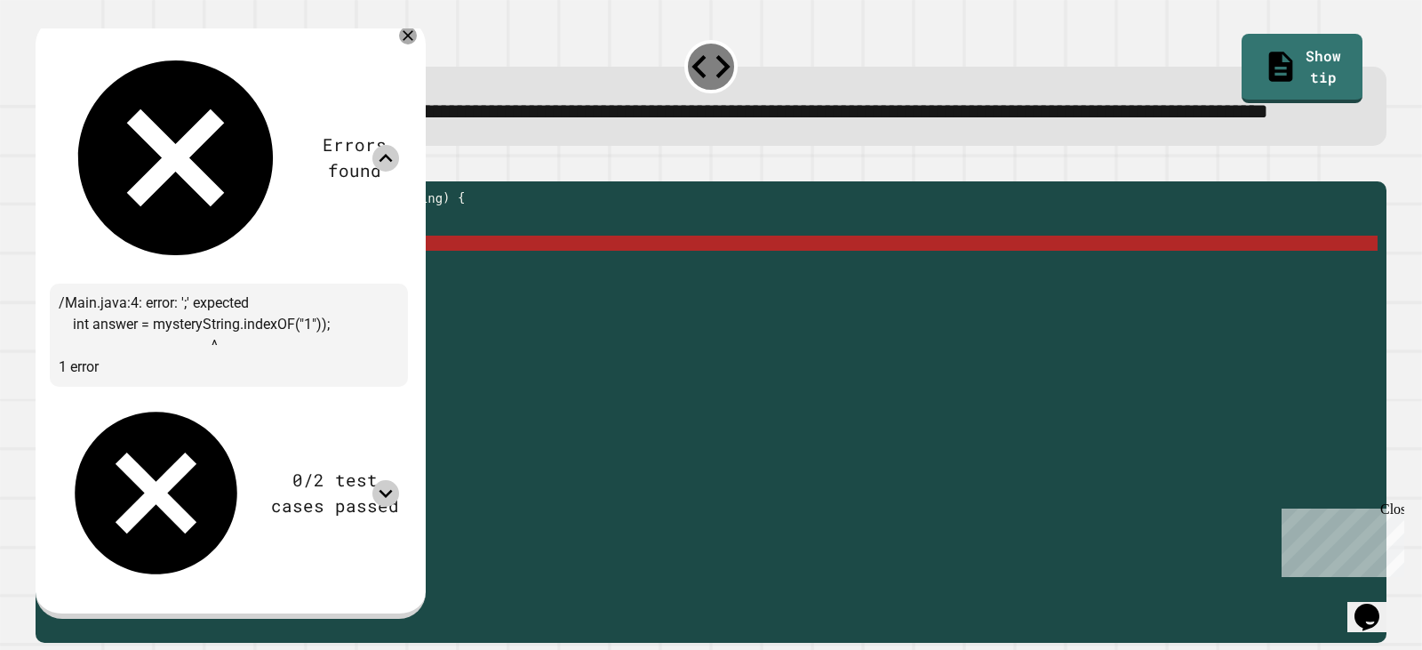
click at [399, 145] on icon at bounding box center [385, 158] width 27 height 27
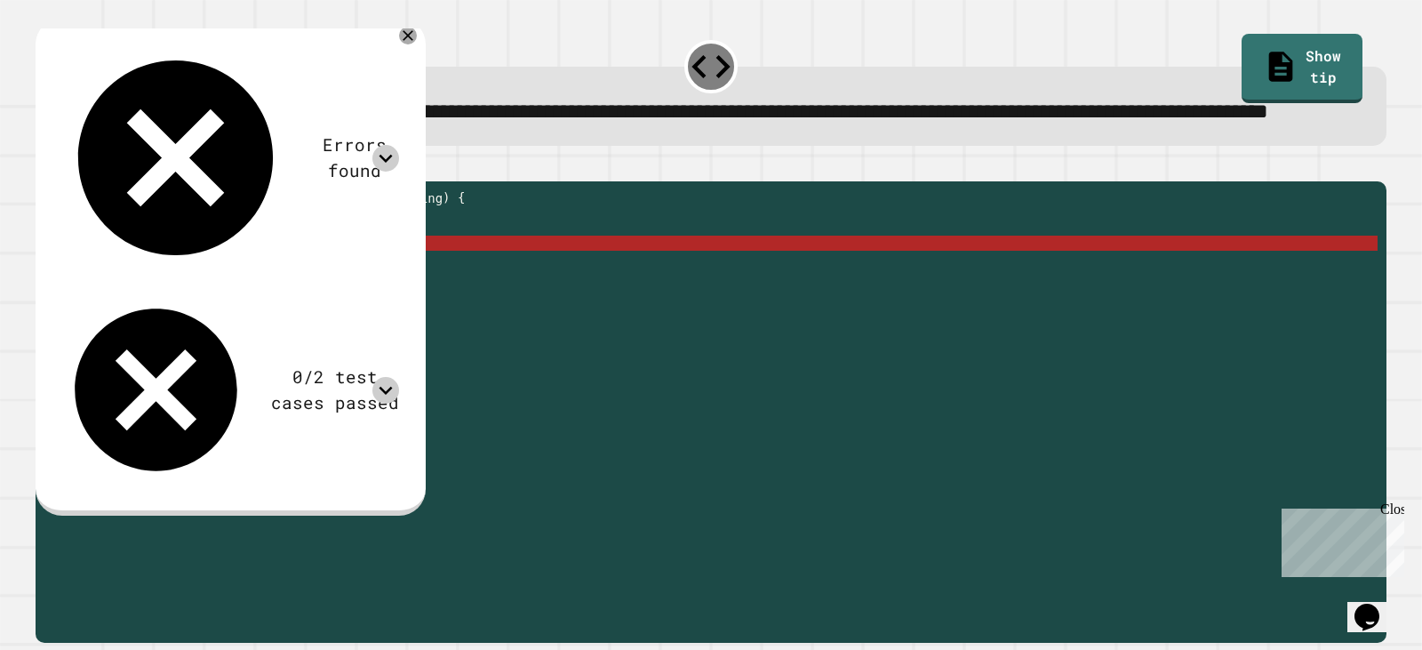
click at [338, 306] on div "public static int myFunction ( String mysteryString ) { // Fill in the code... …" at bounding box center [724, 371] width 1305 height 363
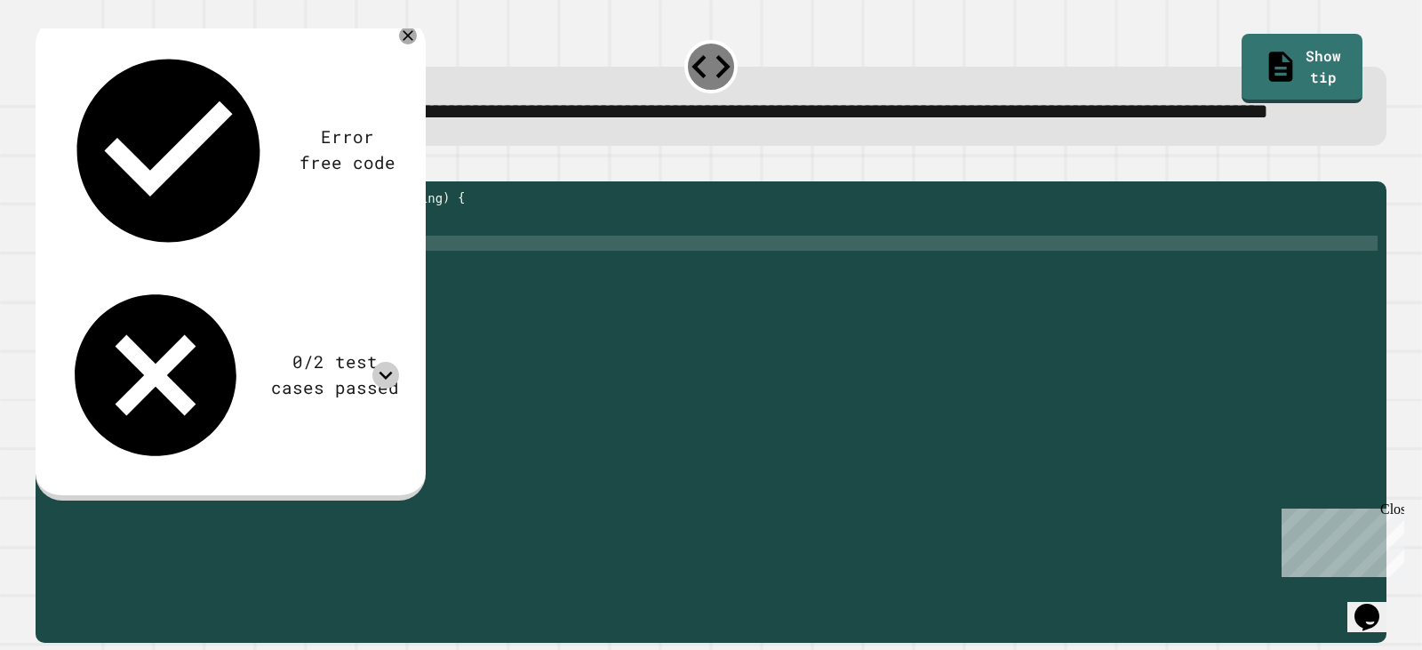
scroll to position [0, 20]
click at [44, 166] on button "button" at bounding box center [44, 166] width 0 height 0
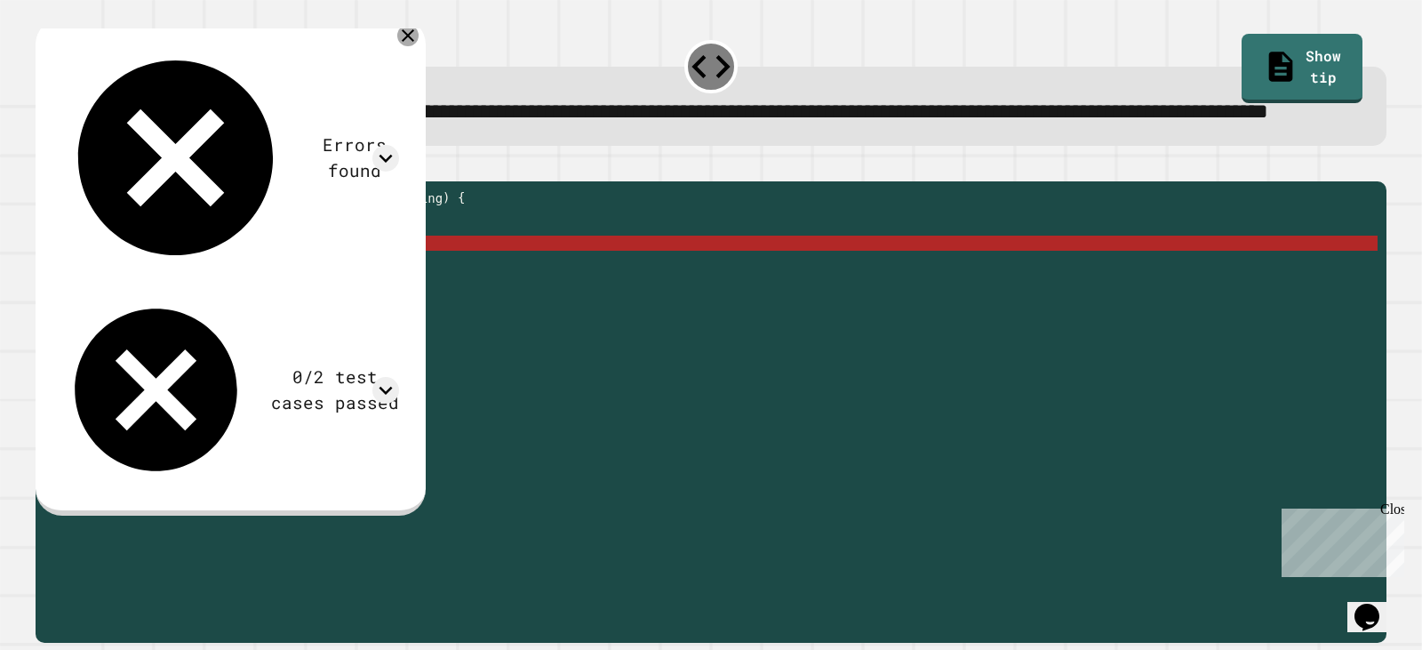
click at [419, 46] on icon at bounding box center [407, 35] width 21 height 21
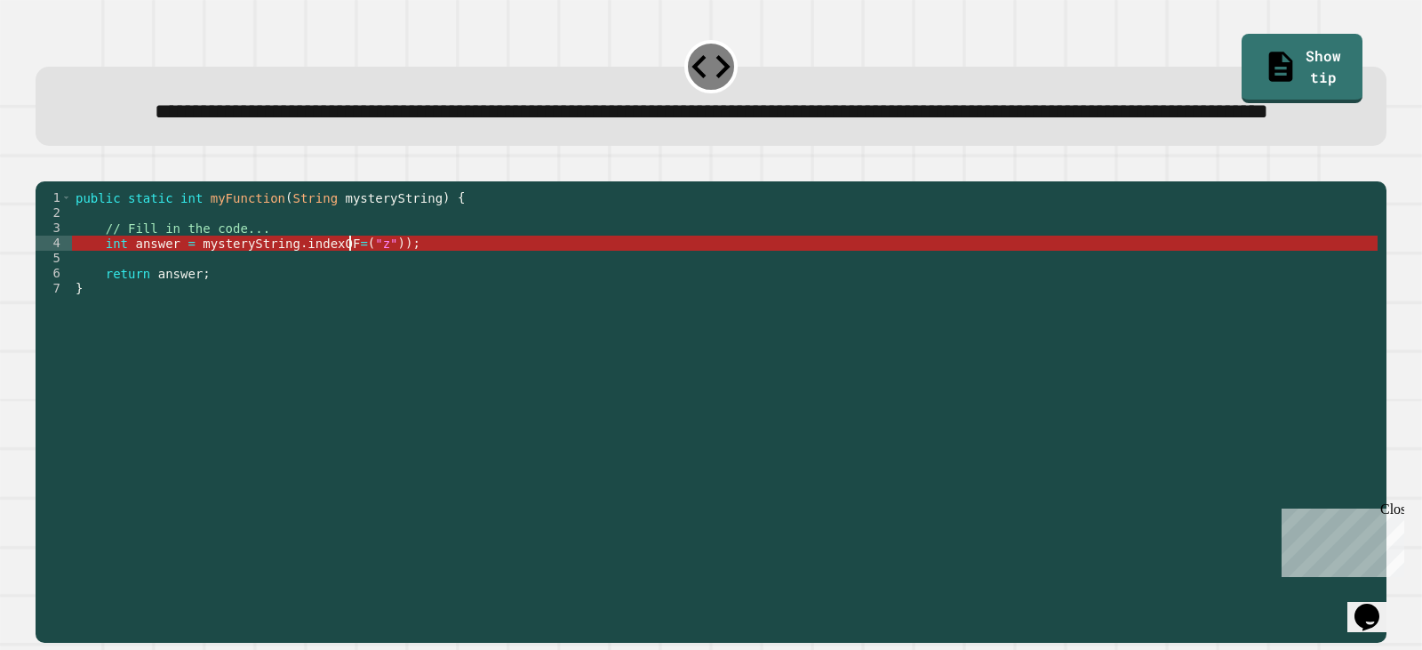
click at [349, 307] on div "public static int myFunction ( String mysteryString ) { // Fill in the code... …" at bounding box center [724, 371] width 1305 height 363
click at [340, 302] on div "public static int myFunction ( String mysteryString ) { // Fill in the code... …" at bounding box center [724, 371] width 1305 height 363
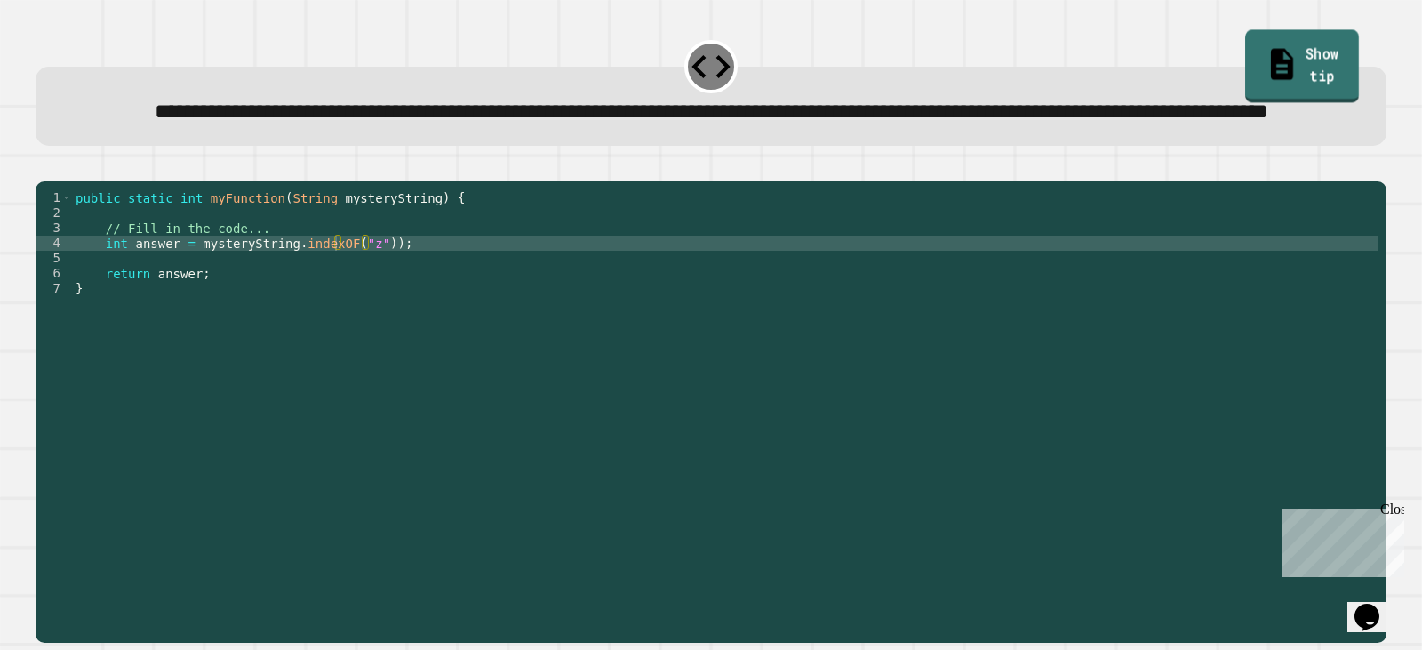
click at [1319, 71] on link "Show tip" at bounding box center [1302, 65] width 114 height 72
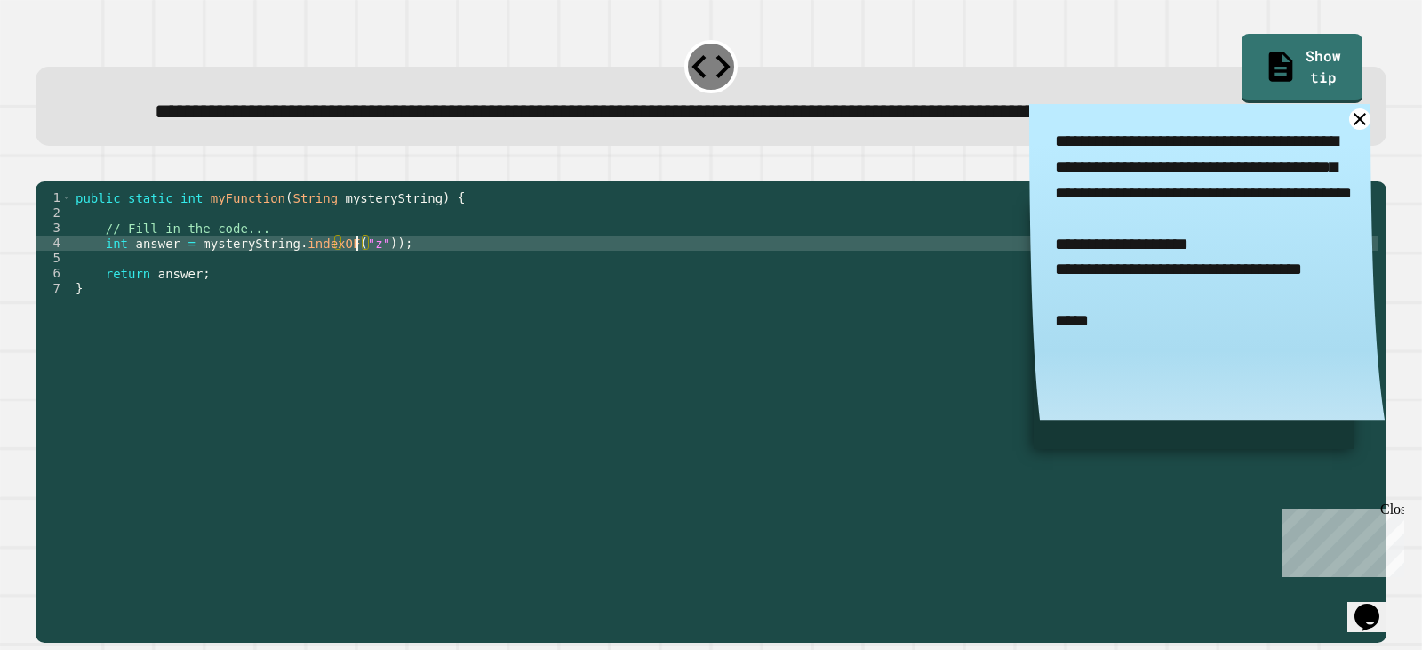
click at [356, 307] on div "public static int myFunction ( String mysteryString ) { // Fill in the code... …" at bounding box center [724, 371] width 1305 height 363
click at [44, 166] on icon "button" at bounding box center [44, 166] width 0 height 0
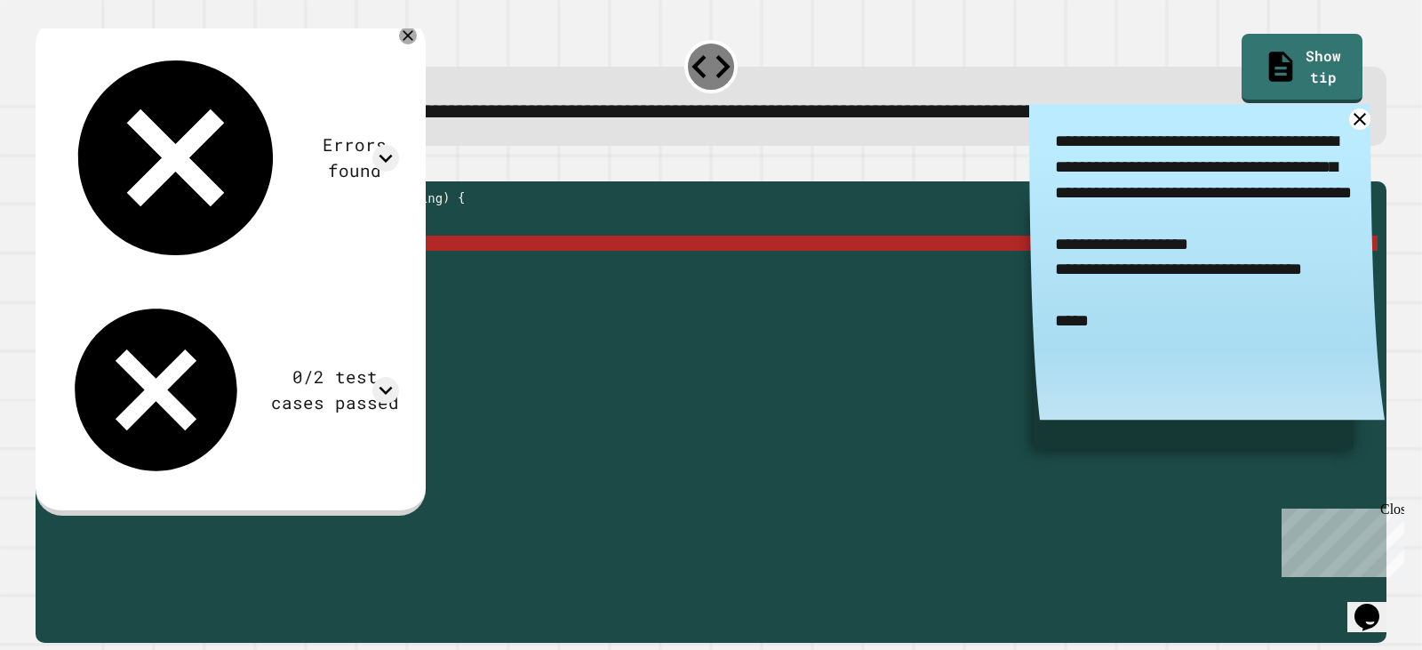
click at [285, 306] on div "public static int myFunction ( String mysteryString ) { // Fill in the code... …" at bounding box center [724, 371] width 1305 height 363
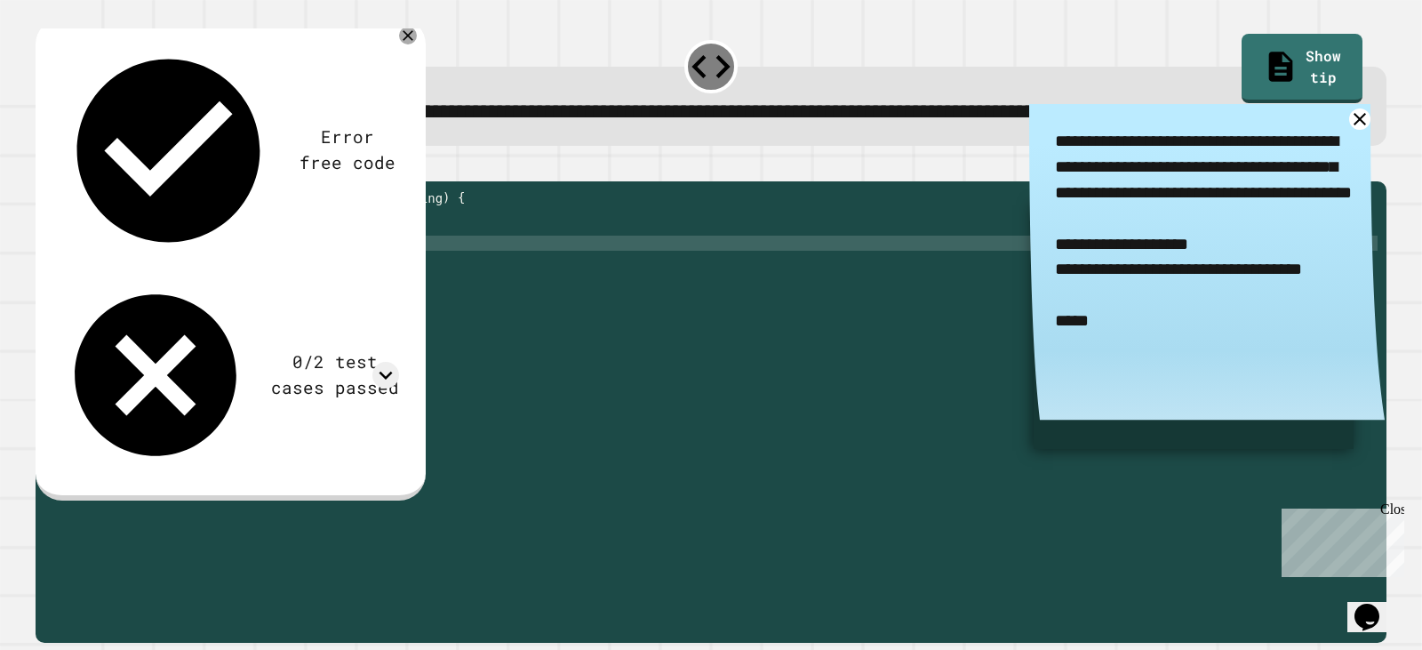
type textarea "**********"
click at [44, 166] on button "button" at bounding box center [44, 166] width 0 height 0
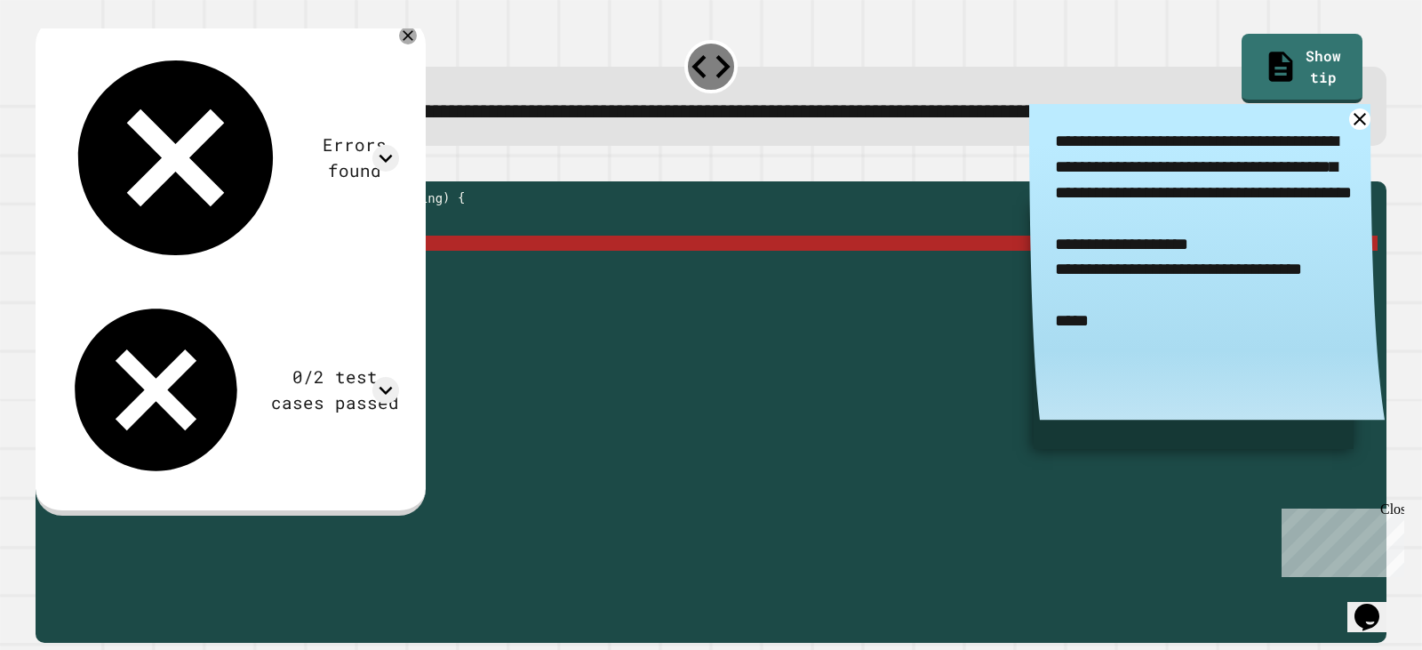
click at [363, 308] on div "public static int myFunction ( String mysteryString ) { // Fill in the code... …" at bounding box center [724, 371] width 1305 height 363
